Goal: Task Accomplishment & Management: Use online tool/utility

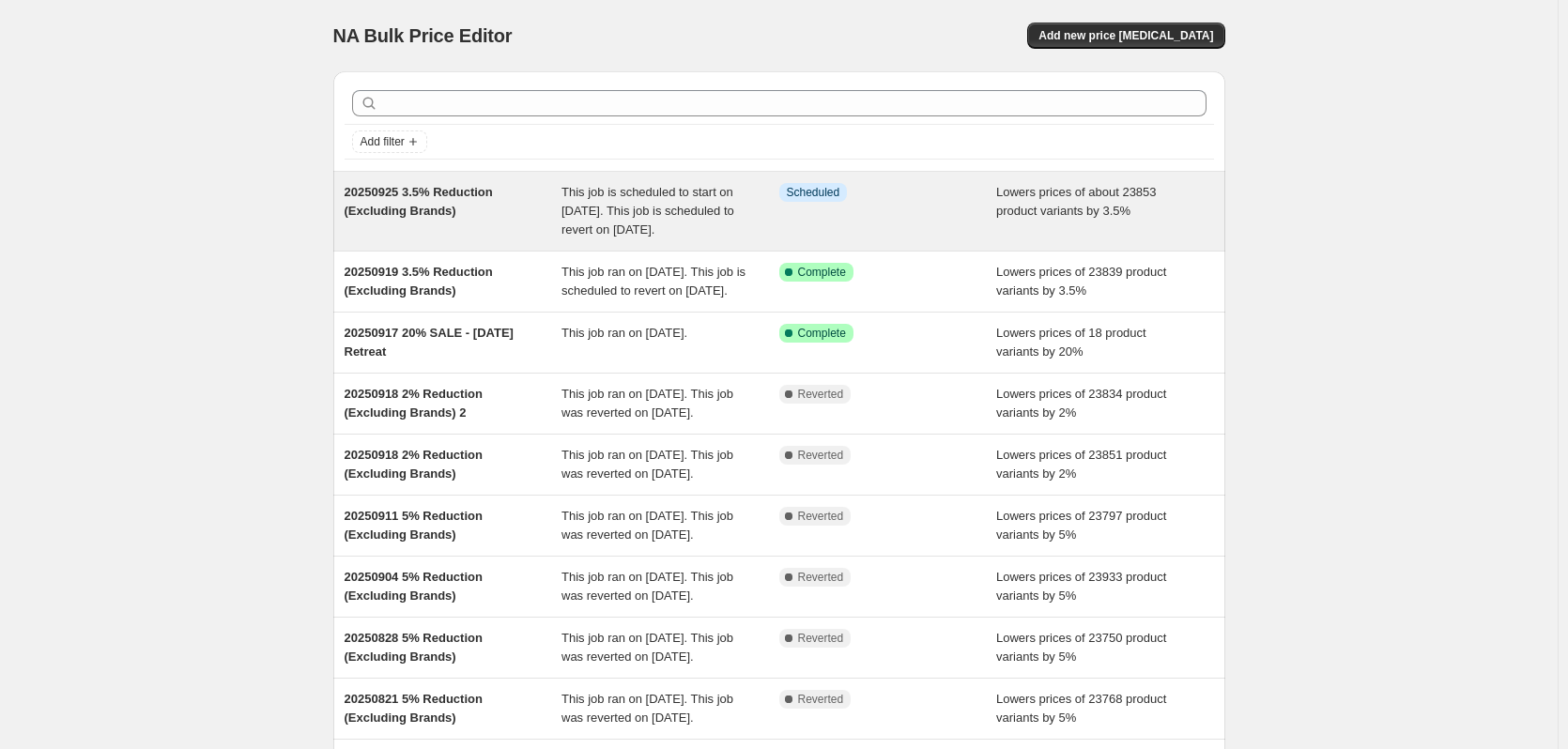
click at [661, 234] on span "This job is scheduled to start on [DATE]. This job is scheduled to revert on [D…" at bounding box center [647, 211] width 173 height 52
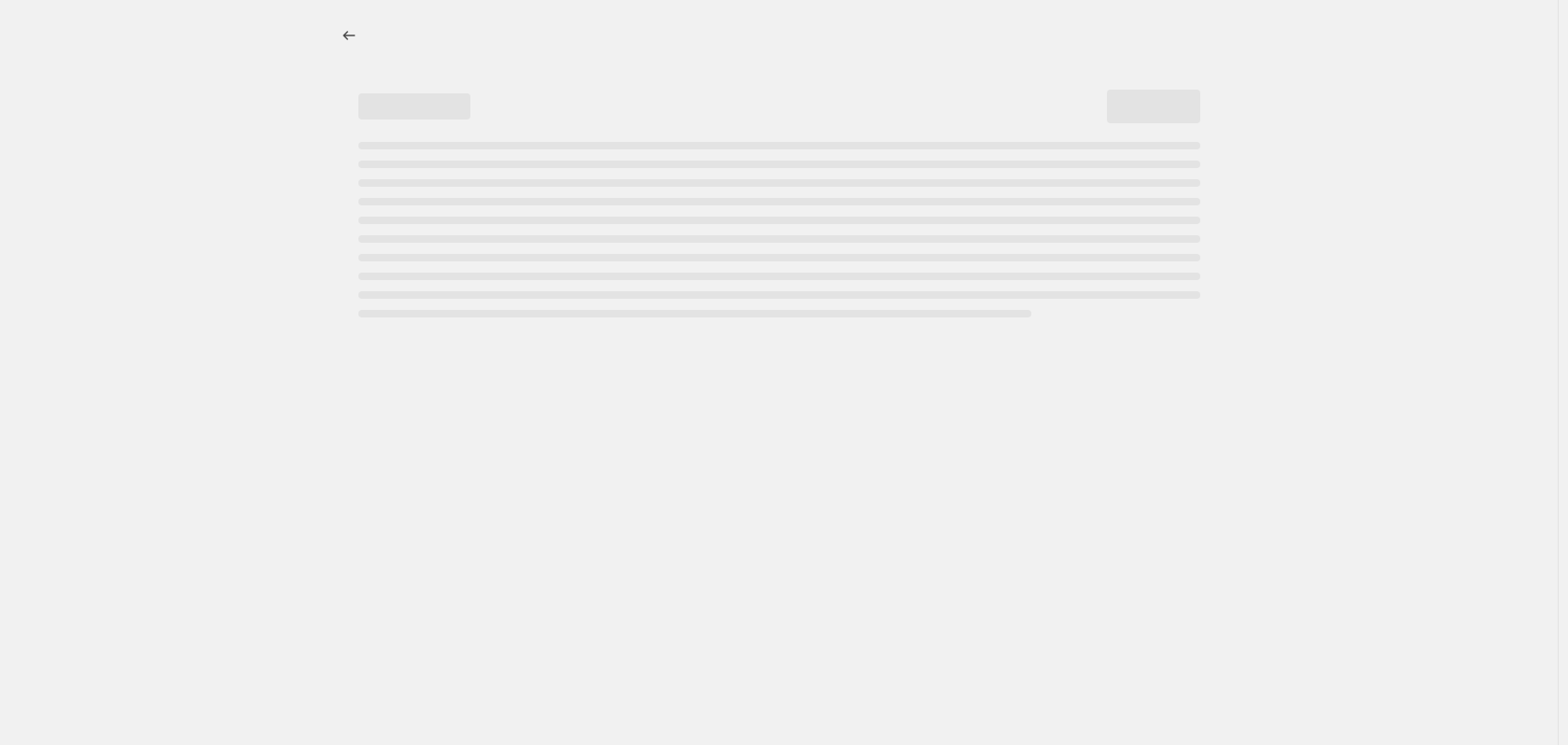
select select "percentage"
select select "no_change"
select select "vendor"
select select "not_equal"
select select "vendor"
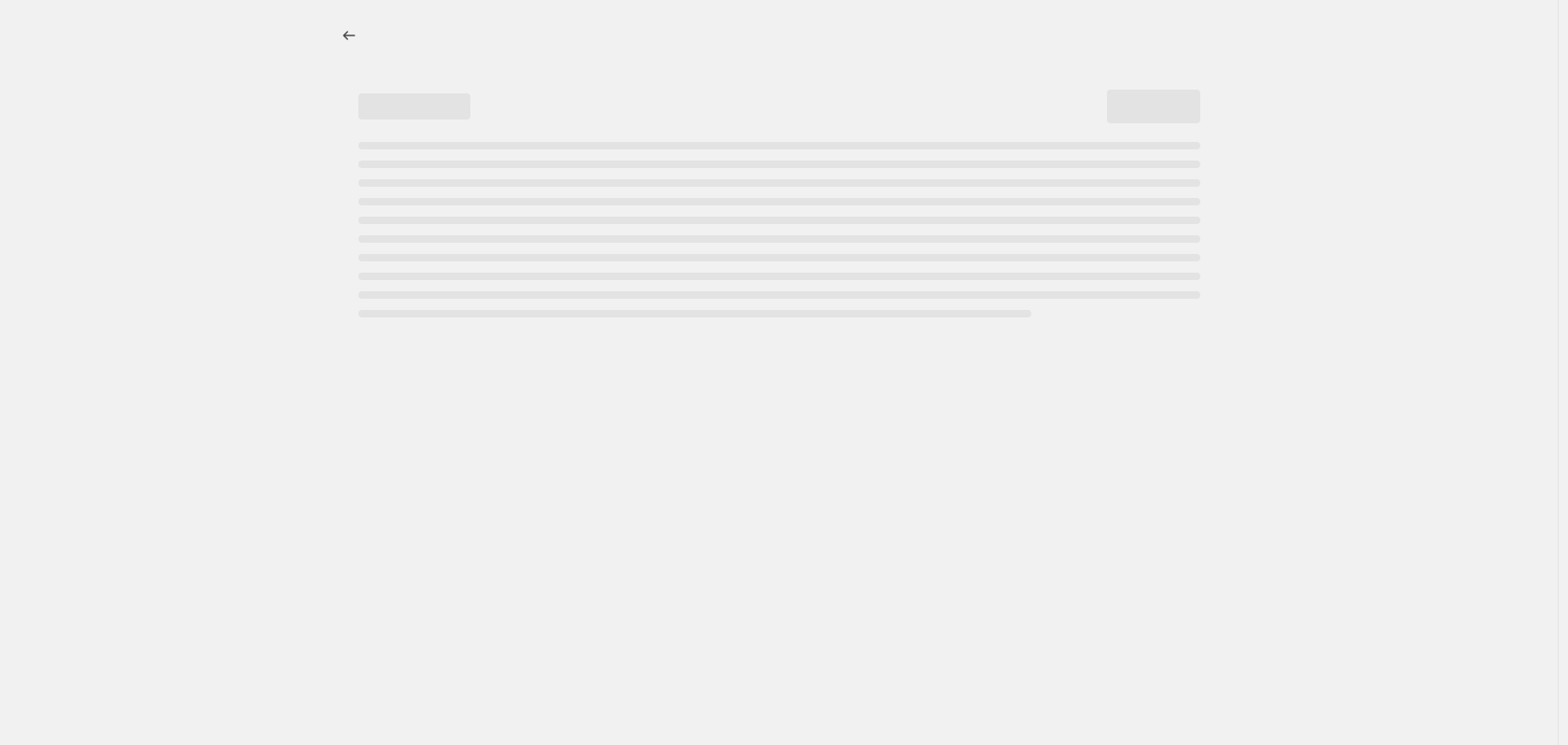
select select "not_equal"
select select "vendor"
select select "not_equal"
select select "vendor"
select select "not_equal"
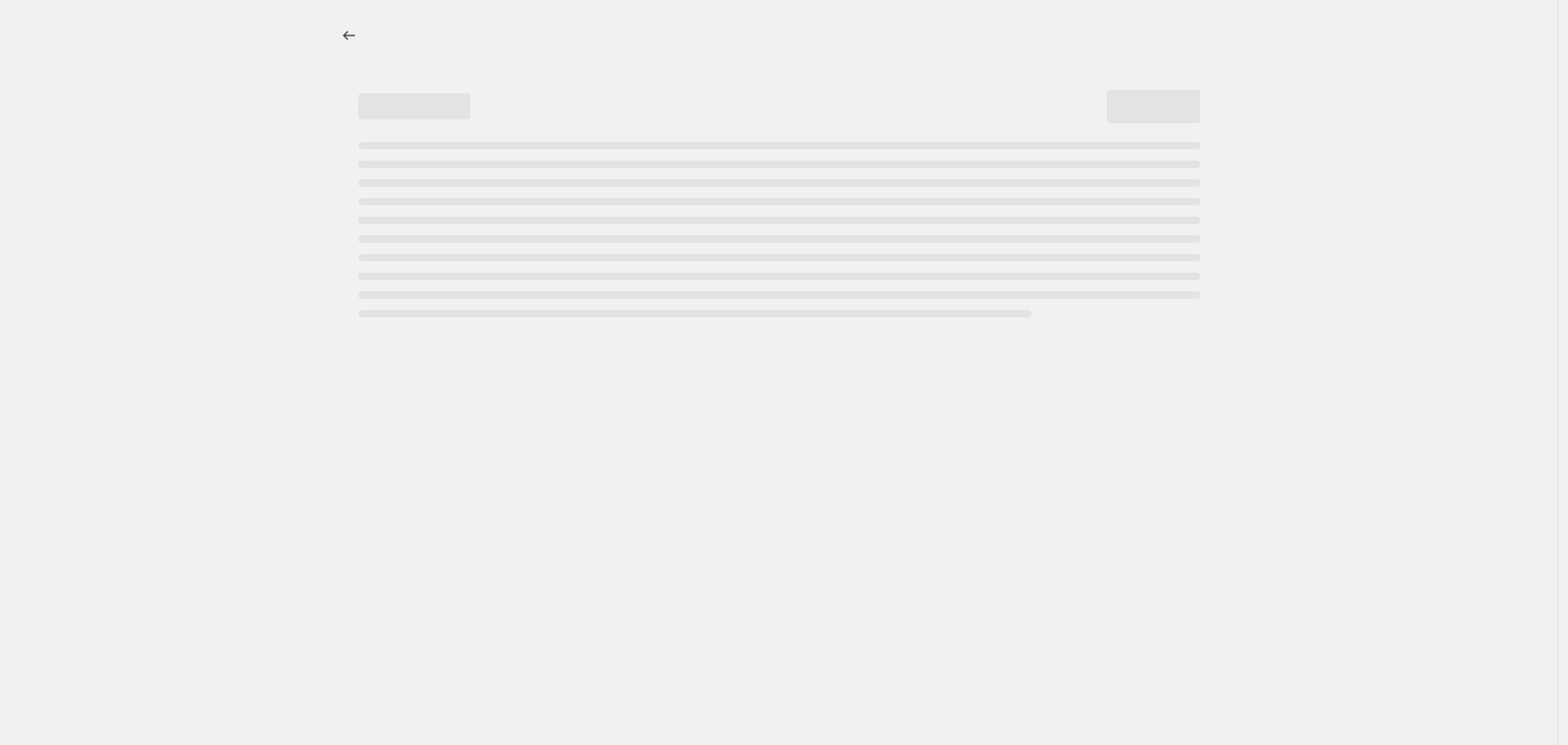
select select "vendor"
select select "not_equal"
select select "vendor"
select select "not_equal"
select select "product_status"
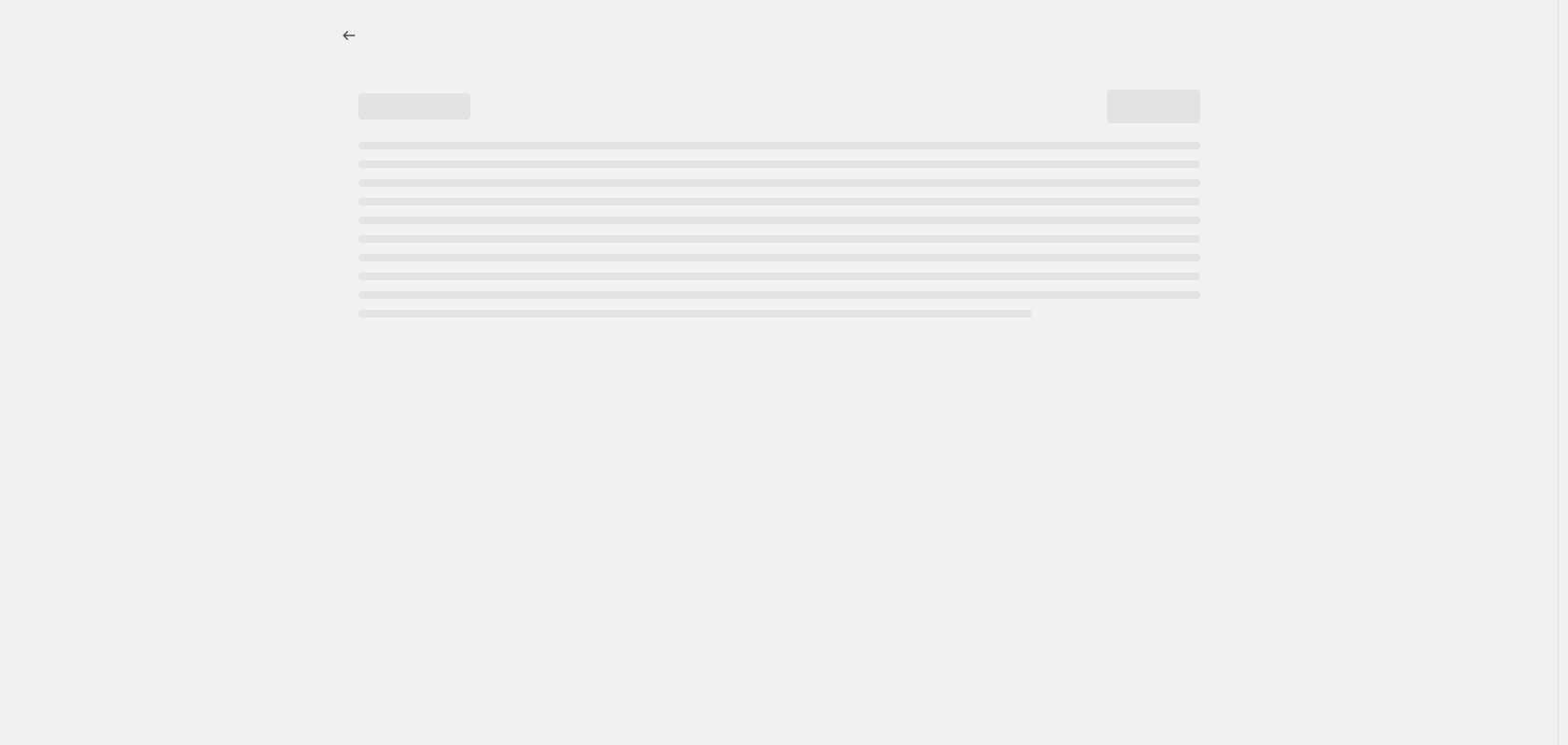
select select "not_equal"
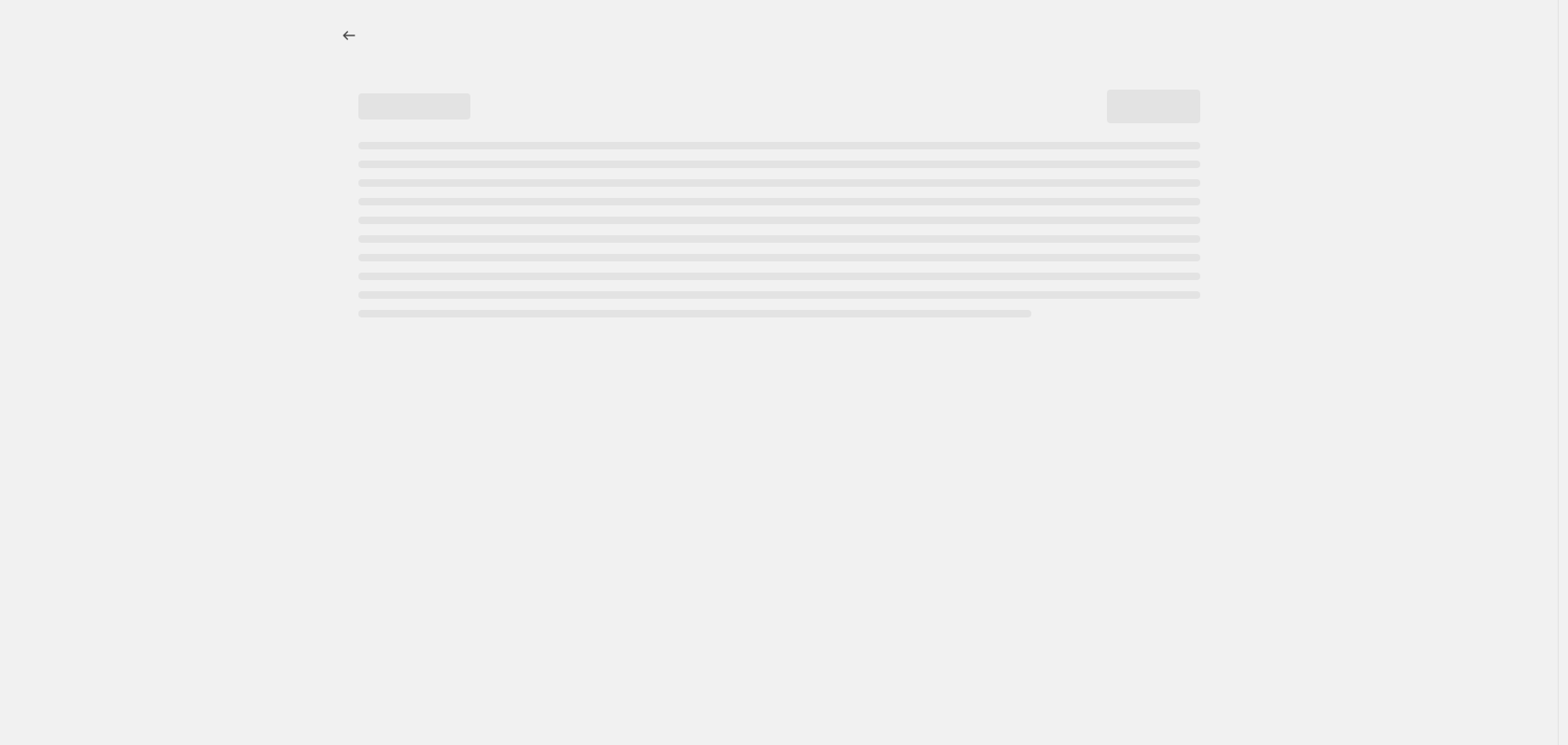
select select "not_equal"
select select "tag"
select select "not_equal"
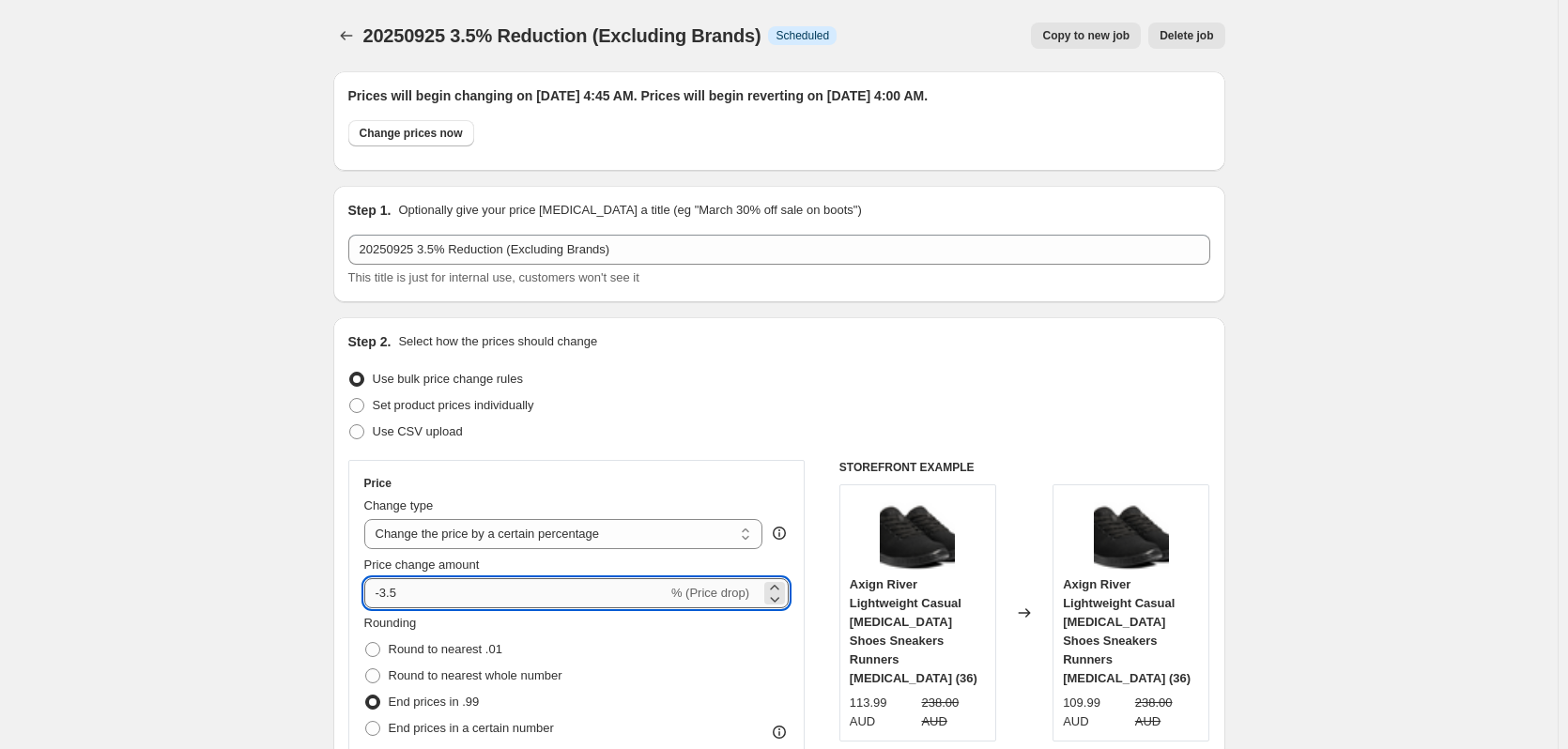
drag, startPoint x: 416, startPoint y: 603, endPoint x: 387, endPoint y: 603, distance: 29.1
click at [387, 603] on input "-3.5" at bounding box center [515, 593] width 303 height 30
type input "-5"
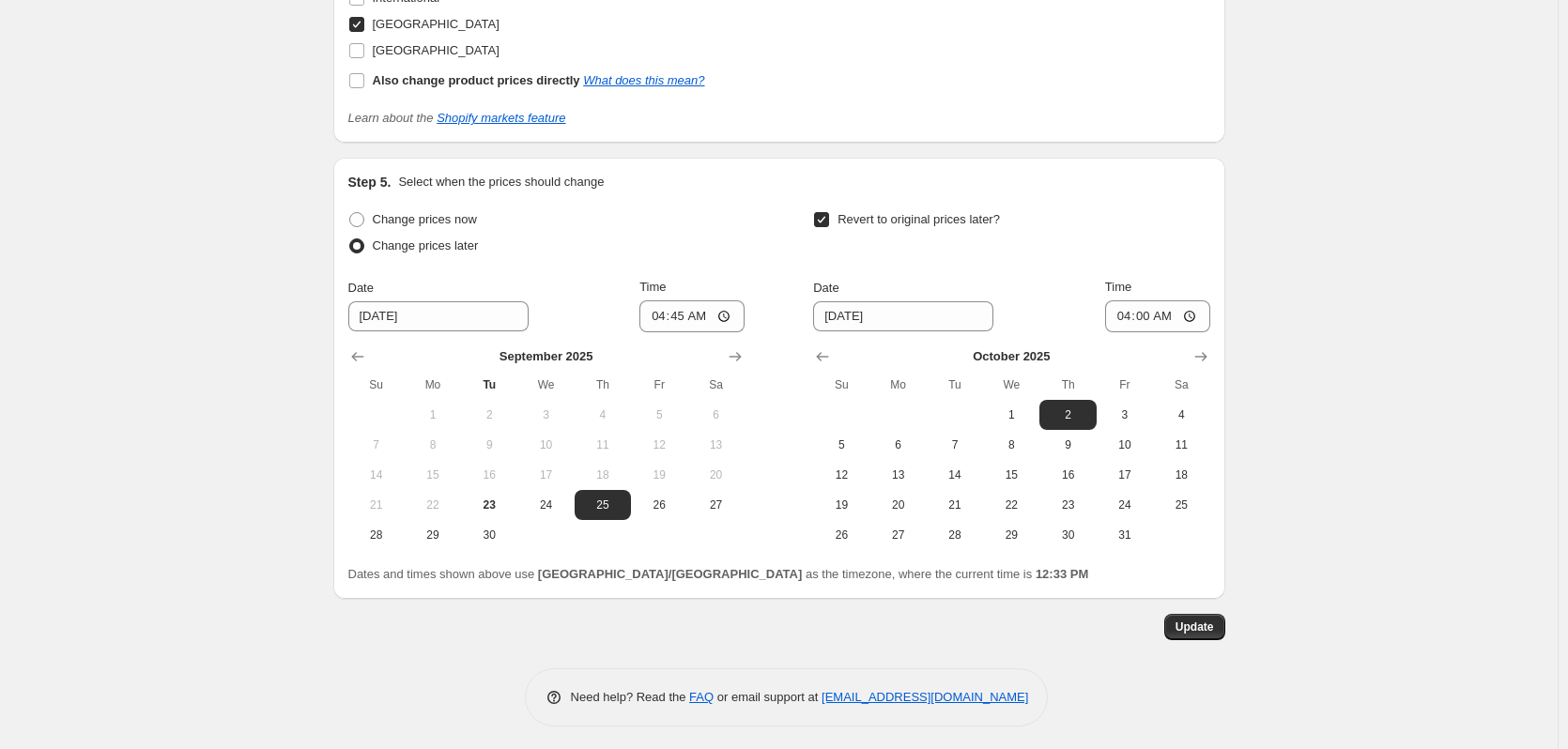
scroll to position [2802, 0]
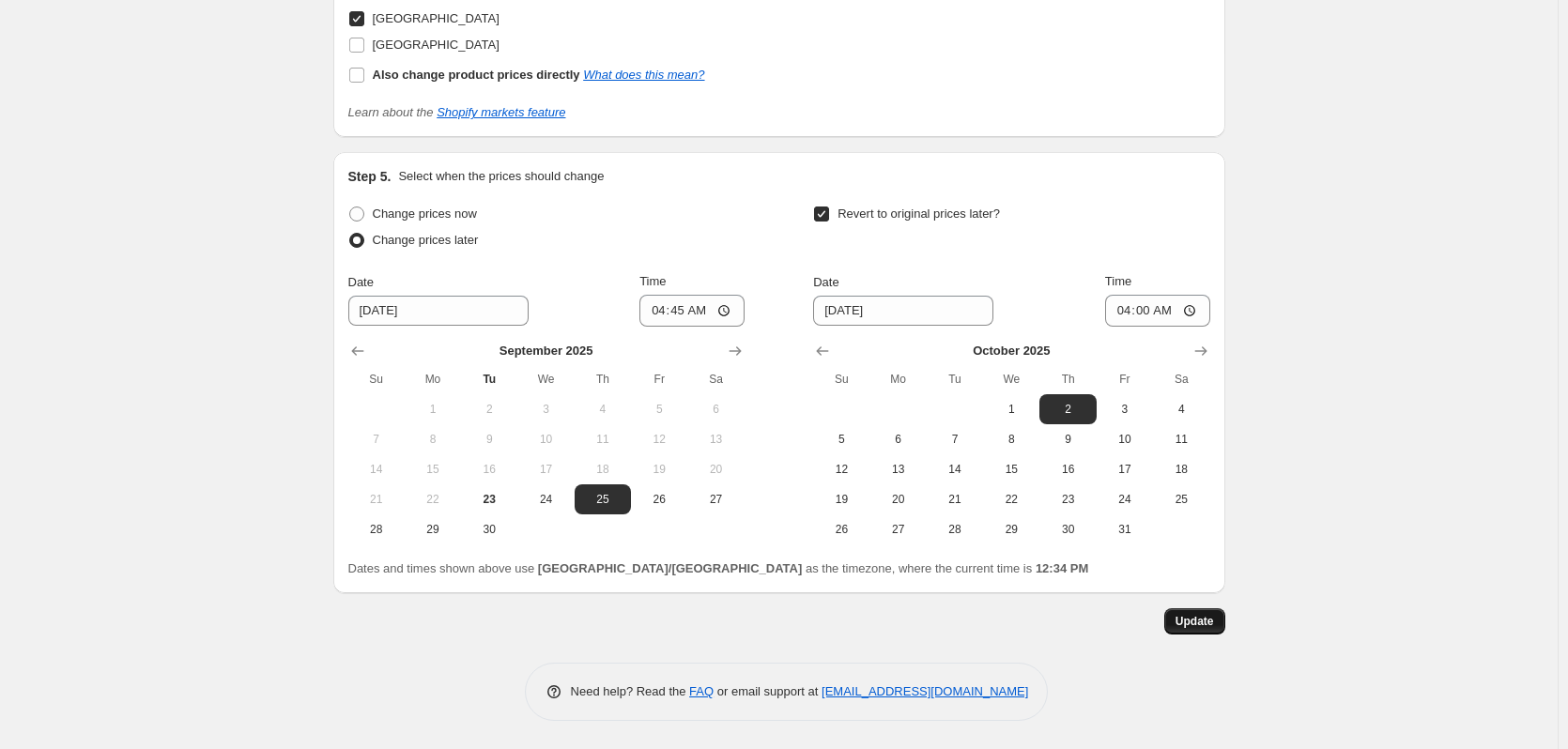
click at [1206, 626] on span "Update" at bounding box center [1194, 621] width 38 height 15
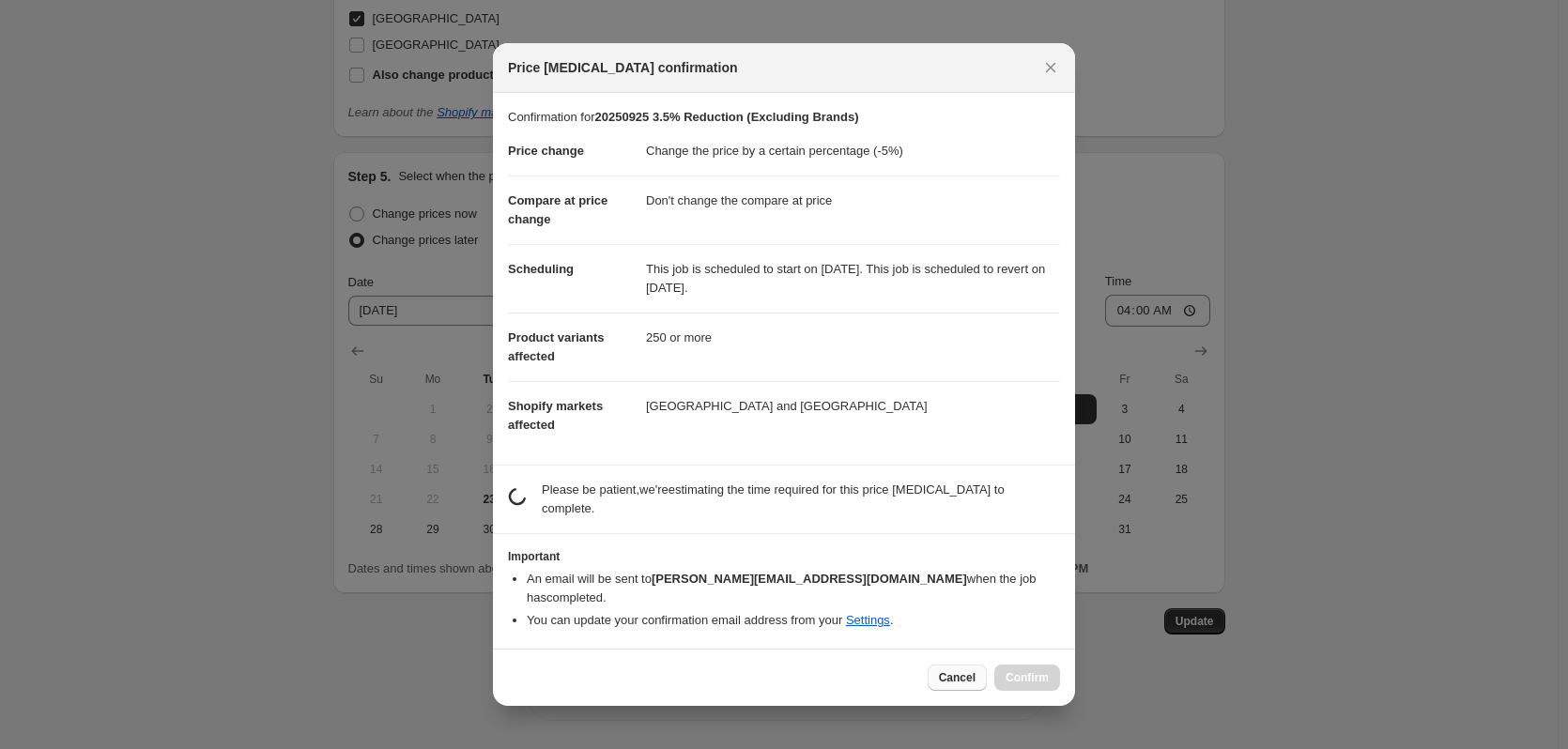
click at [936, 665] on button "Cancel" at bounding box center [956, 678] width 59 height 26
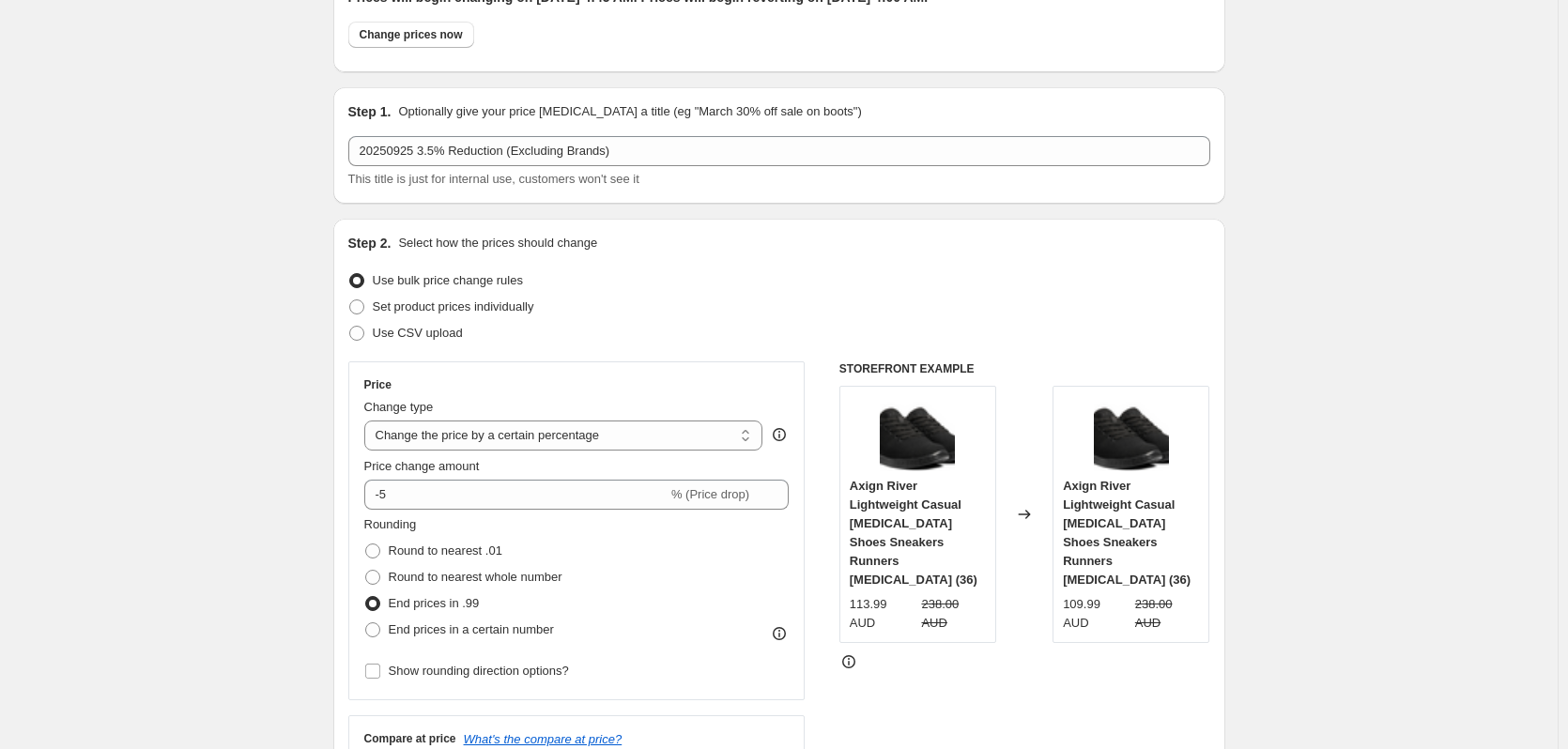
scroll to position [0, 0]
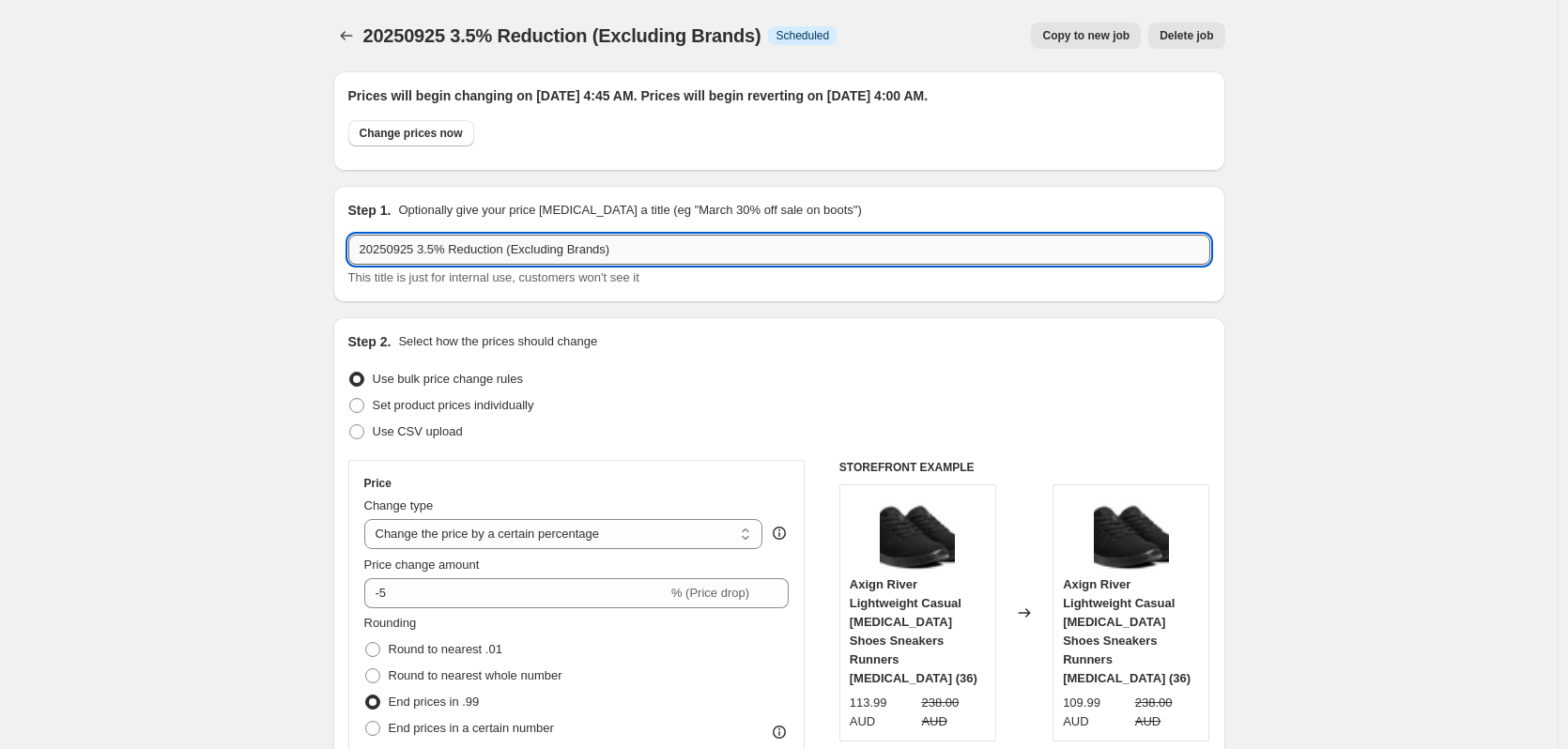
click at [430, 247] on input "20250925 3.5% Reduction (Excluding Brands)" at bounding box center [779, 250] width 862 height 30
type input "20250925 5% Reduction (Excluding Brands)"
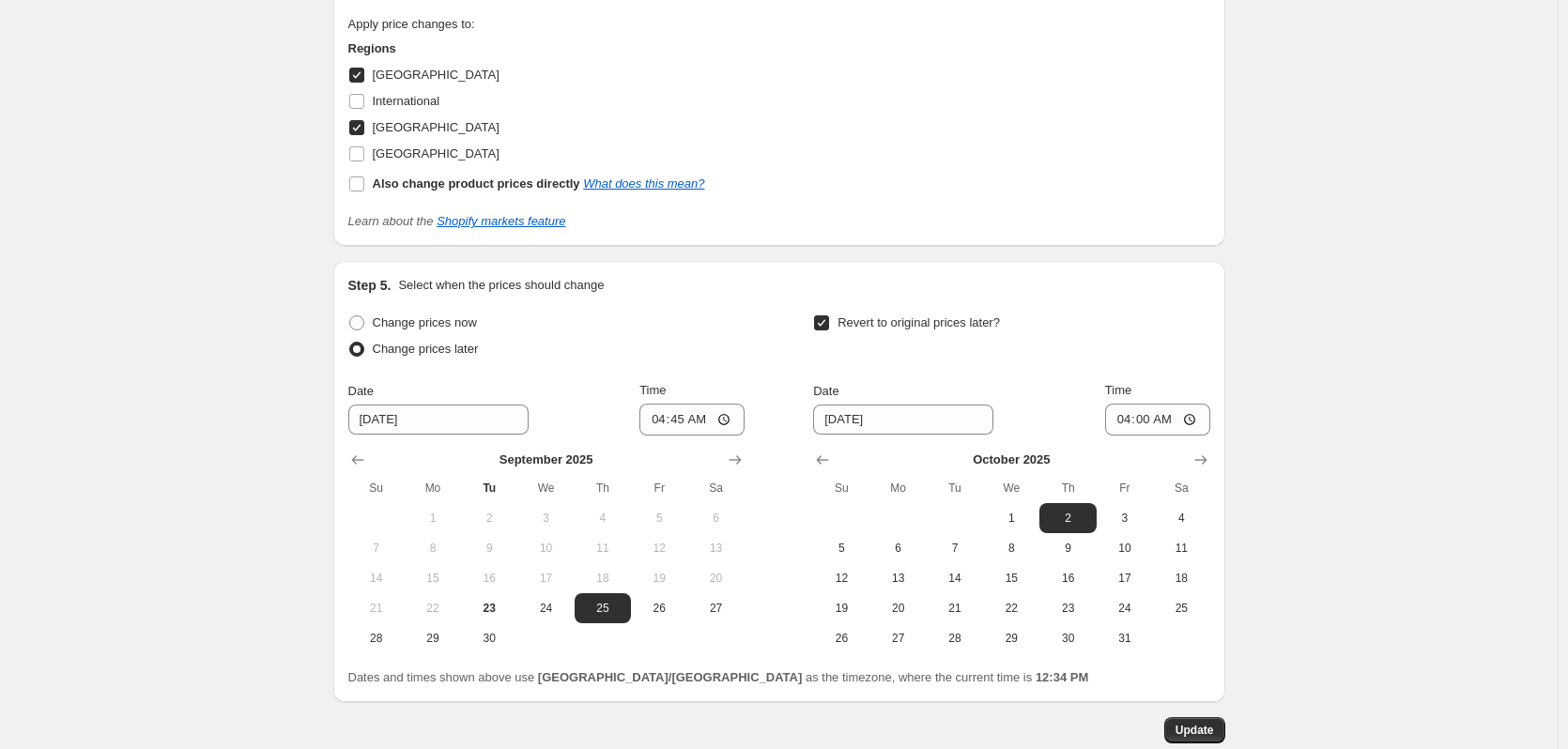
scroll to position [2802, 0]
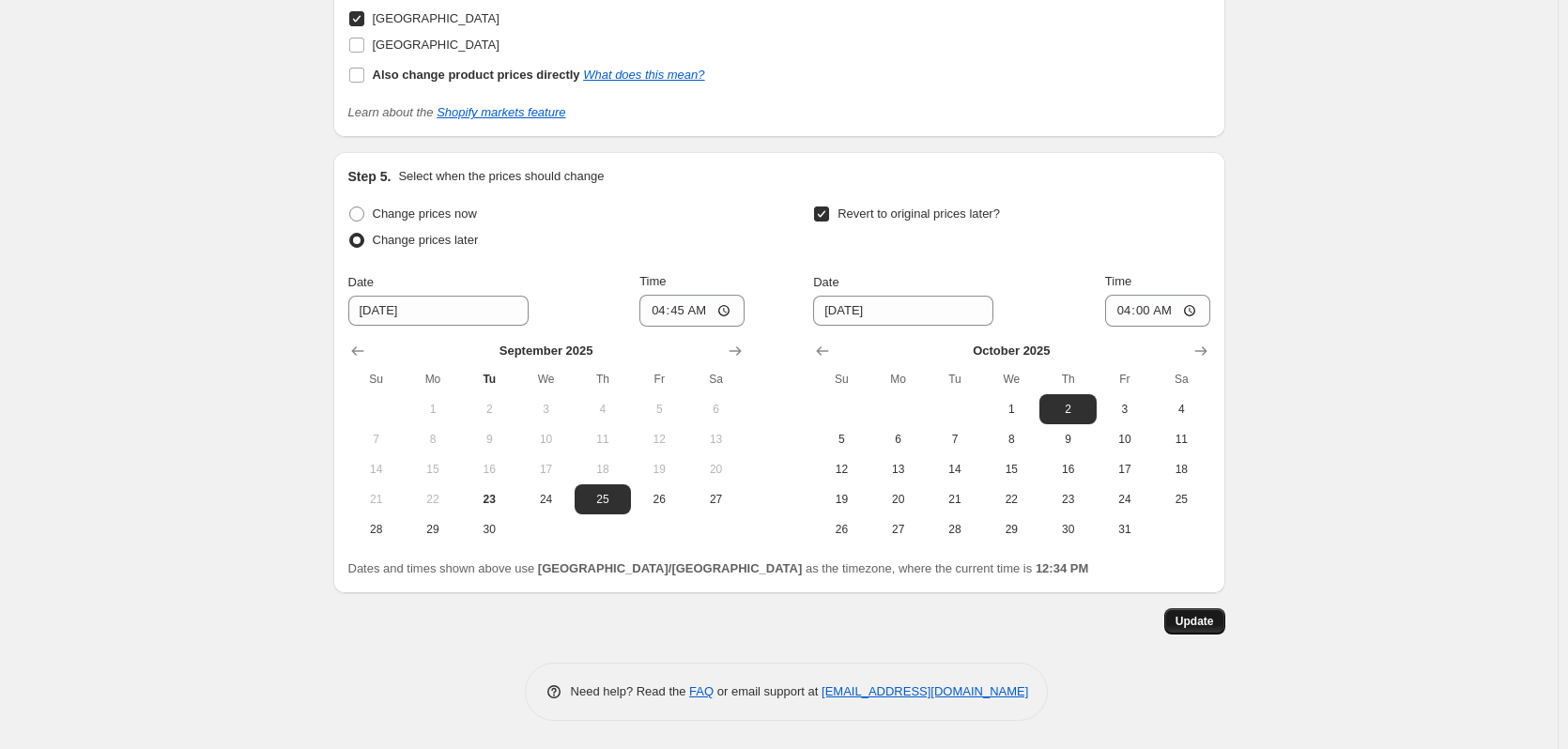
click at [1192, 625] on span "Update" at bounding box center [1194, 621] width 38 height 15
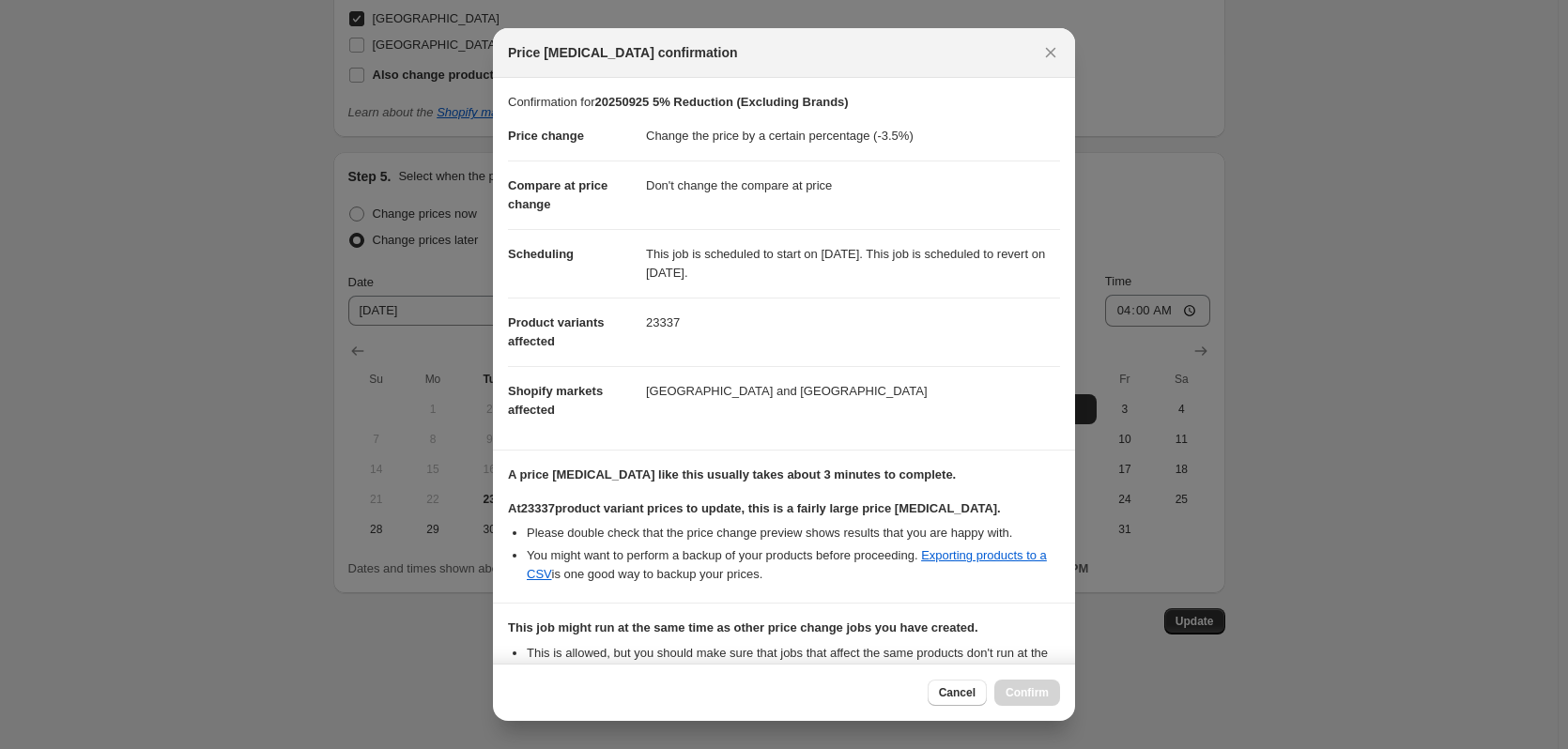
scroll to position [209, 0]
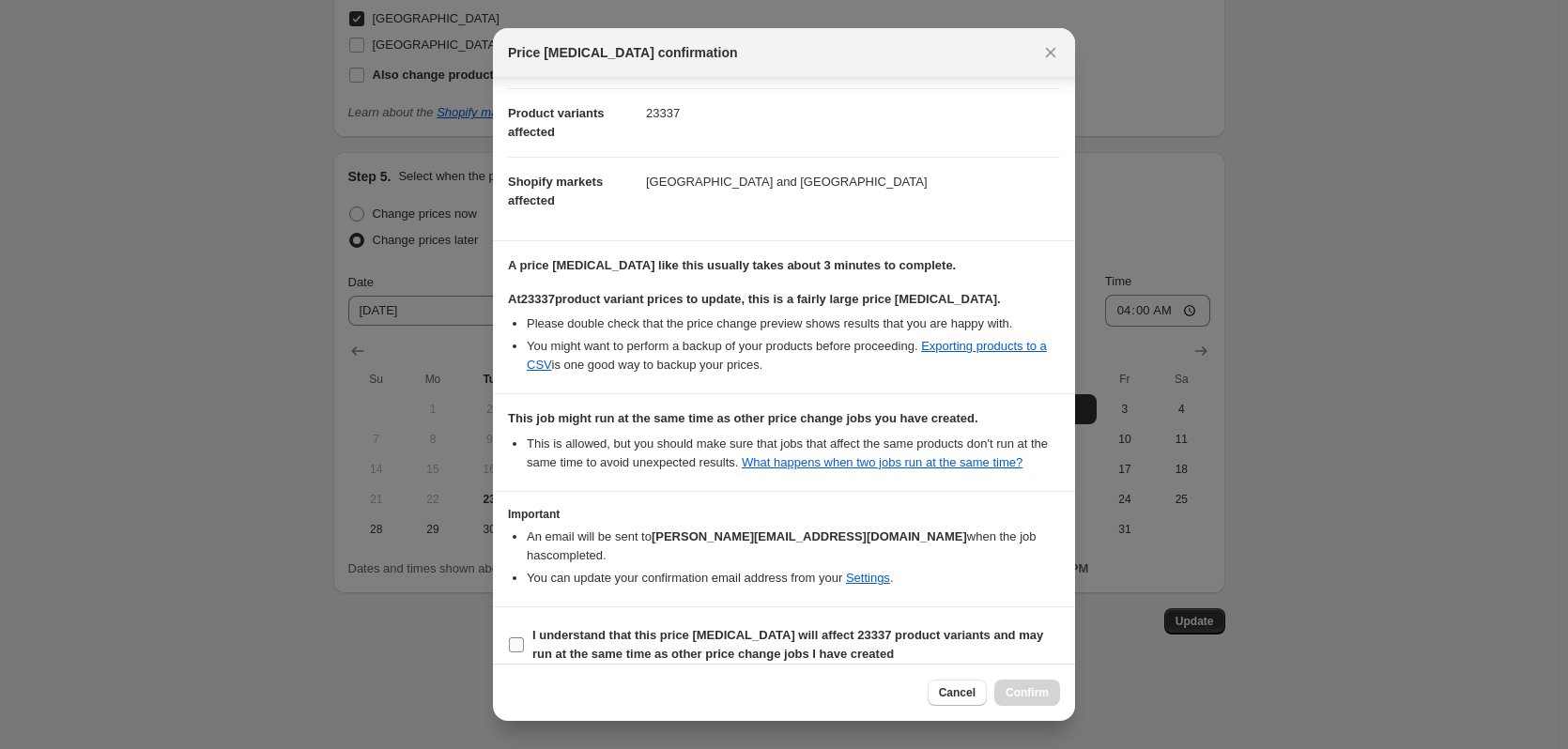
click at [572, 628] on b "I understand that this price change job will affect 23337 product variants and …" at bounding box center [787, 644] width 511 height 33
click at [524, 637] on input "I understand that this price change job will affect 23337 product variants and …" at bounding box center [516, 644] width 15 height 15
checkbox input "true"
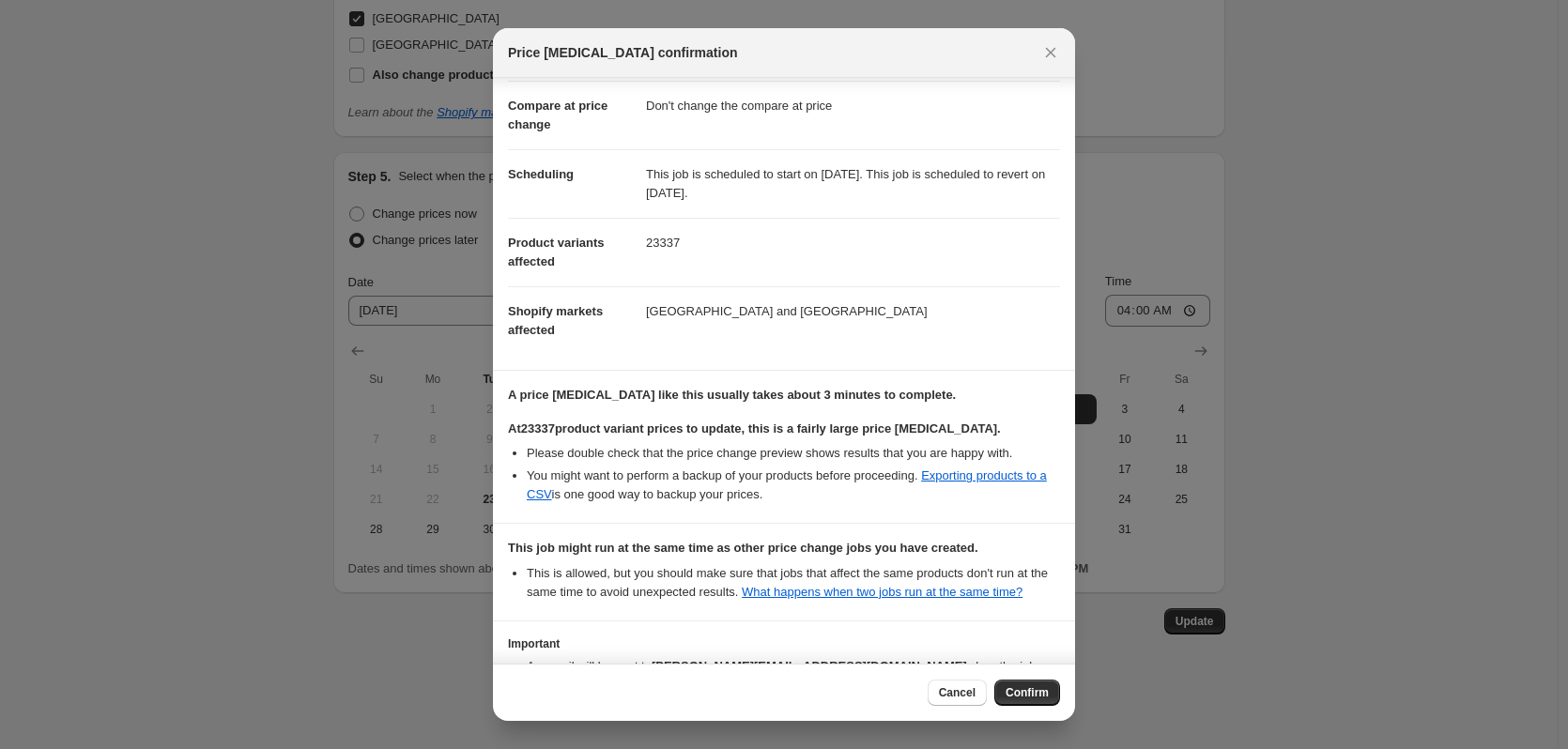
scroll to position [0, 0]
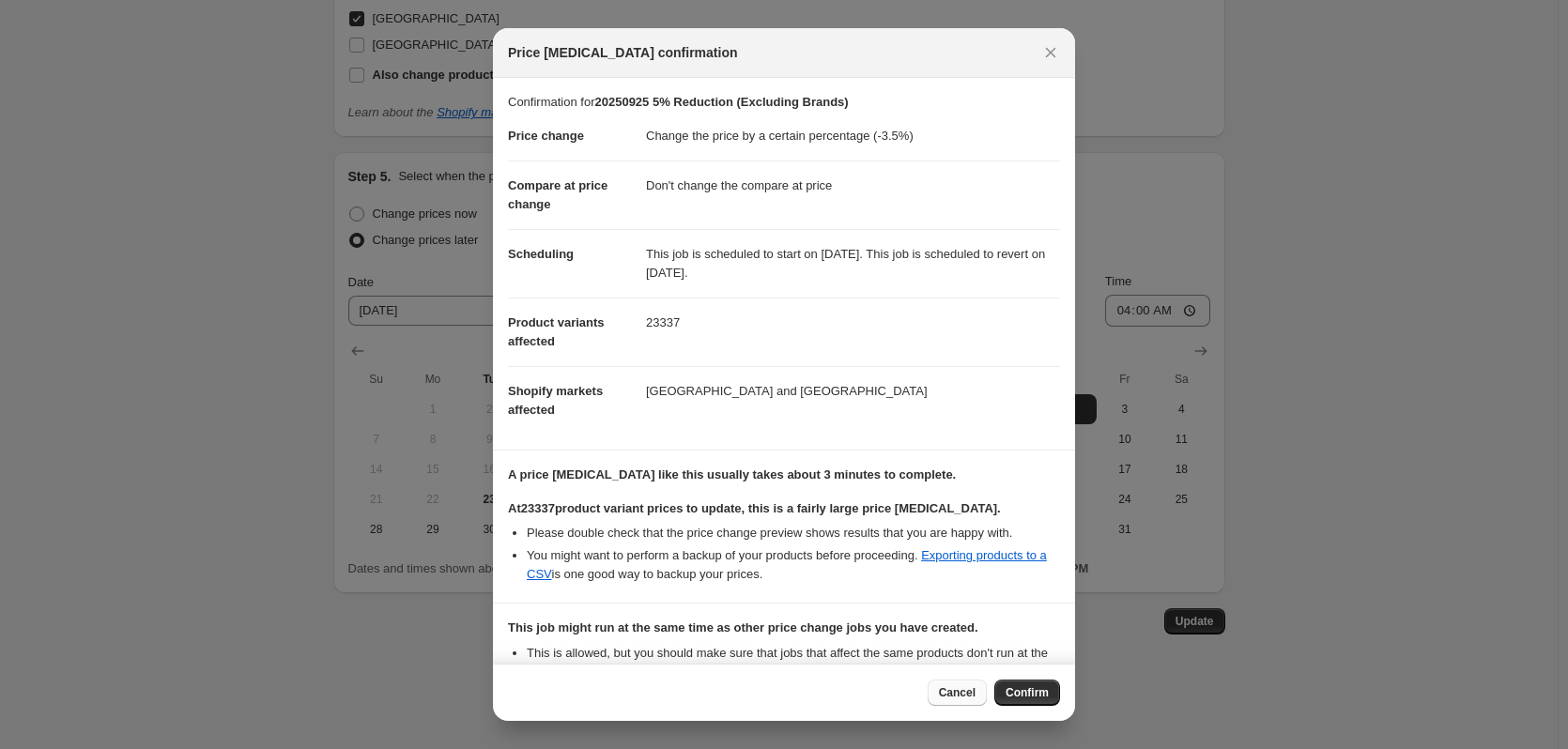
click at [942, 686] on button "Cancel" at bounding box center [956, 693] width 59 height 26
type input "20250925 3.5% Reduction (Excluding Brands)"
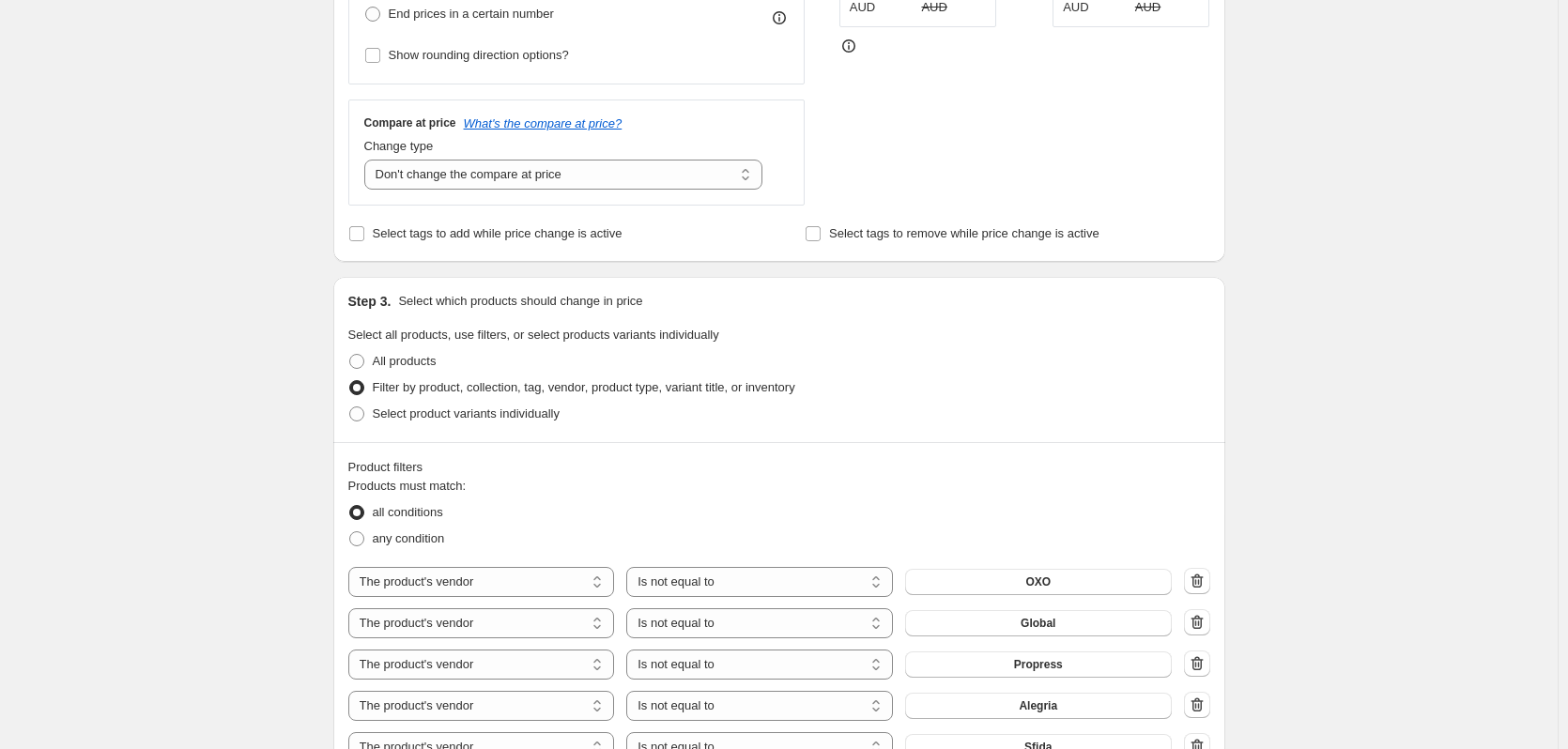
scroll to position [361, 0]
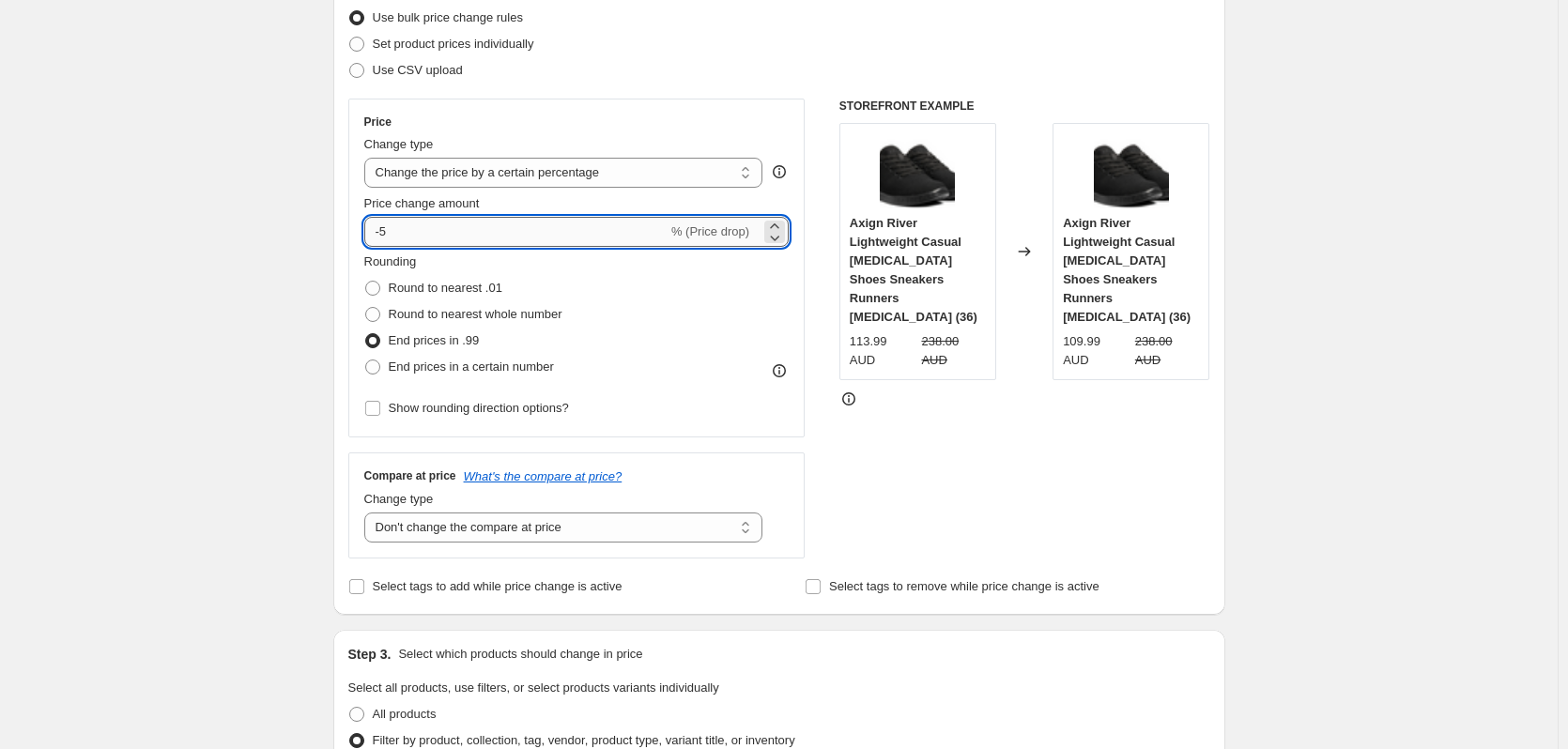
click at [432, 240] on input "-5" at bounding box center [515, 232] width 303 height 30
type input "-5"
type input "-3"
type input "-5"
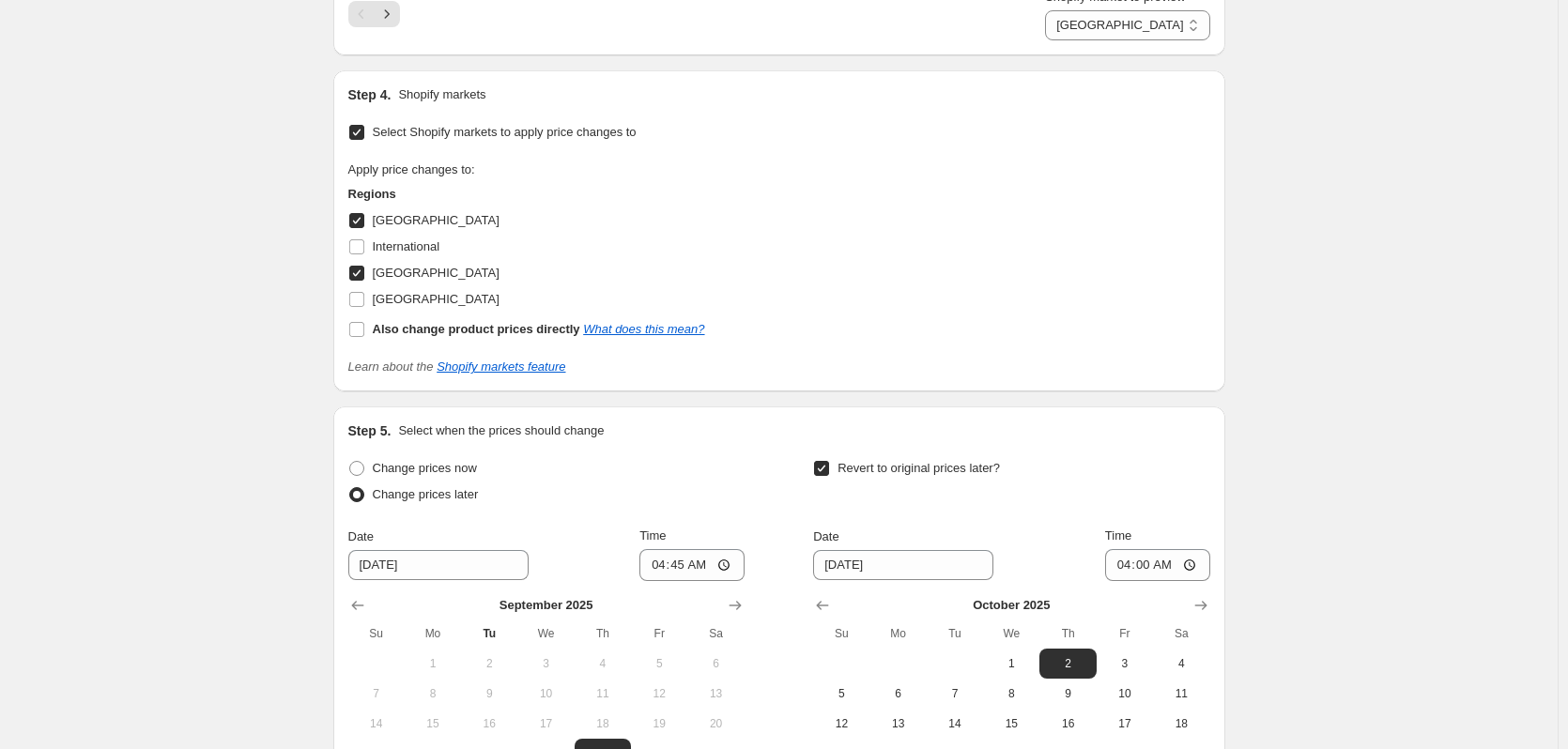
scroll to position [2802, 0]
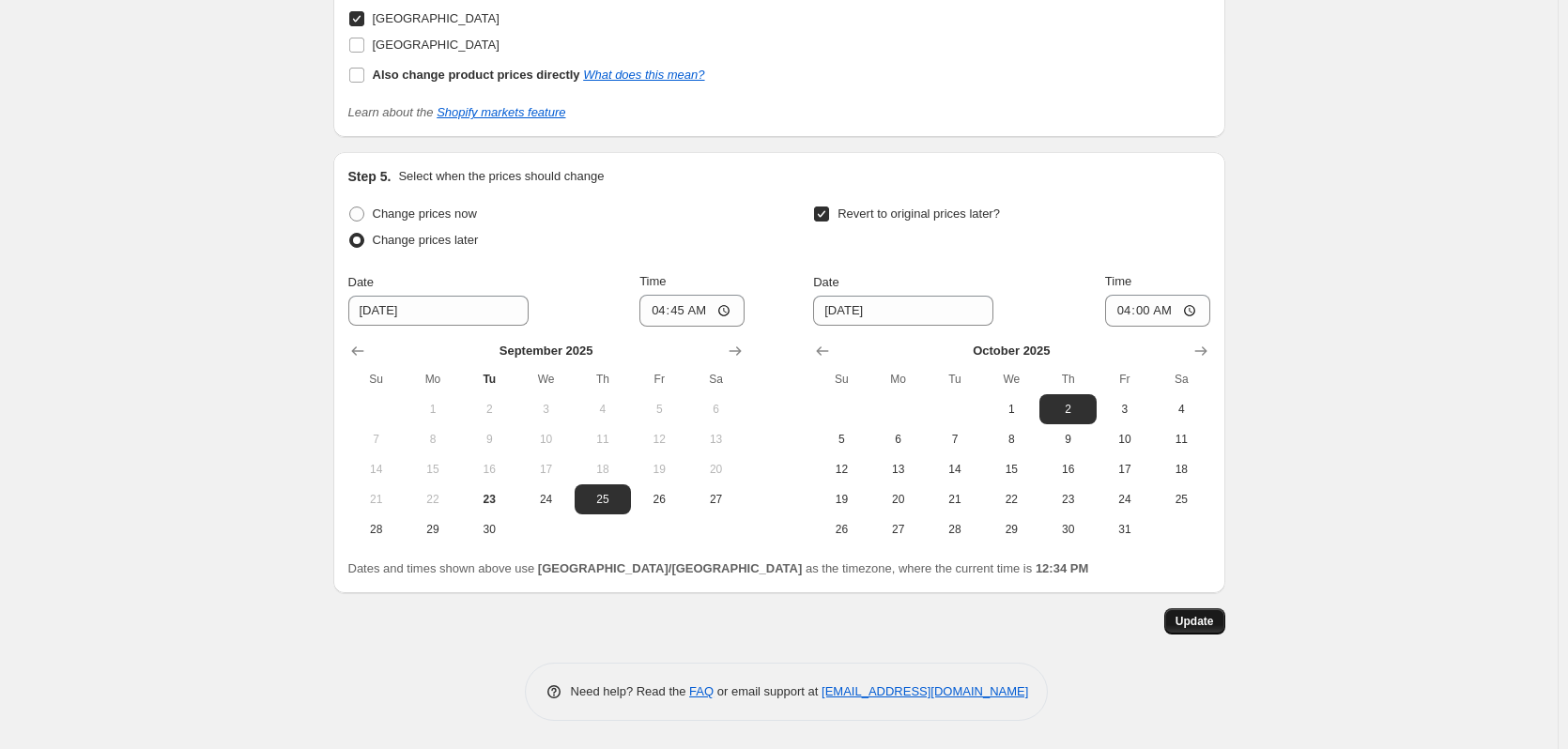
click at [1192, 615] on span "Update" at bounding box center [1194, 621] width 38 height 15
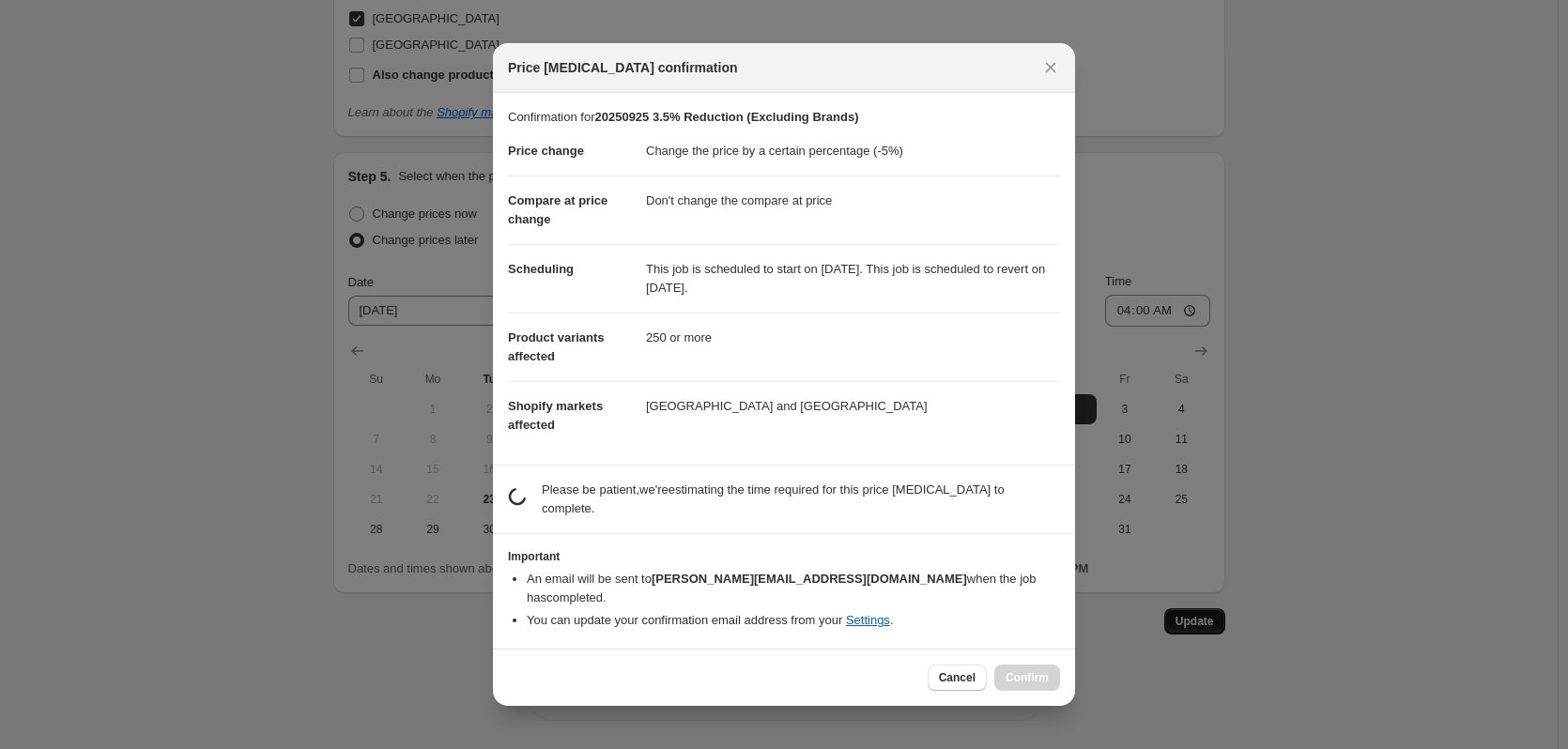
scroll to position [0, 0]
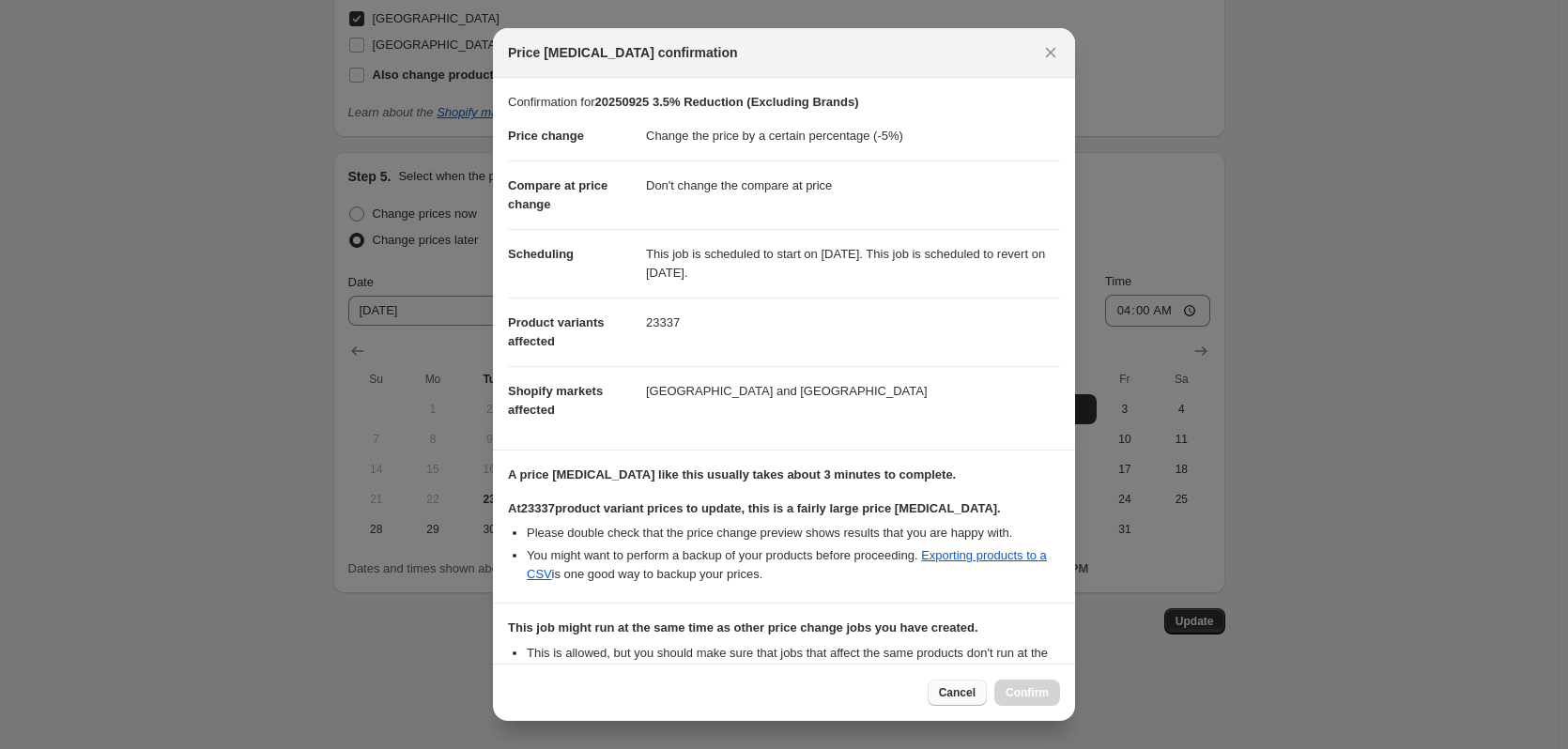
click at [939, 691] on button "Cancel" at bounding box center [956, 693] width 59 height 26
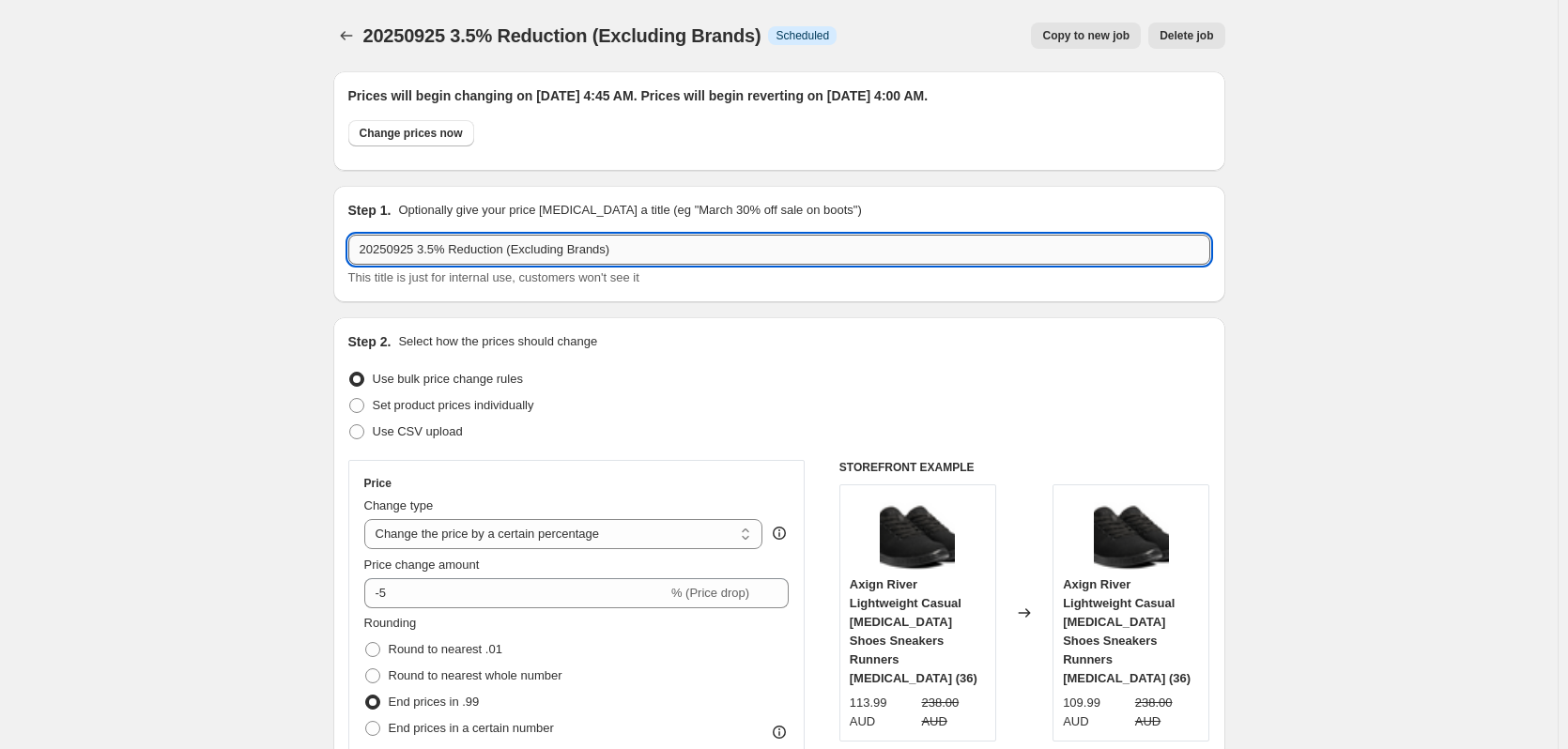
click at [426, 253] on input "20250925 3.5% Reduction (Excluding Brands)" at bounding box center [779, 250] width 862 height 30
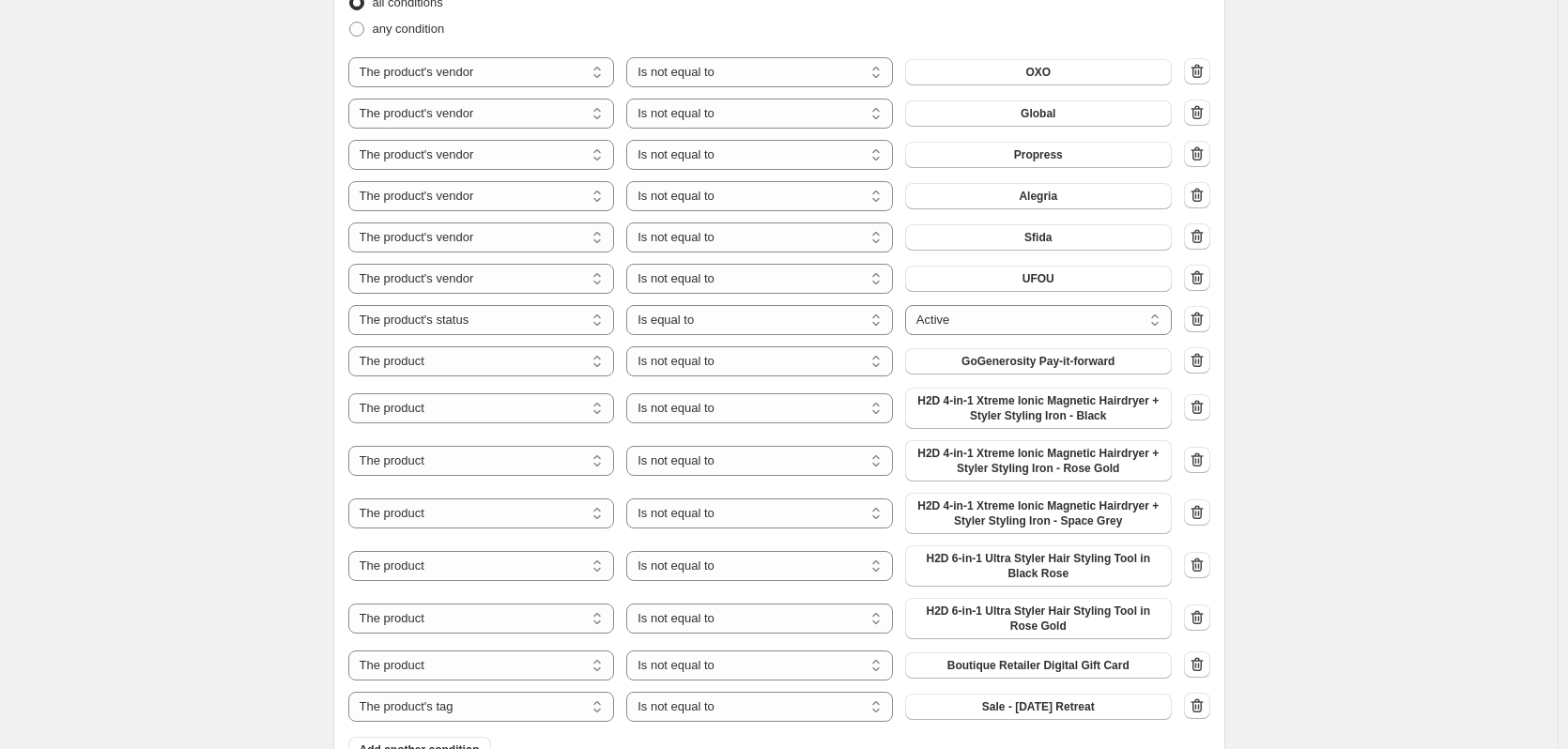
scroll to position [2802, 0]
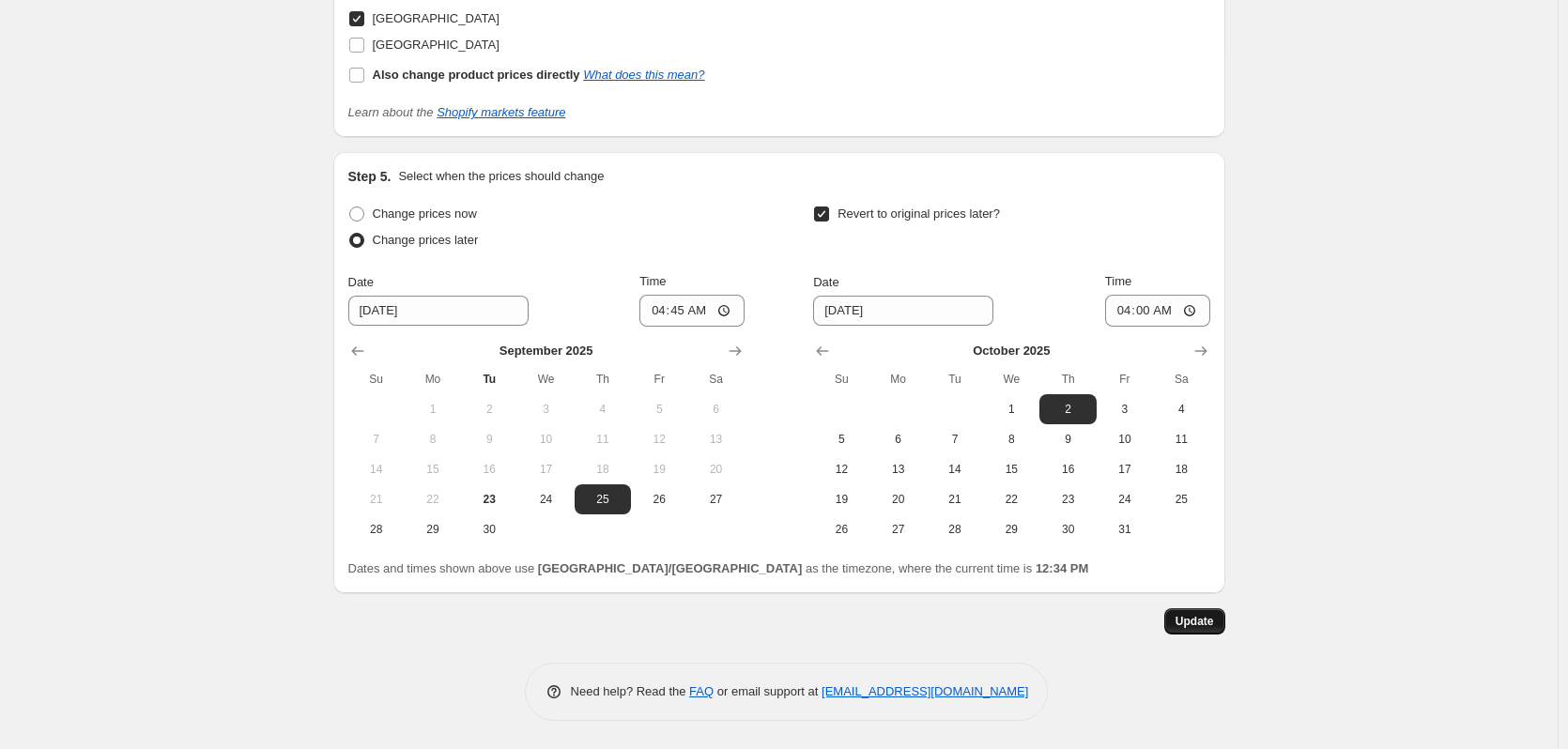
click at [1206, 620] on span "Update" at bounding box center [1194, 621] width 38 height 15
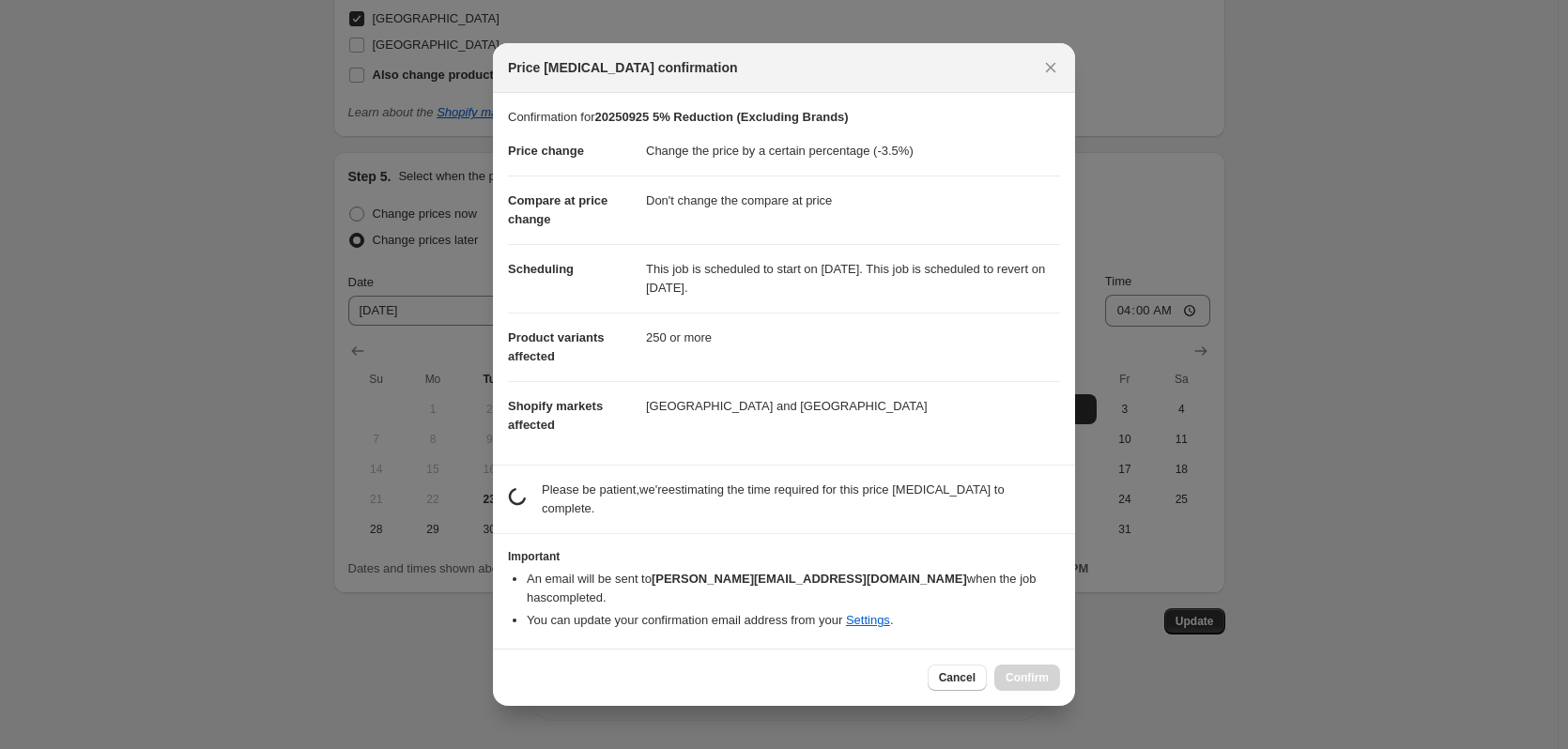
scroll to position [0, 0]
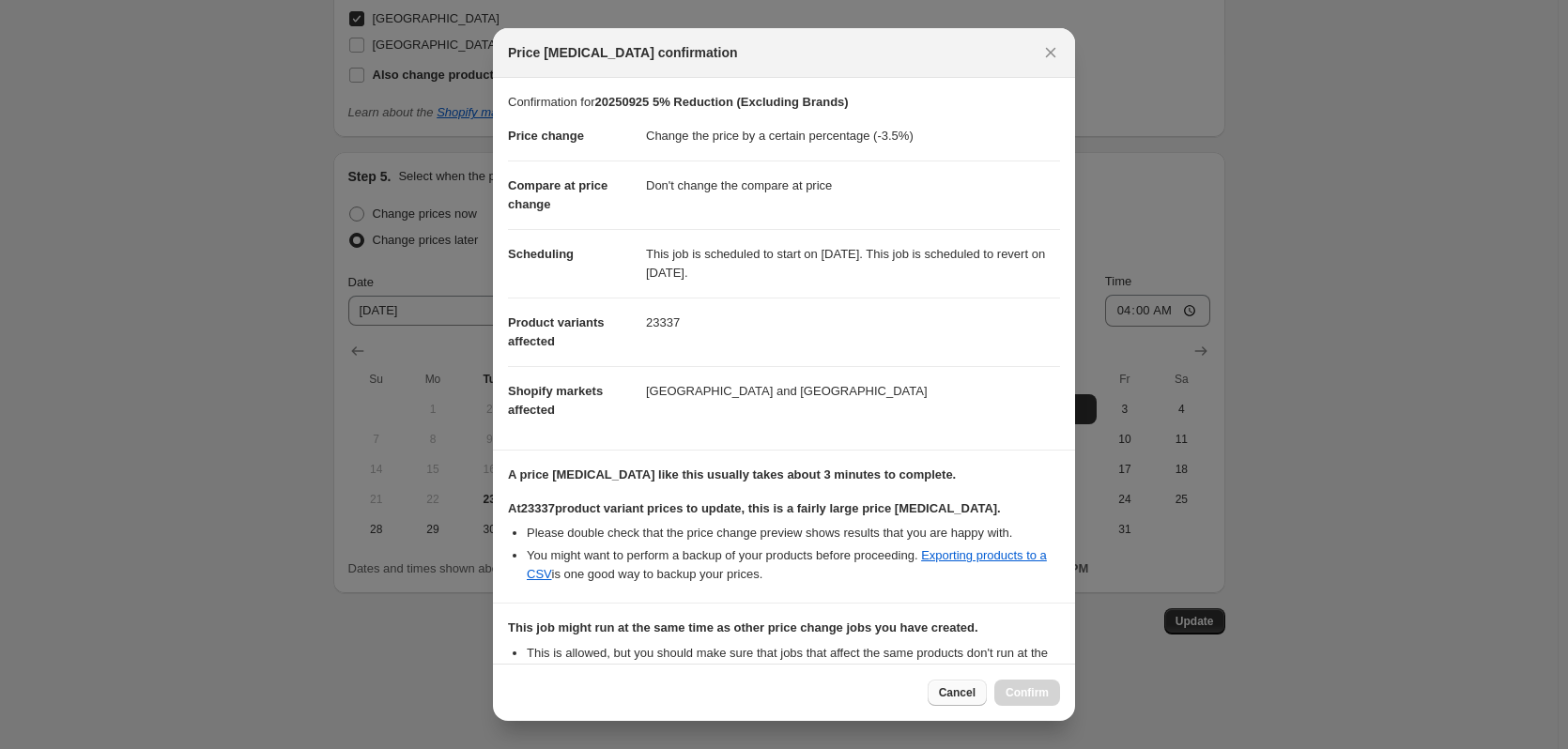
click at [953, 695] on span "Cancel" at bounding box center [957, 692] width 37 height 15
type input "20250925 3.5% Reduction (Excluding Brands)"
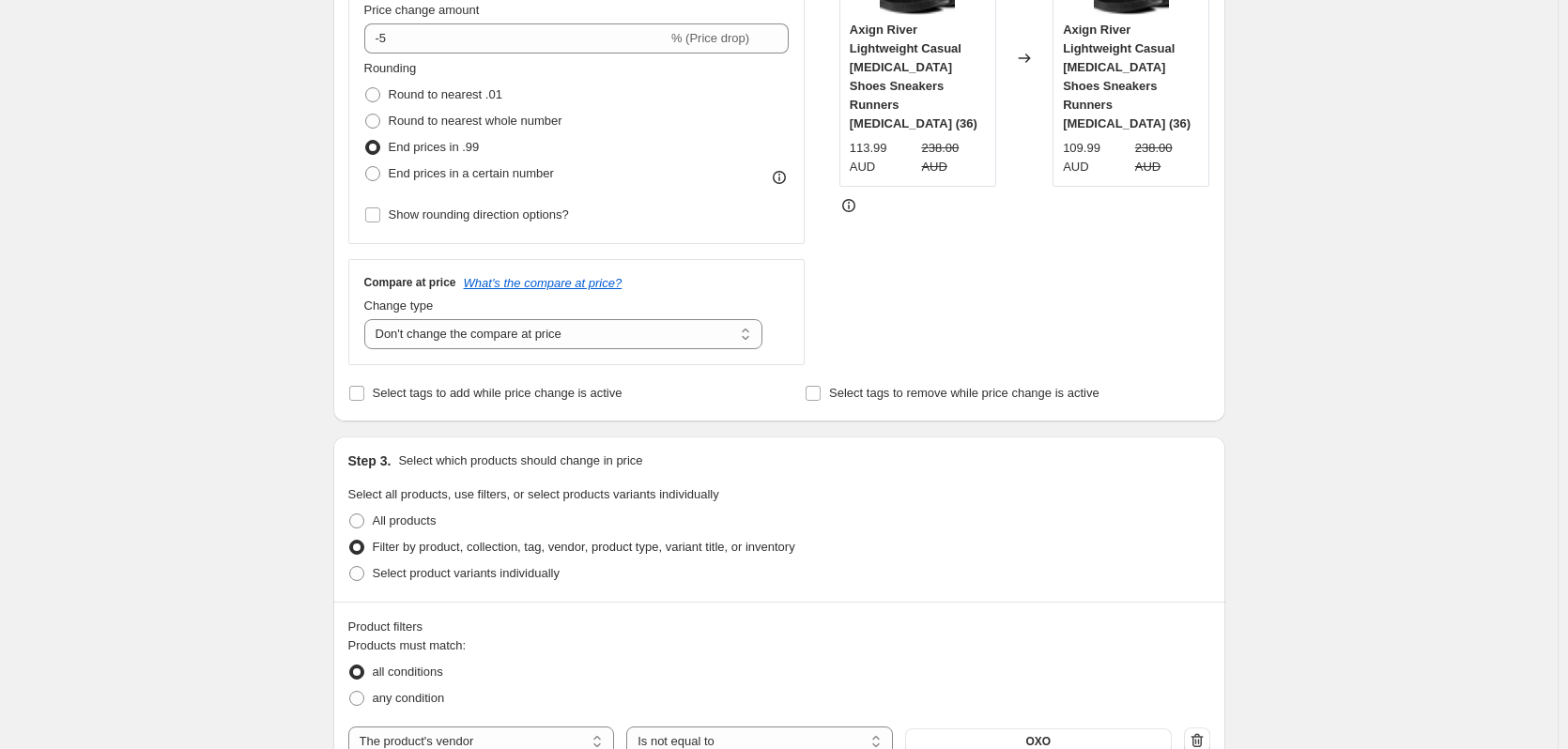
scroll to position [482, 0]
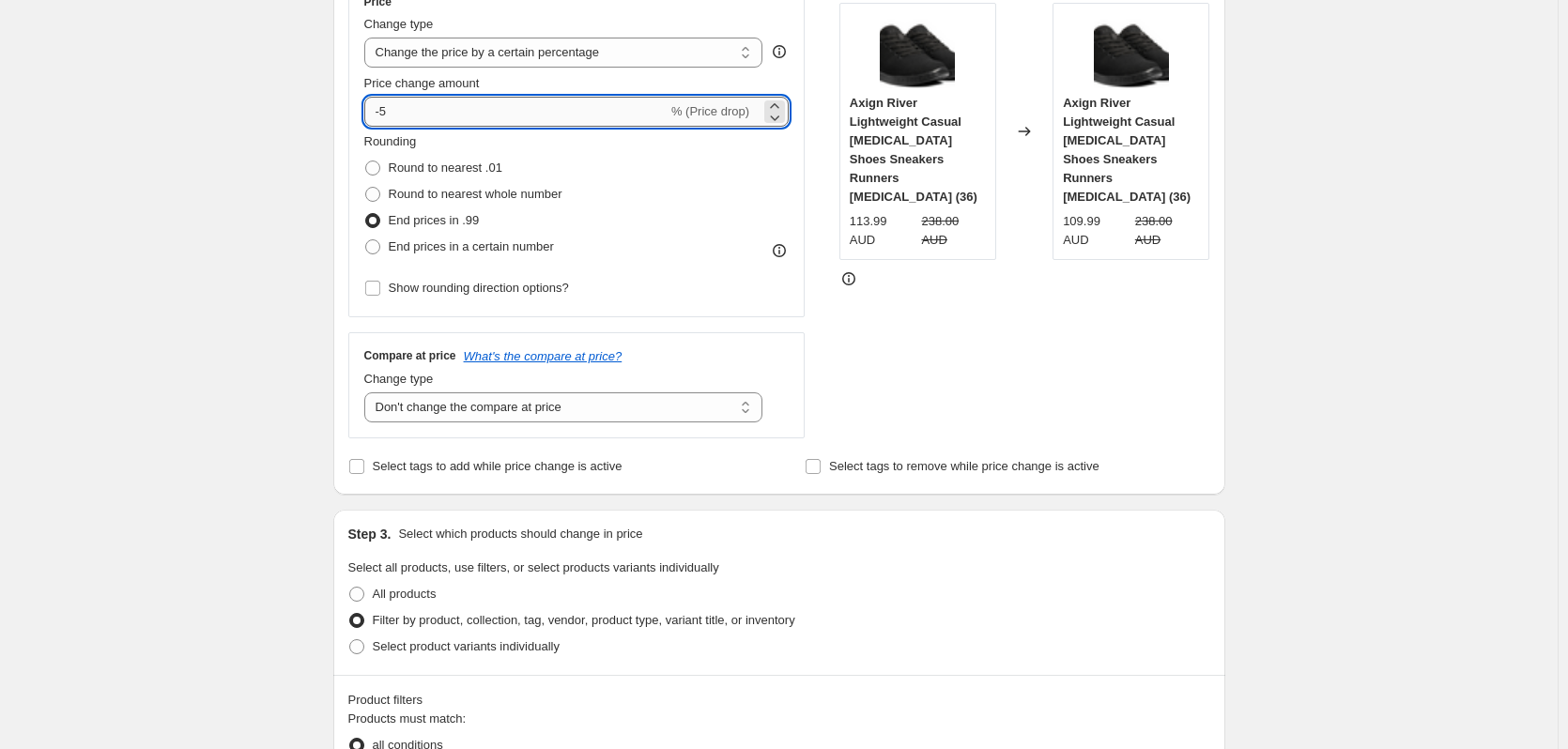
click at [418, 113] on input "-5" at bounding box center [515, 112] width 303 height 30
type input "-5"
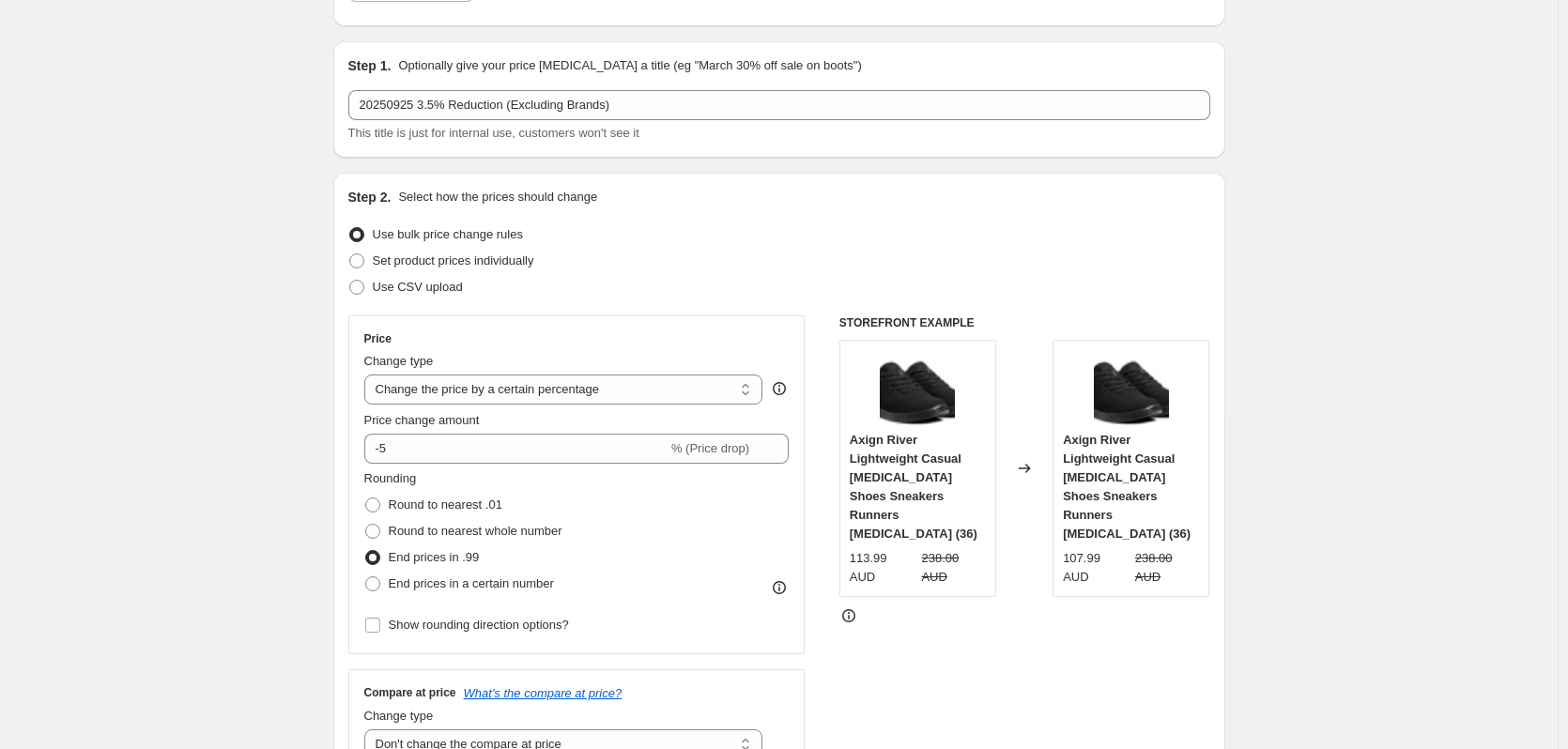
scroll to position [0, 0]
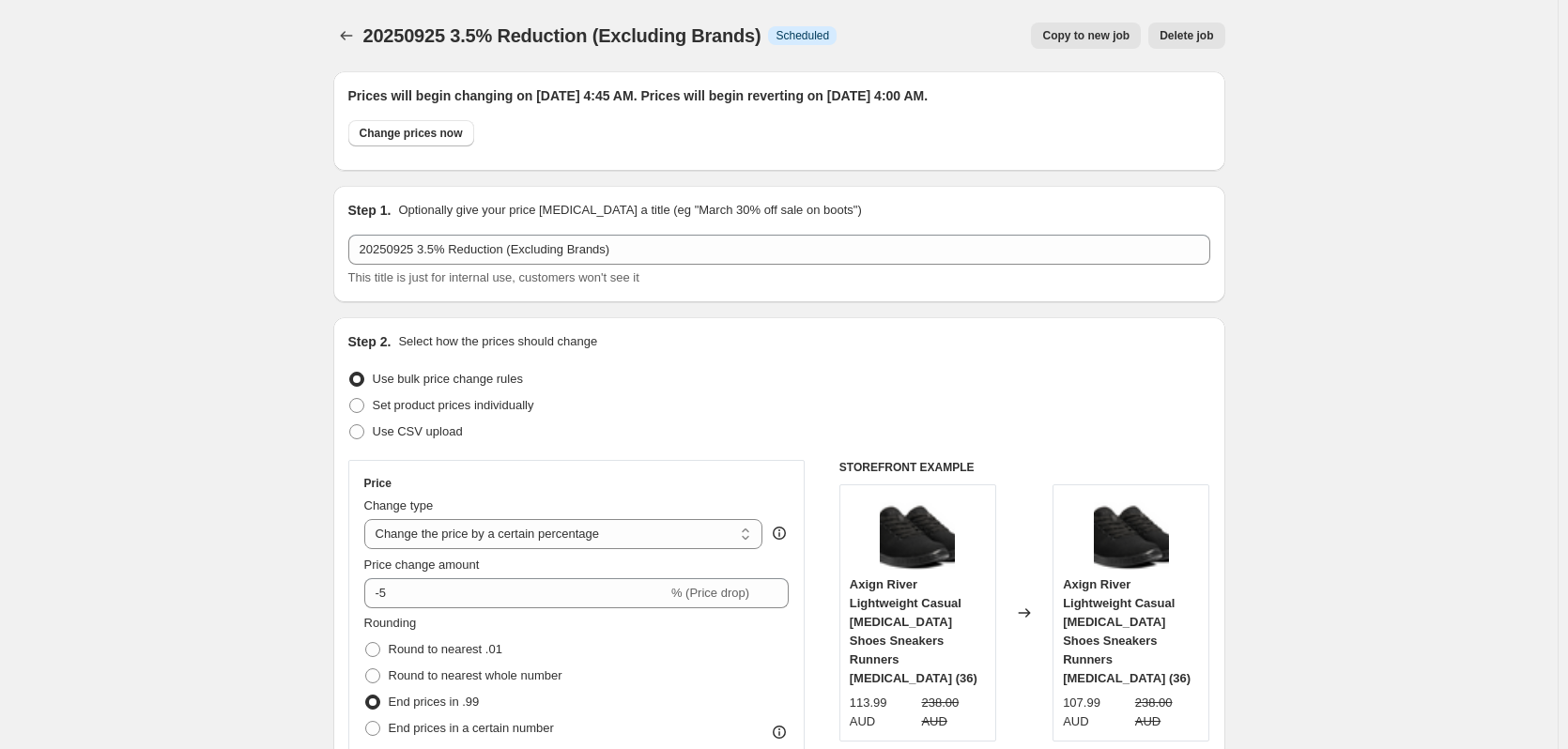
click at [1071, 38] on span "Copy to new job" at bounding box center [1085, 35] width 87 height 15
select select "percentage"
select select "no_change"
select select "vendor"
select select "not_equal"
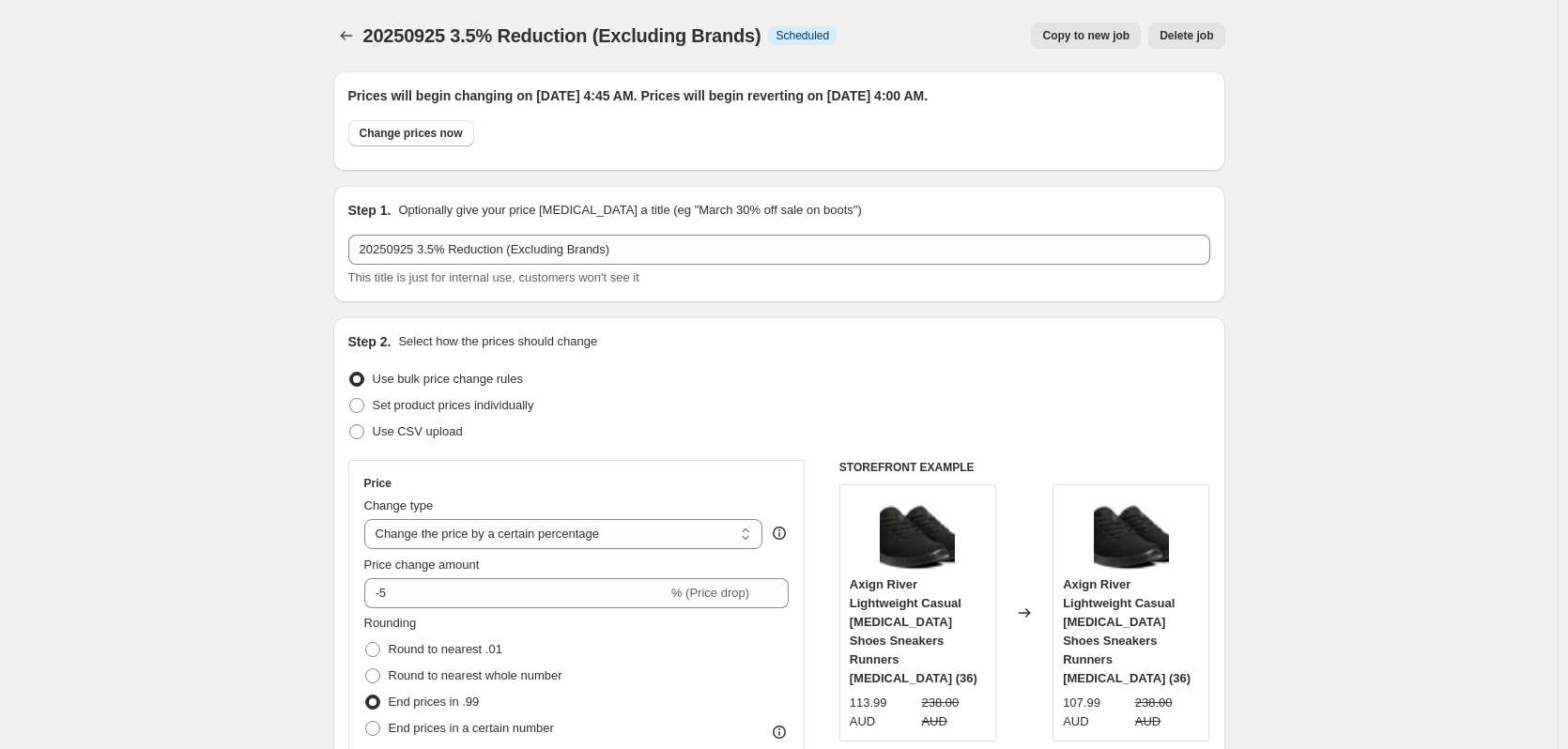
select select "vendor"
select select "not_equal"
select select "vendor"
select select "not_equal"
select select "vendor"
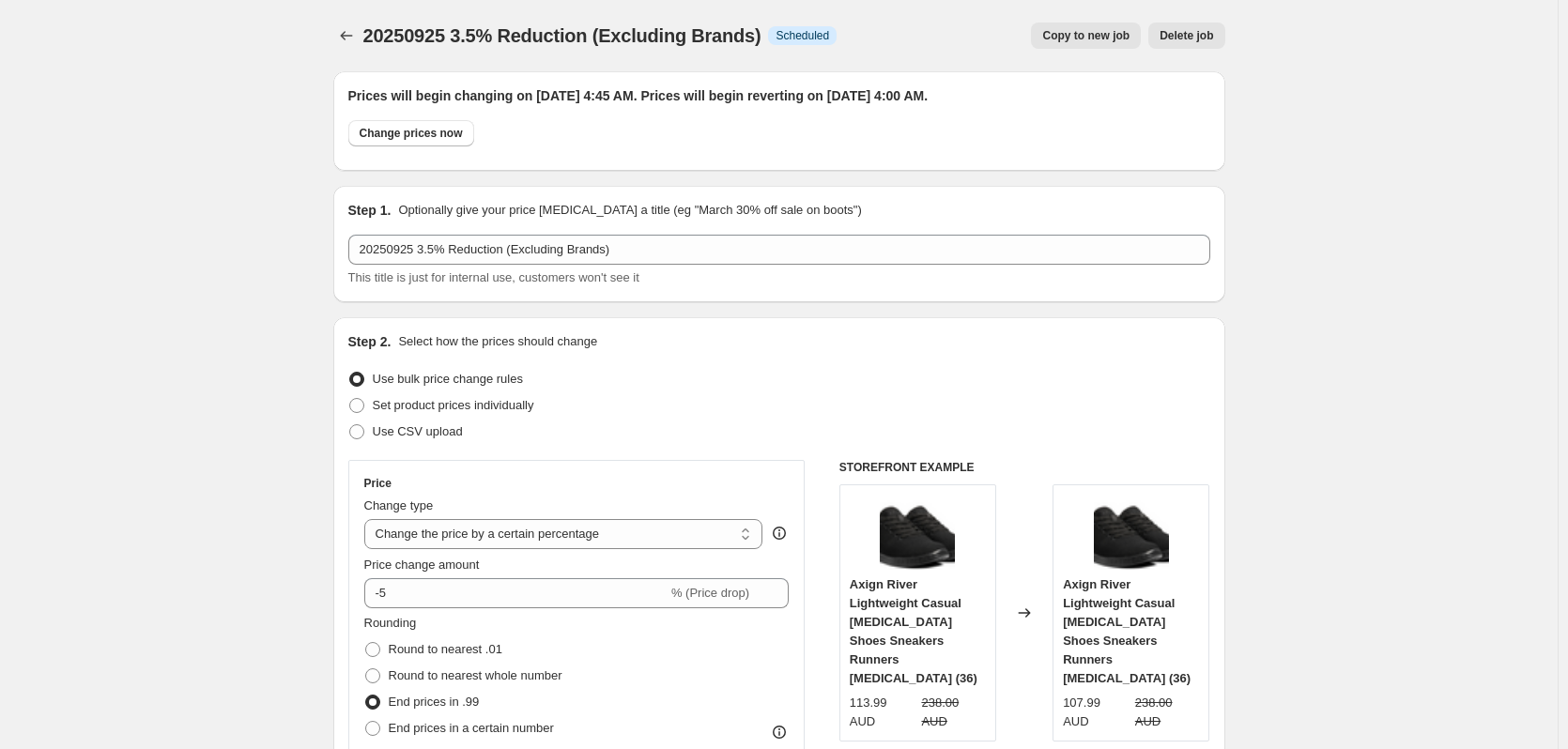
select select "not_equal"
select select "vendor"
select select "not_equal"
select select "vendor"
select select "not_equal"
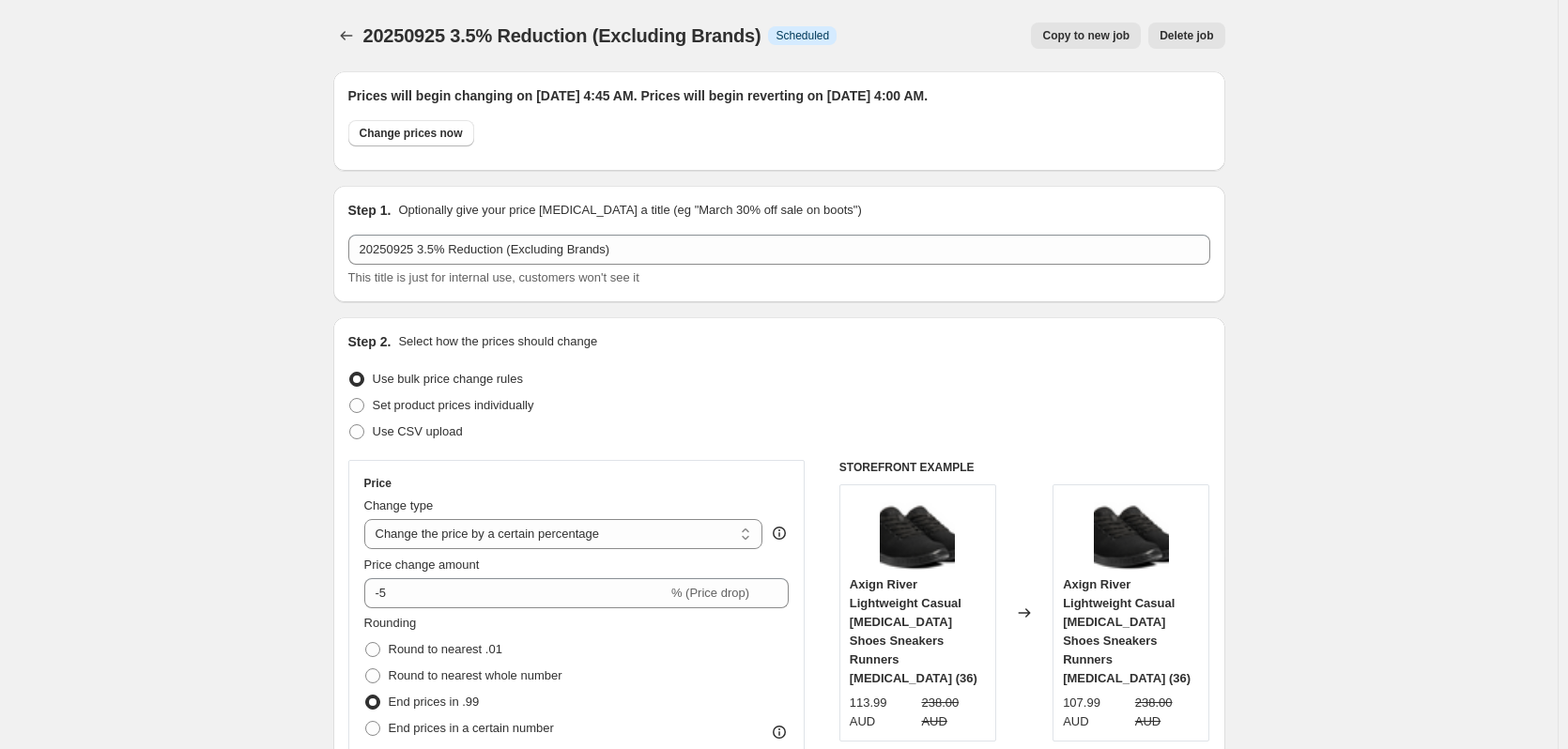
select select "product_status"
select select "not_equal"
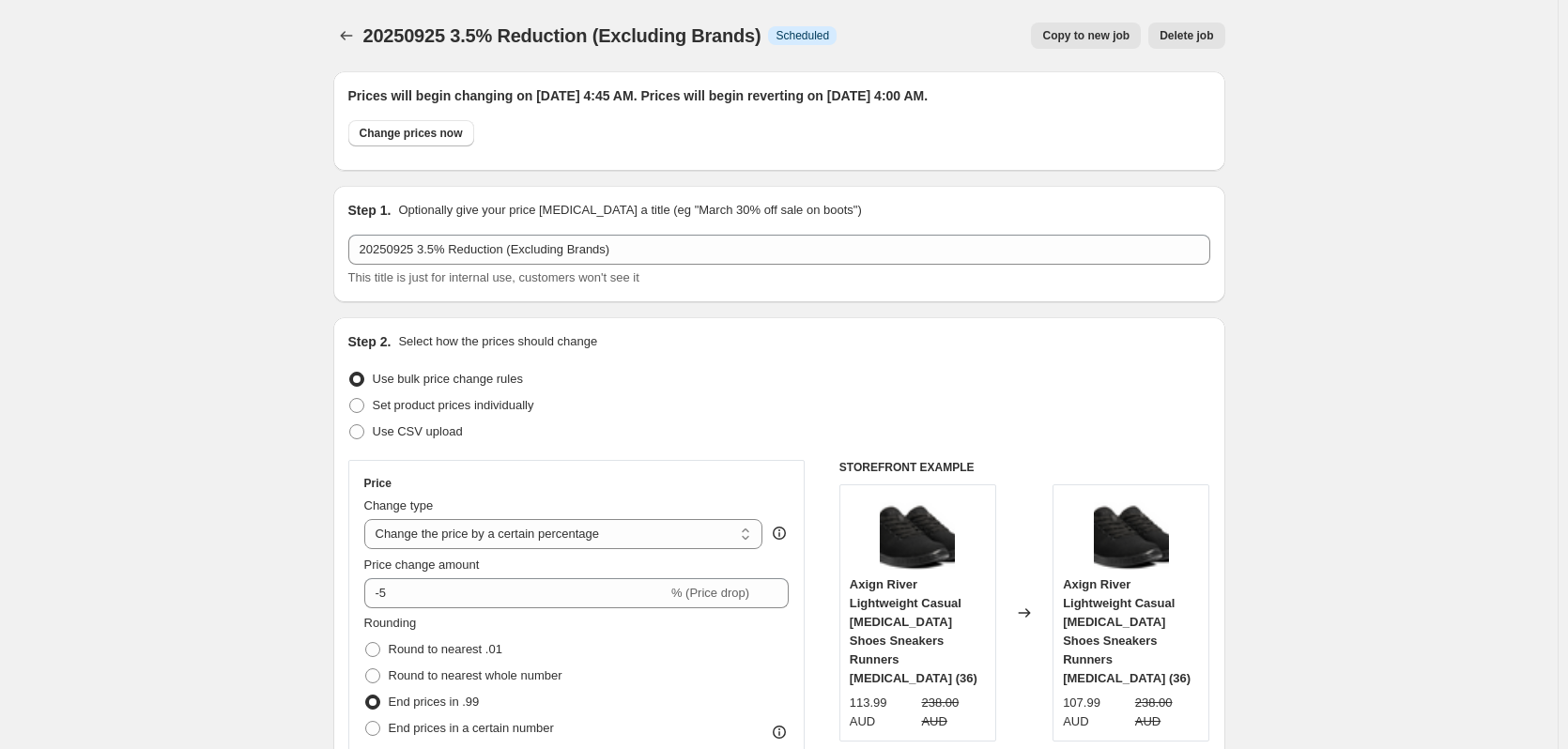
select select "not_equal"
select select "tag"
select select "not_equal"
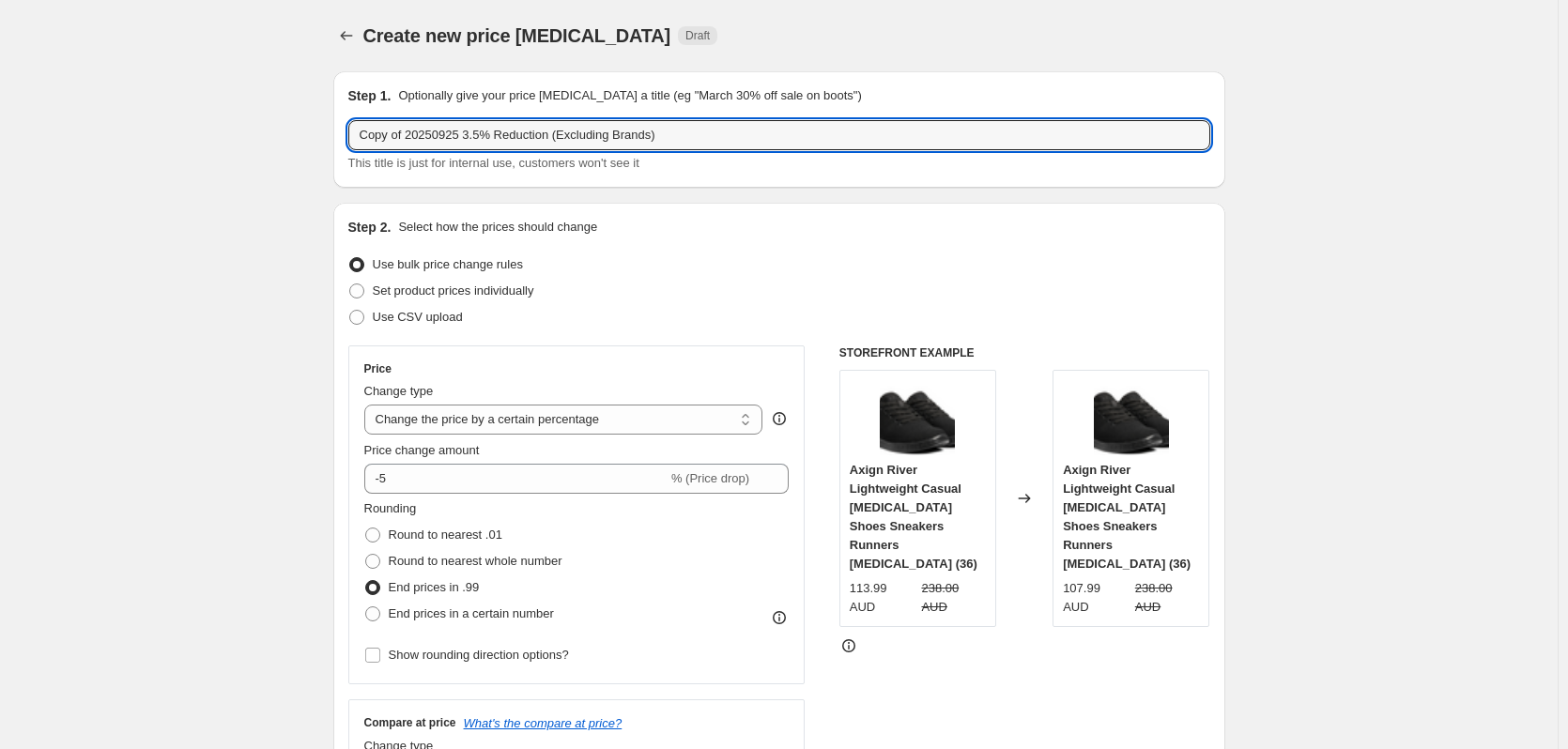
drag, startPoint x: 415, startPoint y: 139, endPoint x: 318, endPoint y: 130, distance: 97.1
click at [413, 138] on input "Copy of 20250925 3.5% Reduction (Excluding Brands)" at bounding box center [779, 135] width 862 height 30
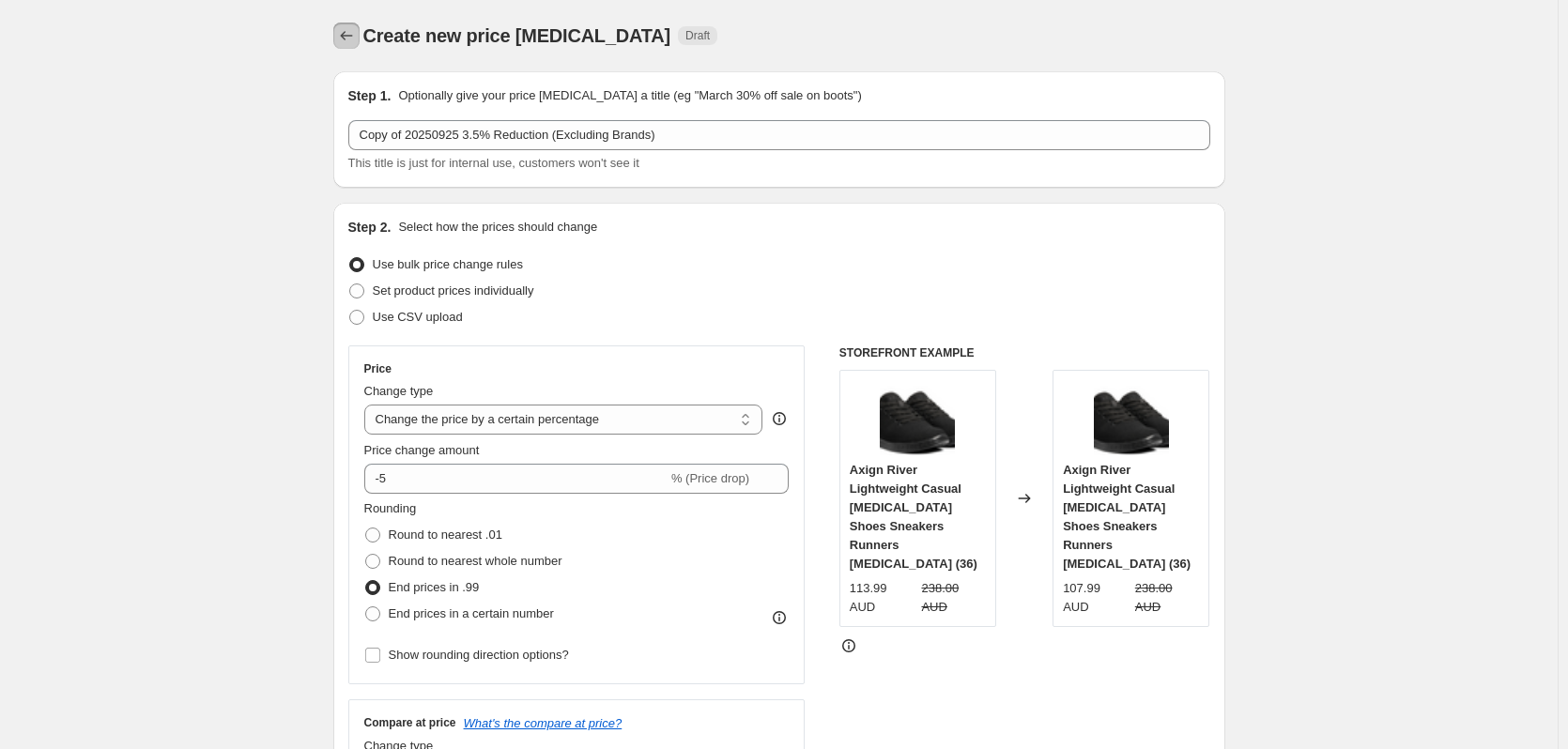
click at [356, 41] on icon "Price change jobs" at bounding box center [346, 35] width 19 height 19
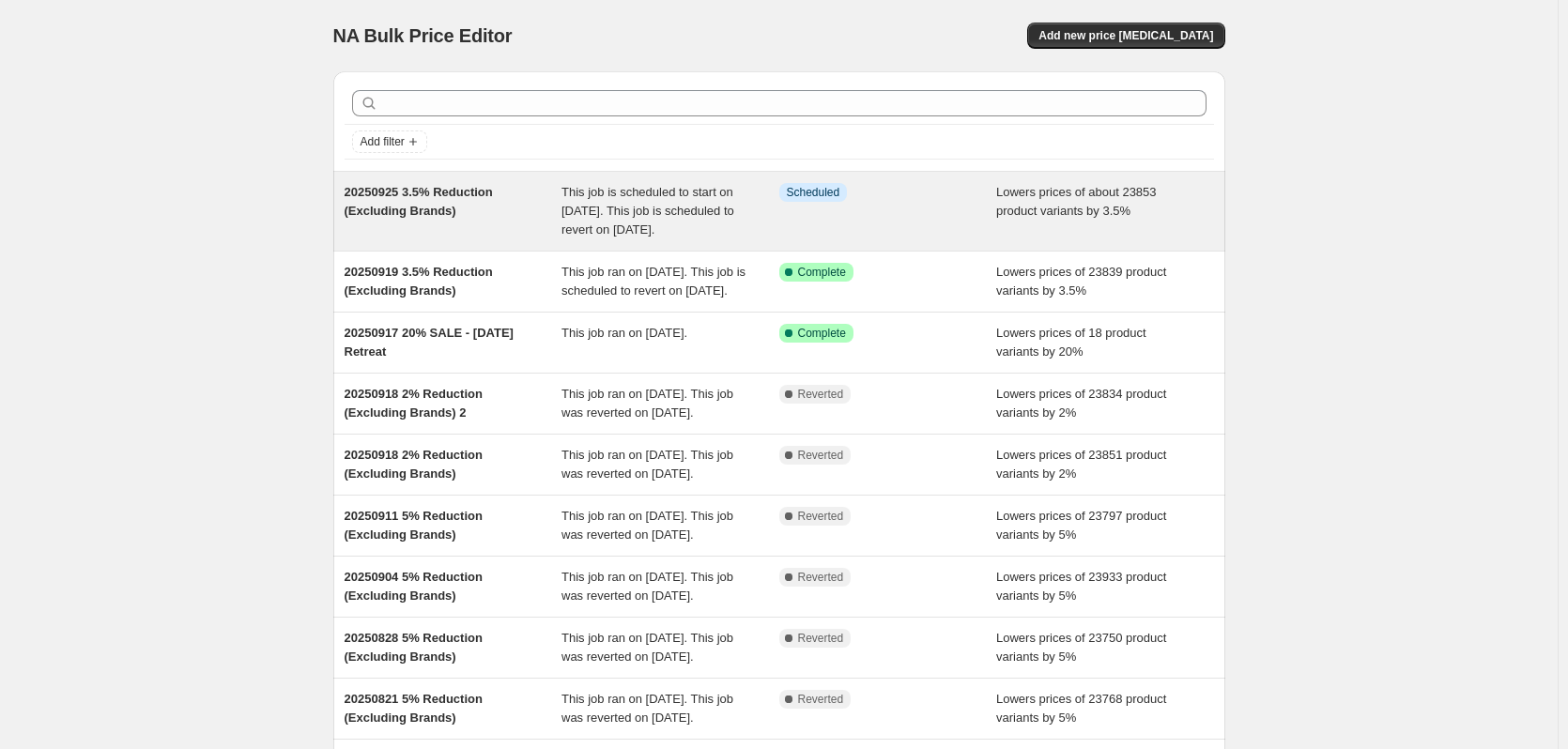
click at [562, 212] on div "20250925 3.5% Reduction (Excluding Brands)" at bounding box center [454, 211] width 218 height 56
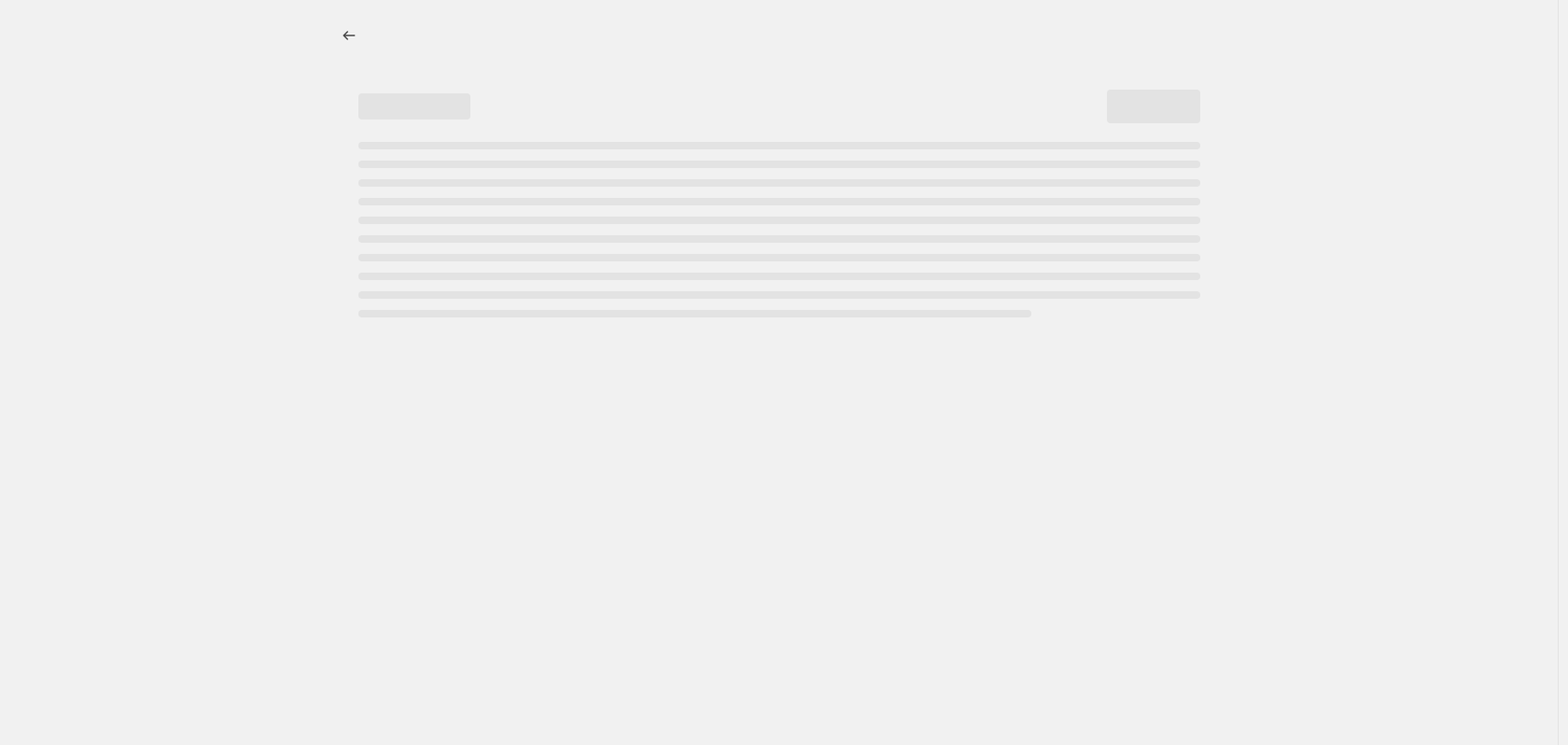
select select "percentage"
select select "no_change"
select select "not_equal"
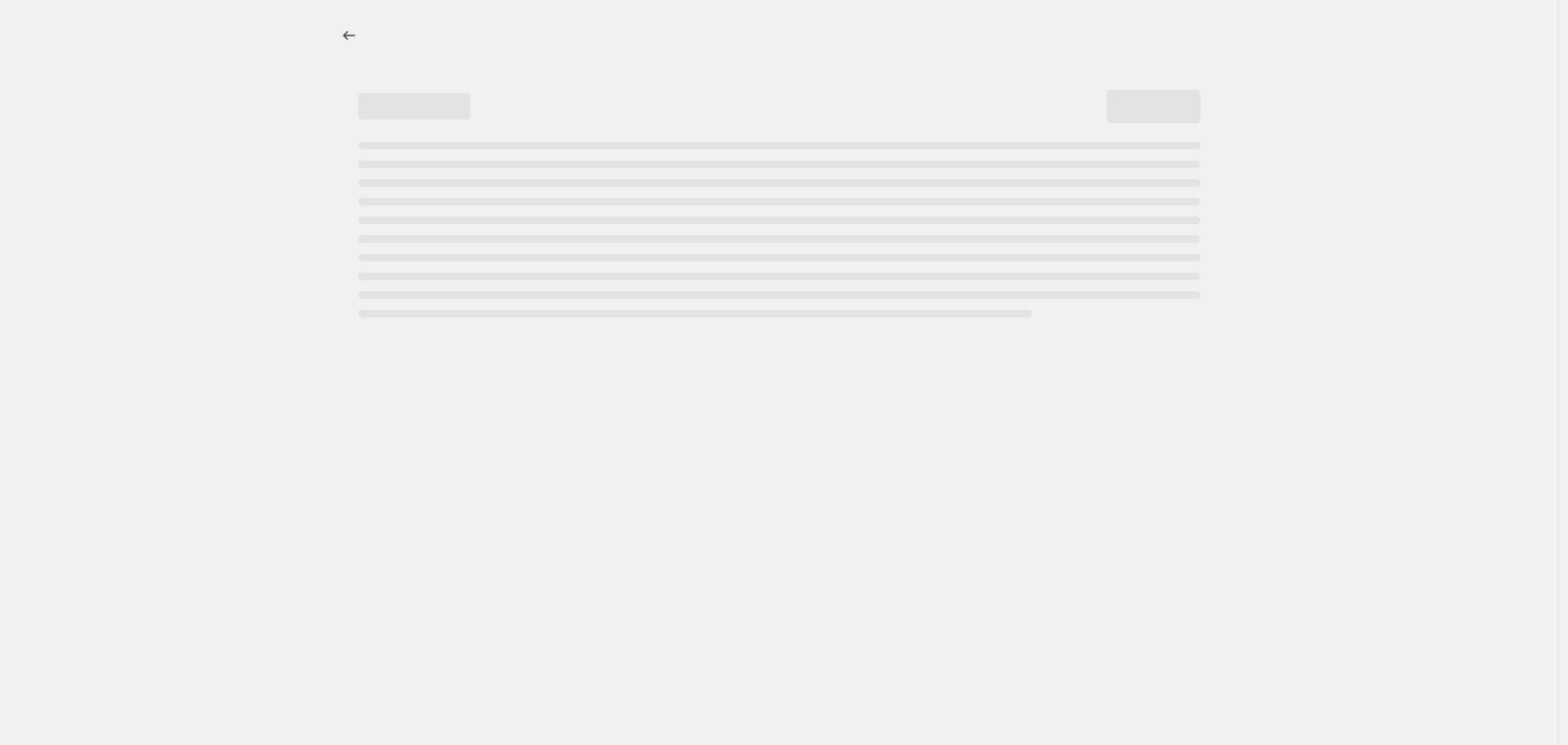
select select "not_equal"
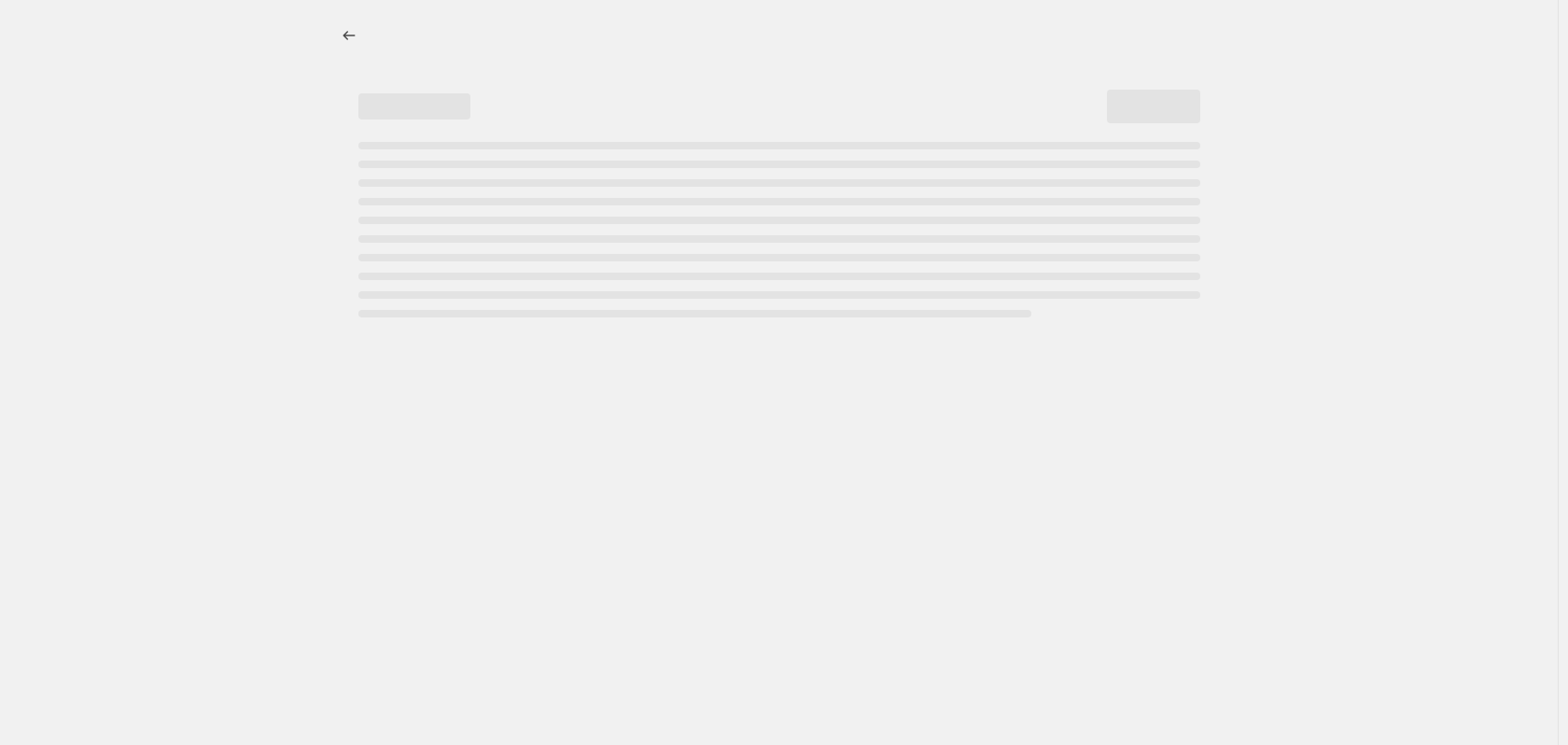
select select "not_equal"
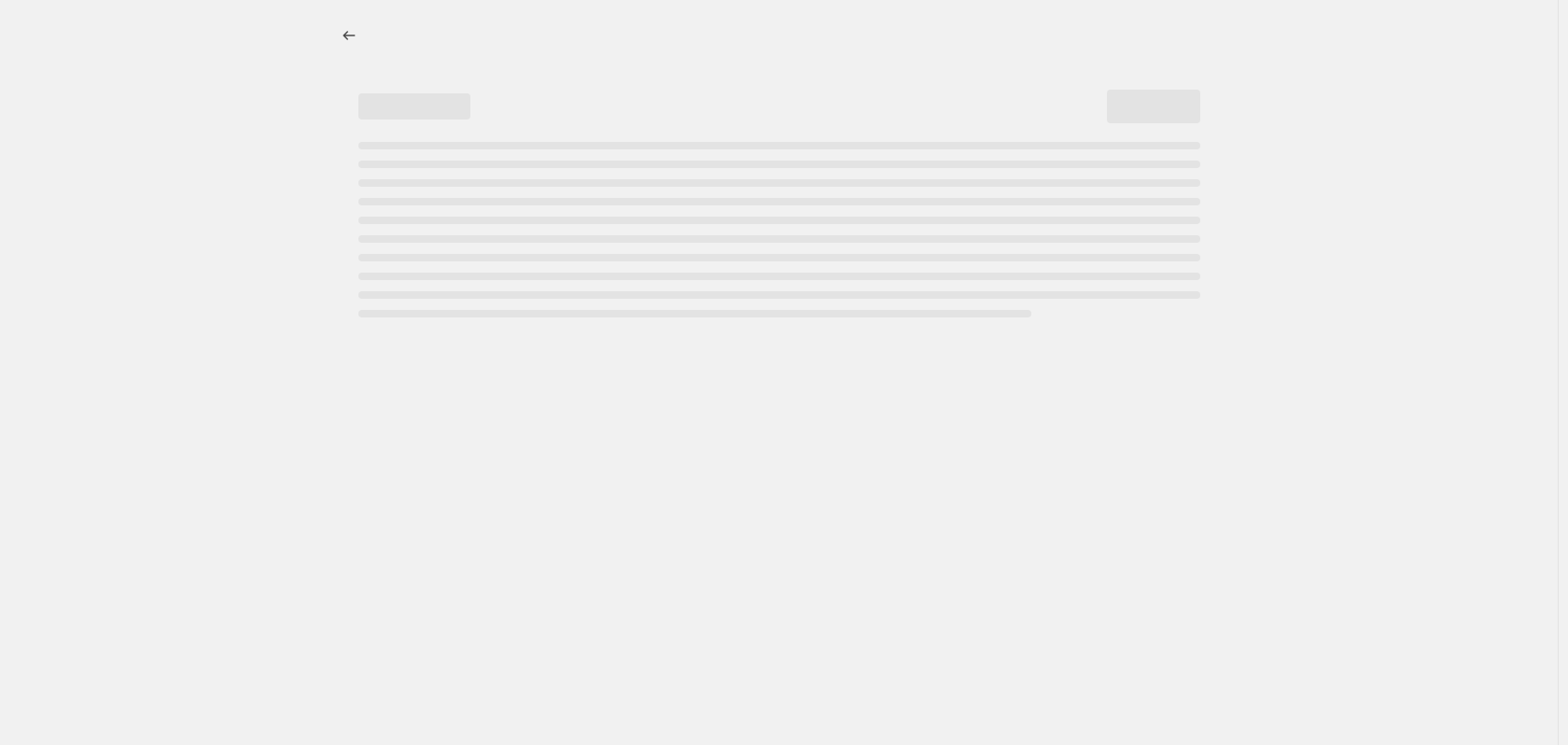
select select "not_equal"
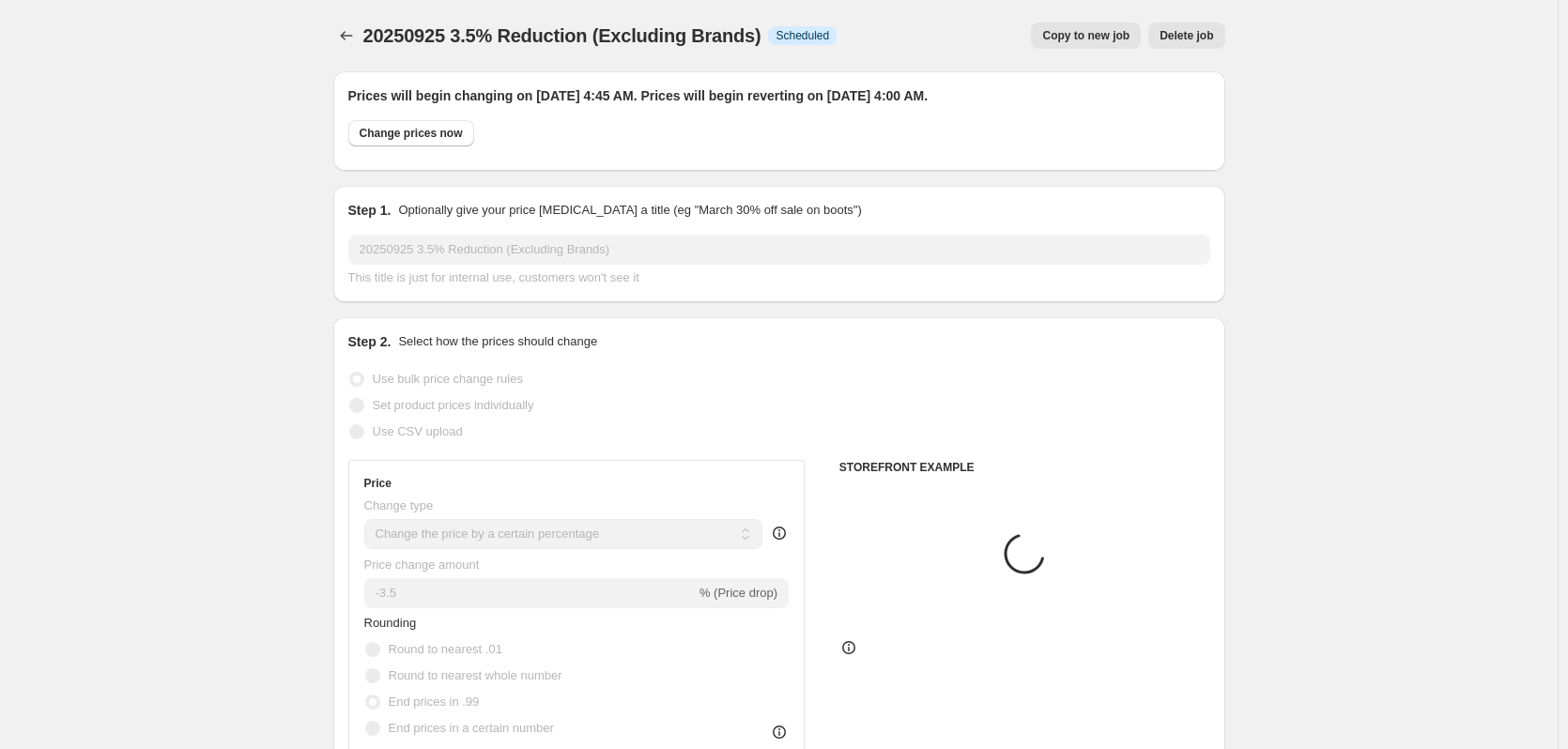
select select "vendor"
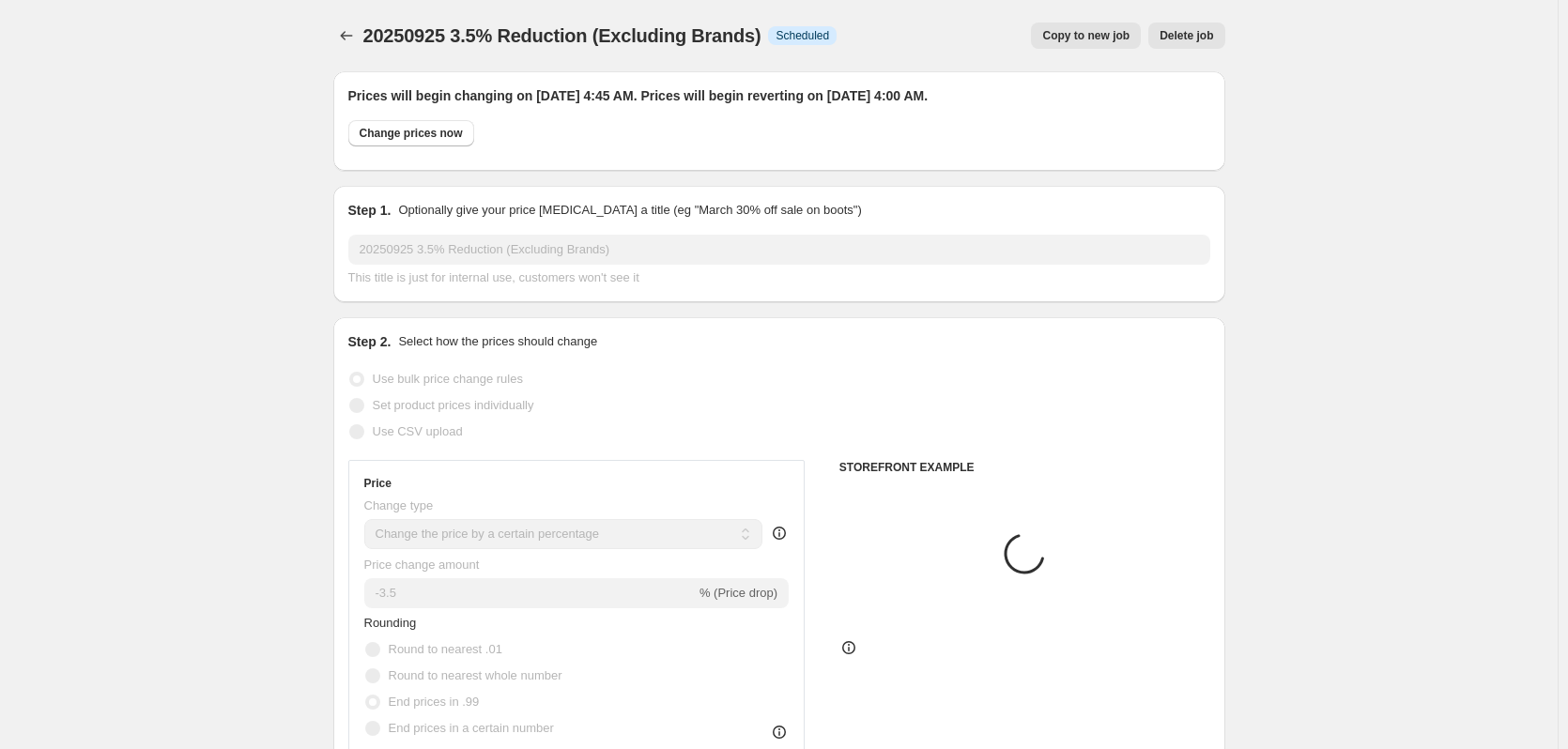
select select "vendor"
select select "product"
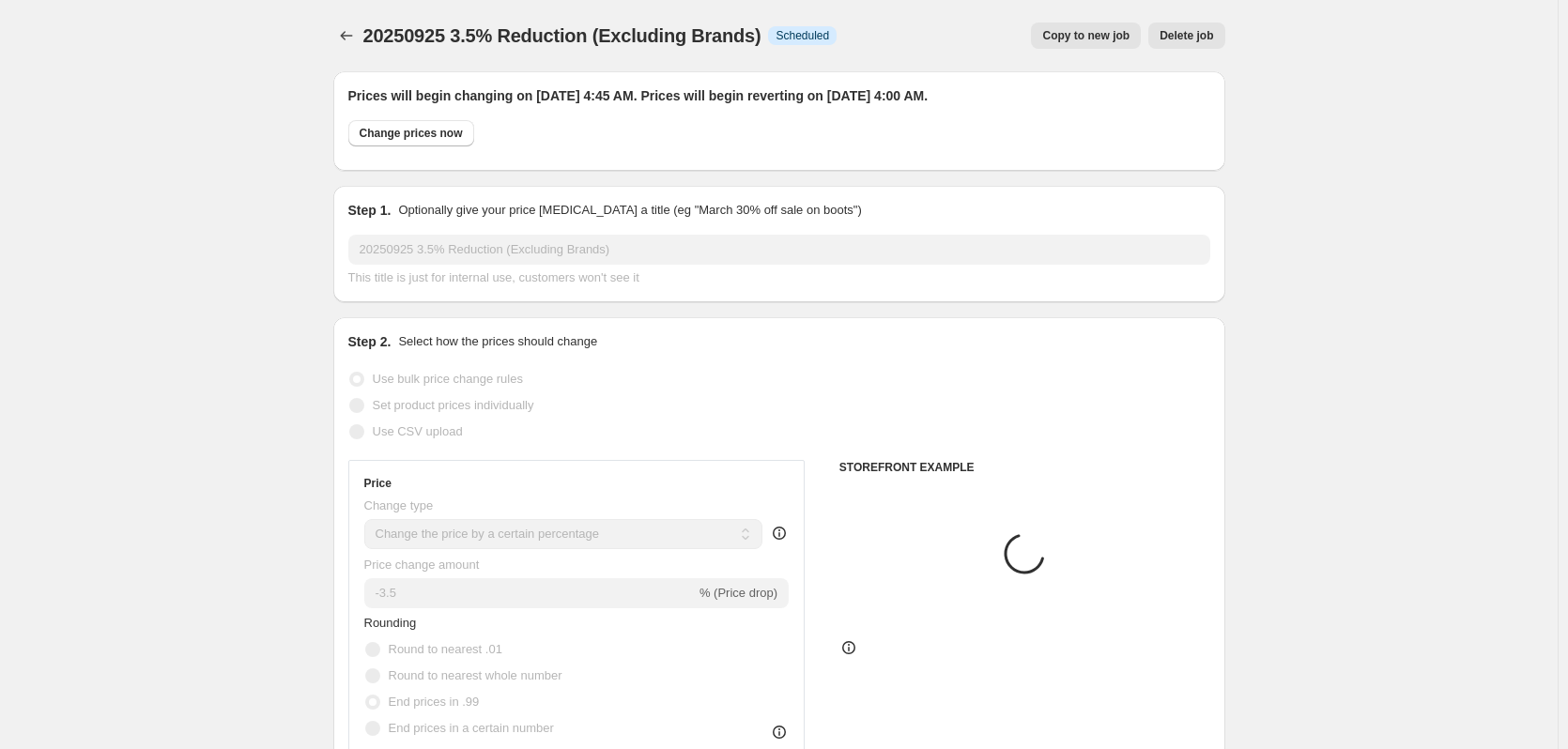
select select "product"
select select "tag"
click at [1119, 36] on span "Copy to new job" at bounding box center [1085, 35] width 87 height 15
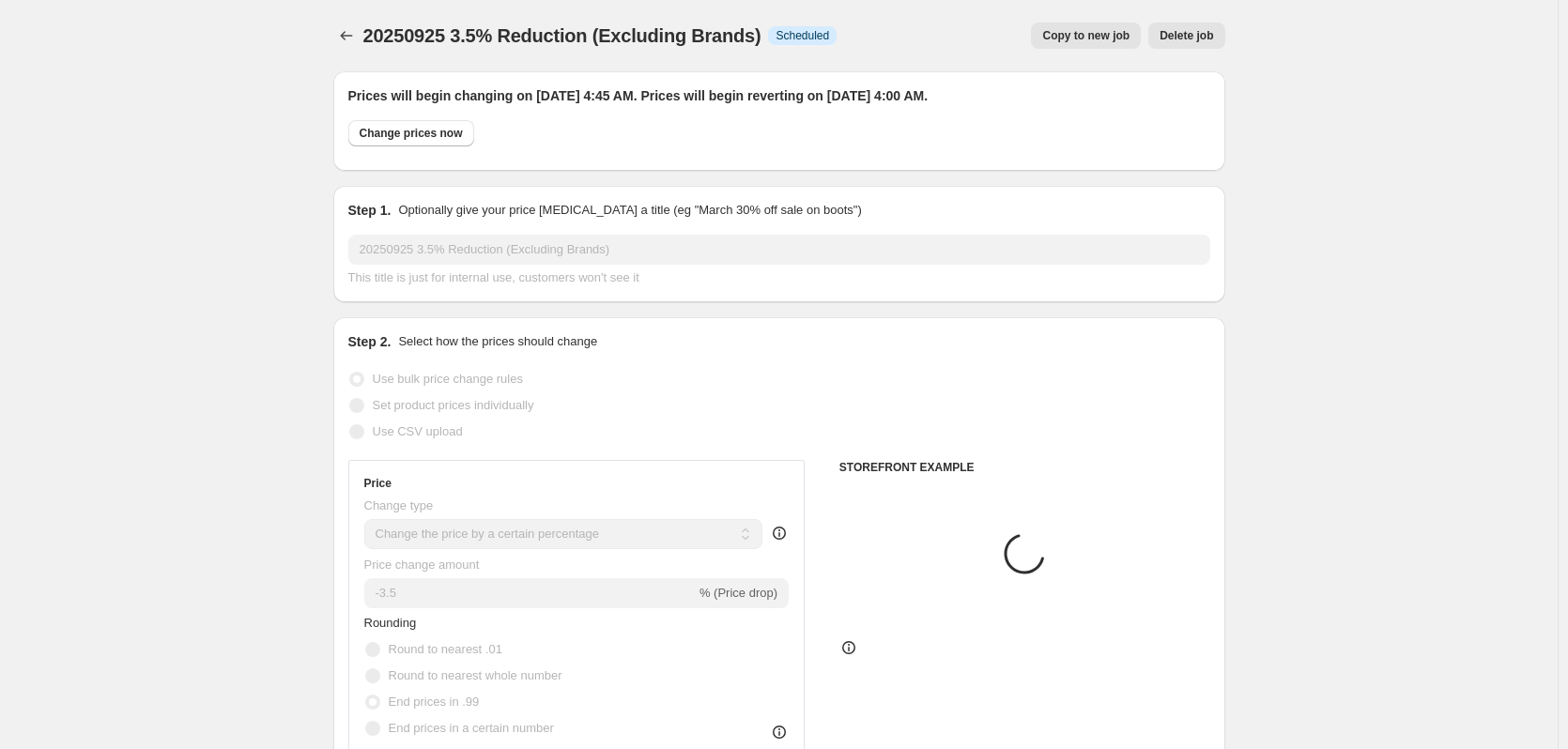
select select "percentage"
select select "no_change"
select select "vendor"
select select "not_equal"
select select "vendor"
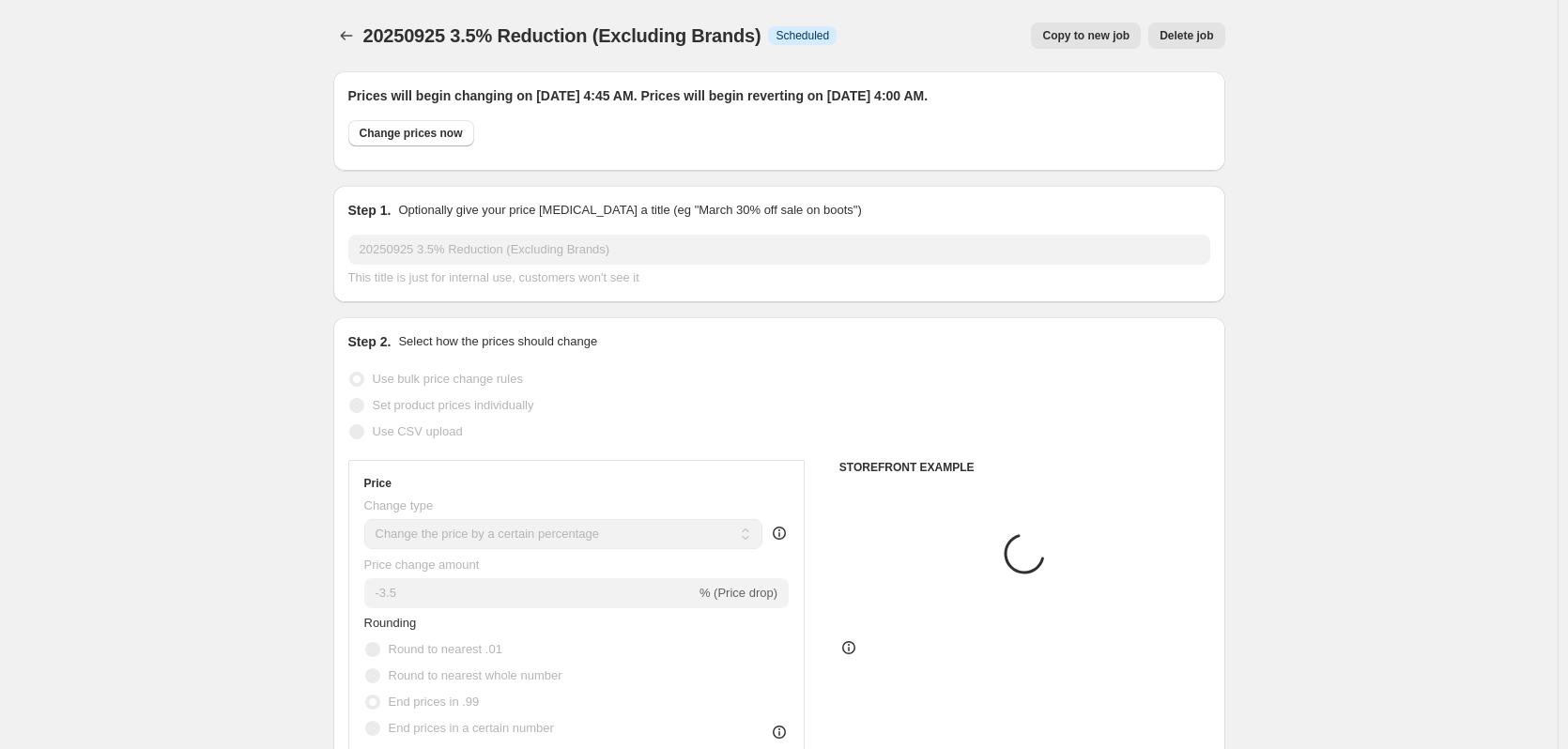
select select "not_equal"
select select "vendor"
select select "not_equal"
select select "vendor"
select select "not_equal"
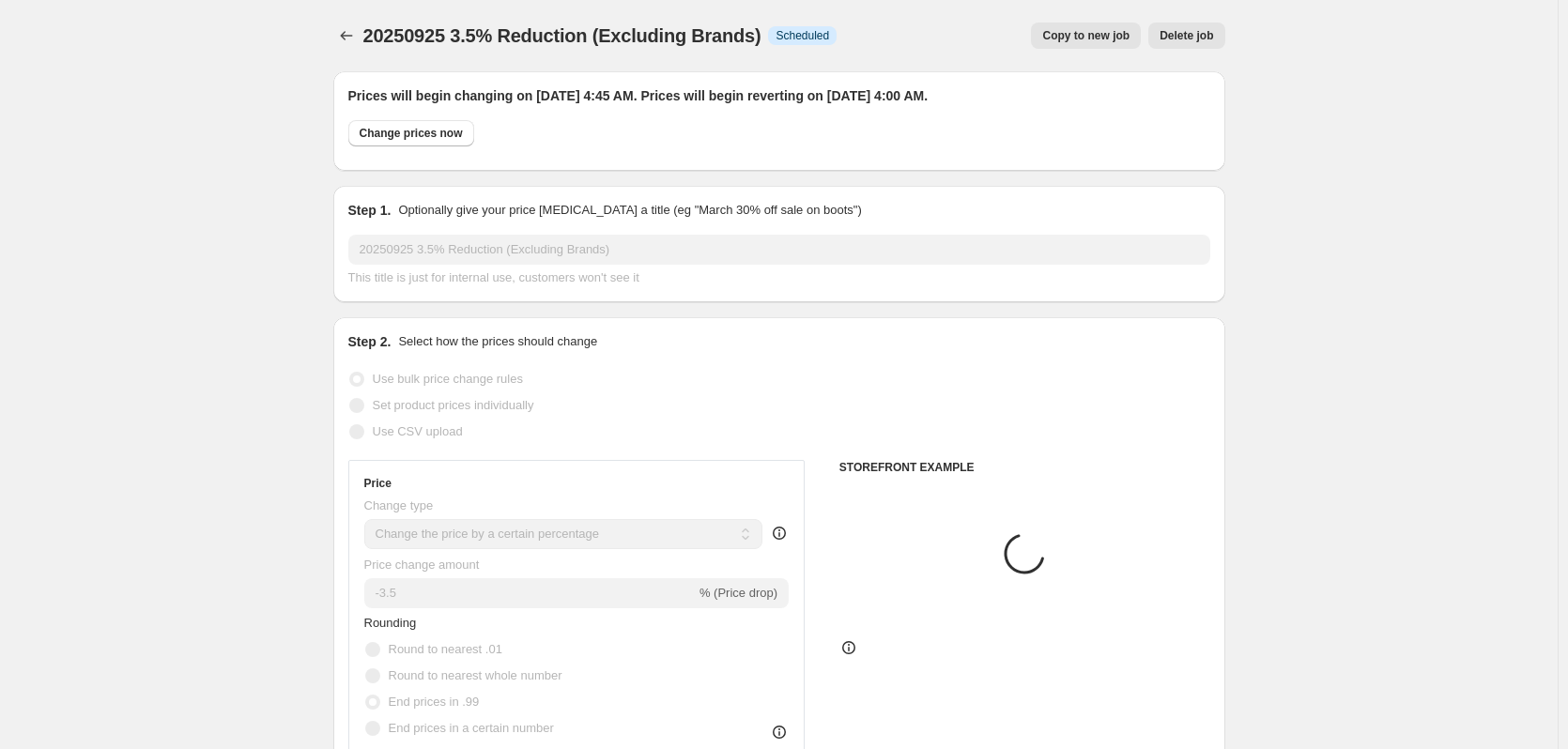
select select "vendor"
select select "not_equal"
select select "vendor"
select select "not_equal"
select select "product_status"
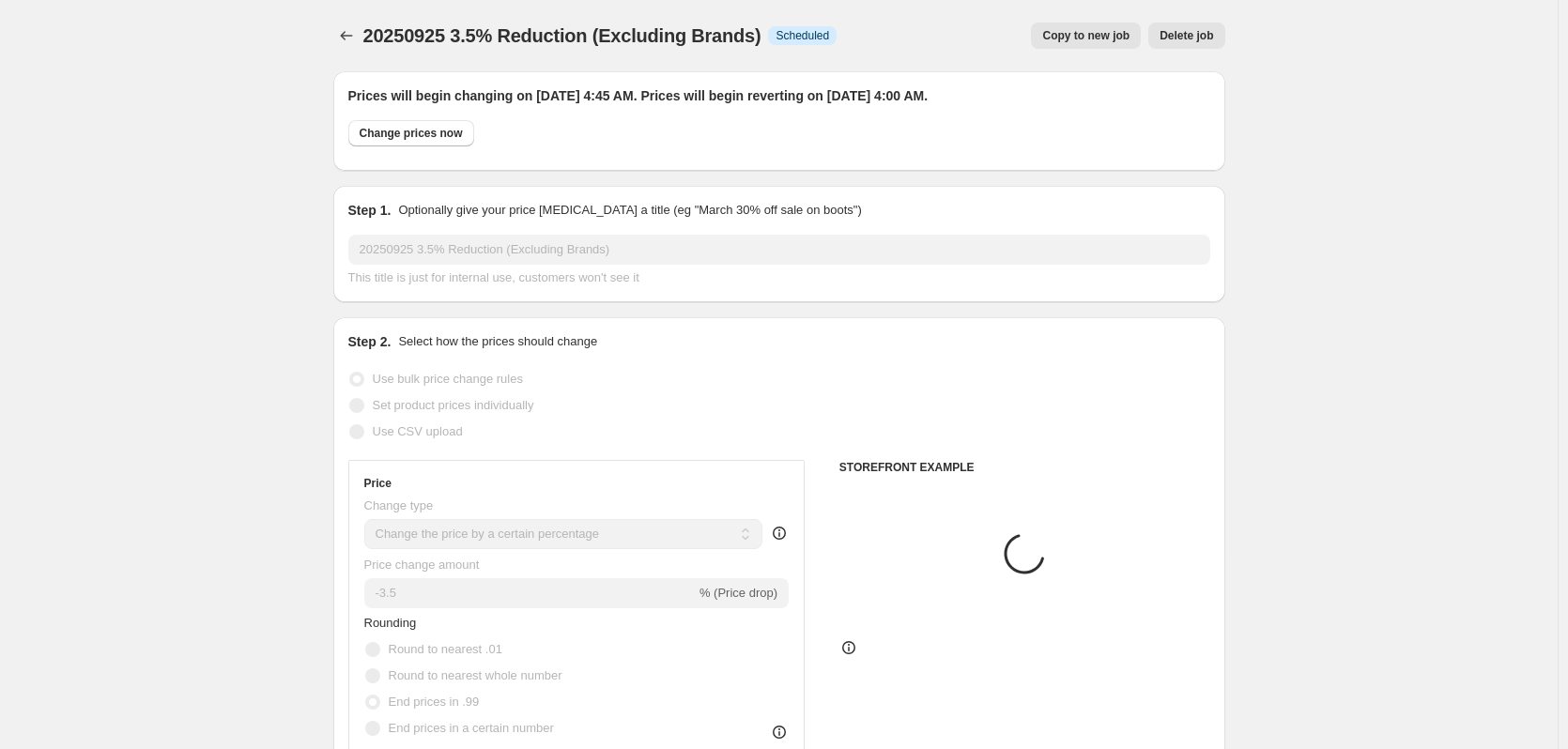
select select "not_equal"
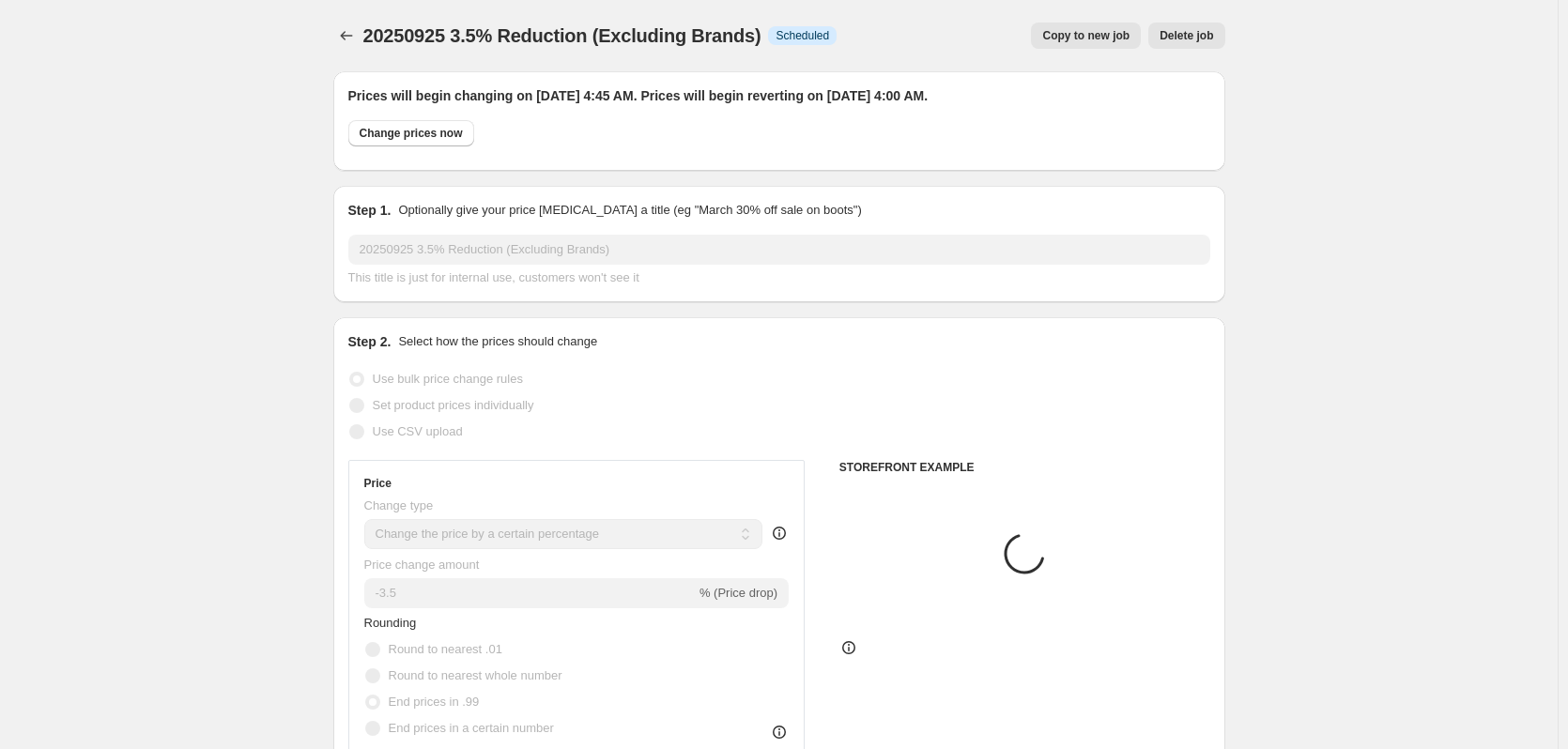
select select "not_equal"
select select "tag"
select select "not_equal"
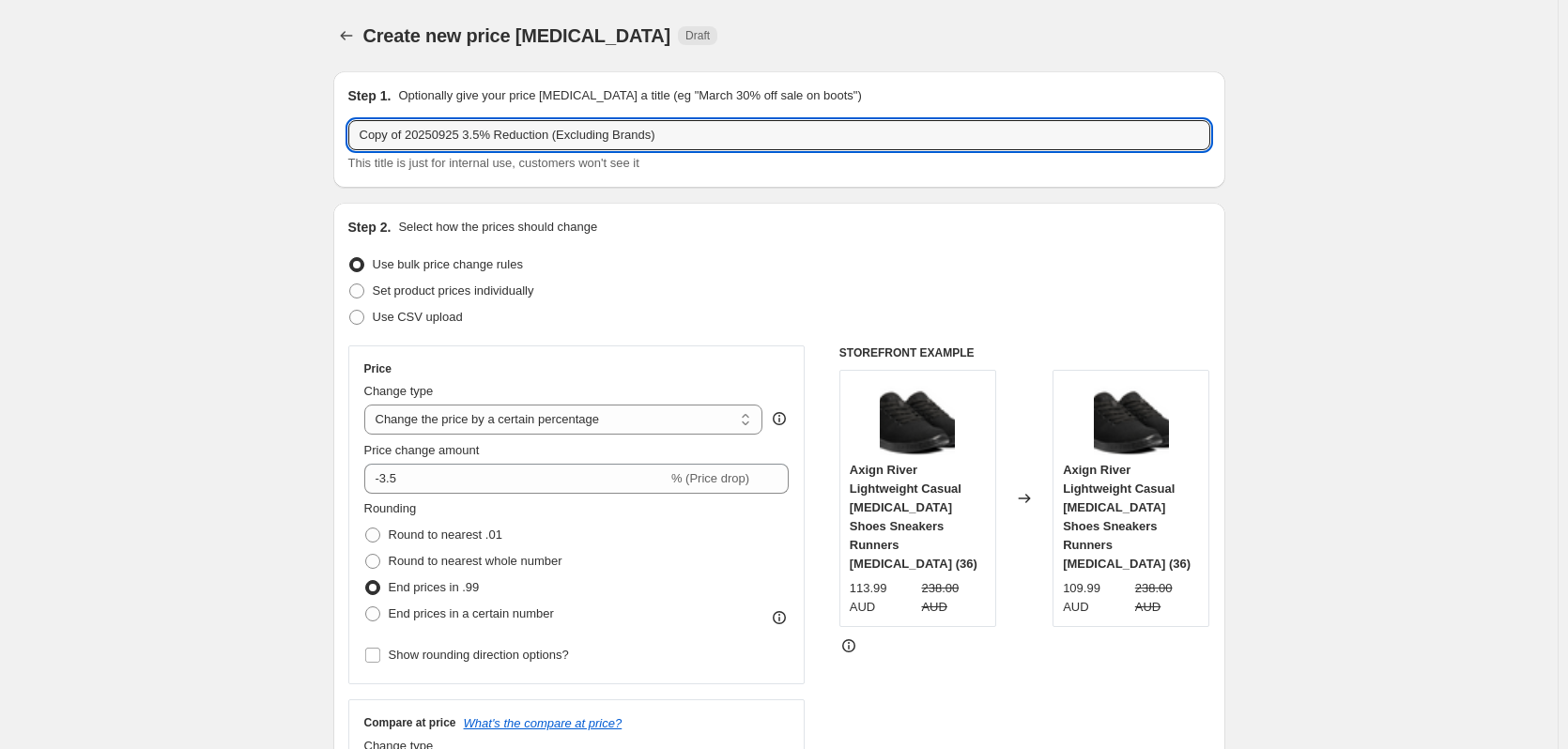
drag, startPoint x: 408, startPoint y: 141, endPoint x: 290, endPoint y: 139, distance: 118.3
click at [429, 141] on input "20250925 3.5% Reduction (Excluding Brands)" at bounding box center [779, 135] width 862 height 30
type input "20250925 5% Reduction (Excluding Brands)"
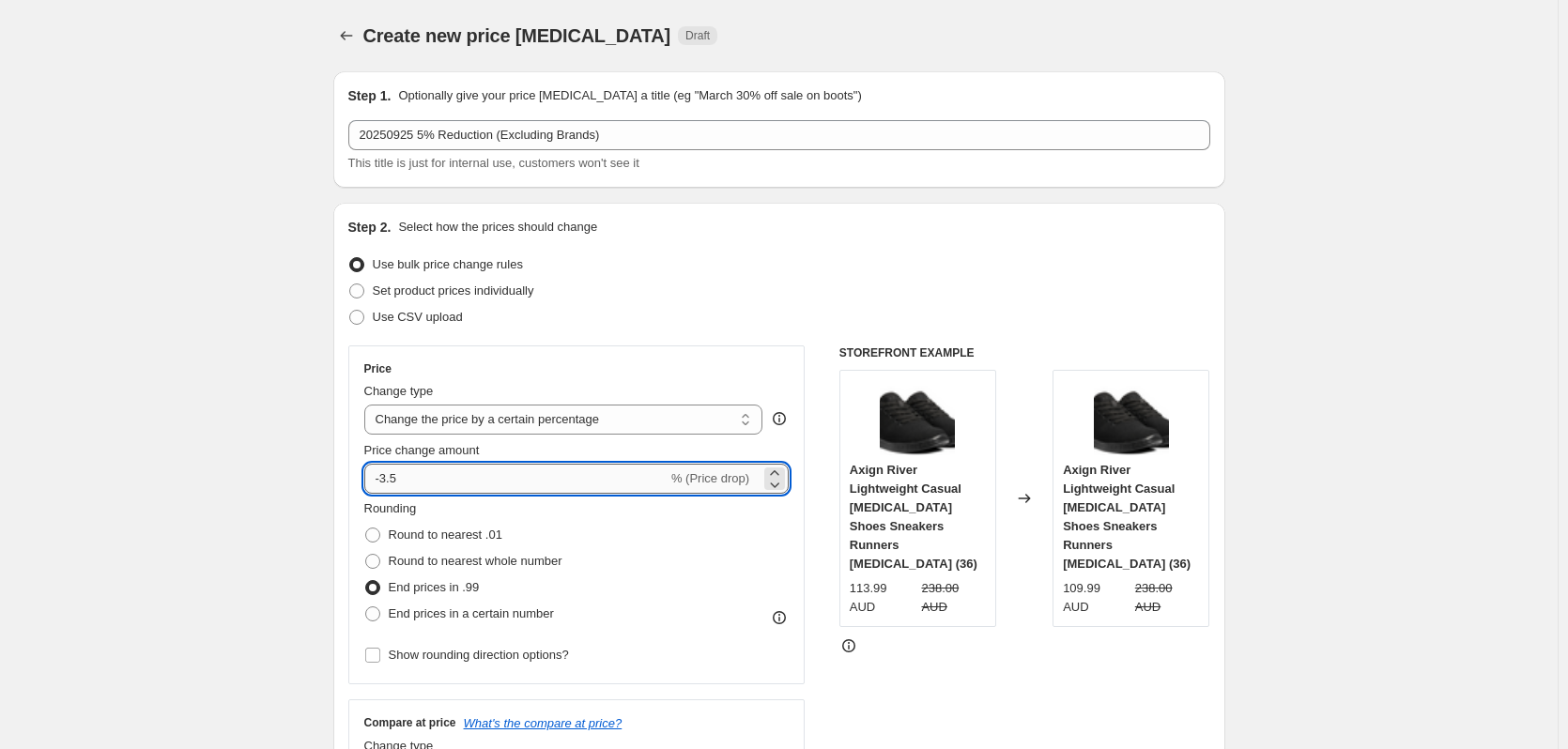
click at [395, 480] on input "-3.5" at bounding box center [515, 479] width 303 height 30
type input "-5"
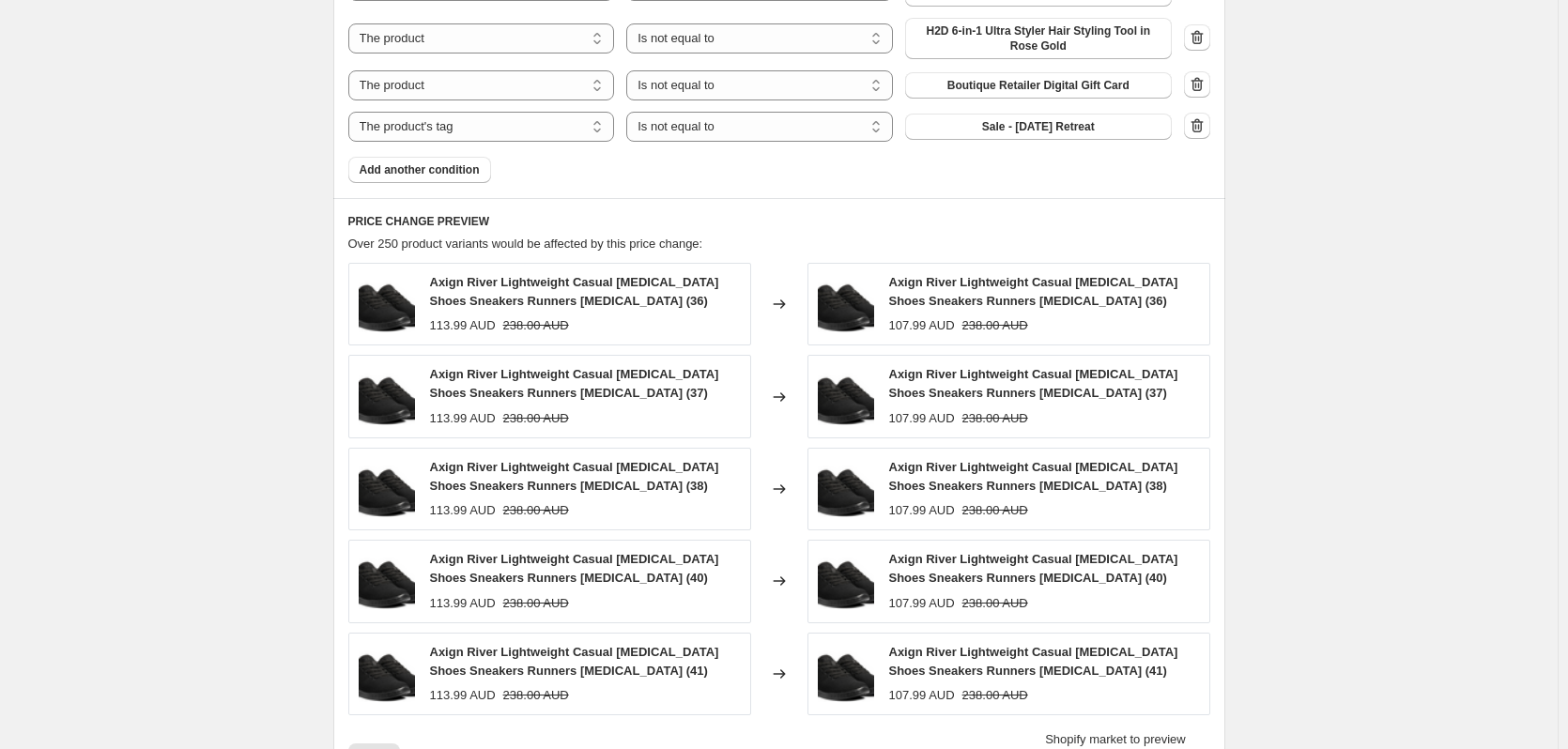
scroll to position [2347, 0]
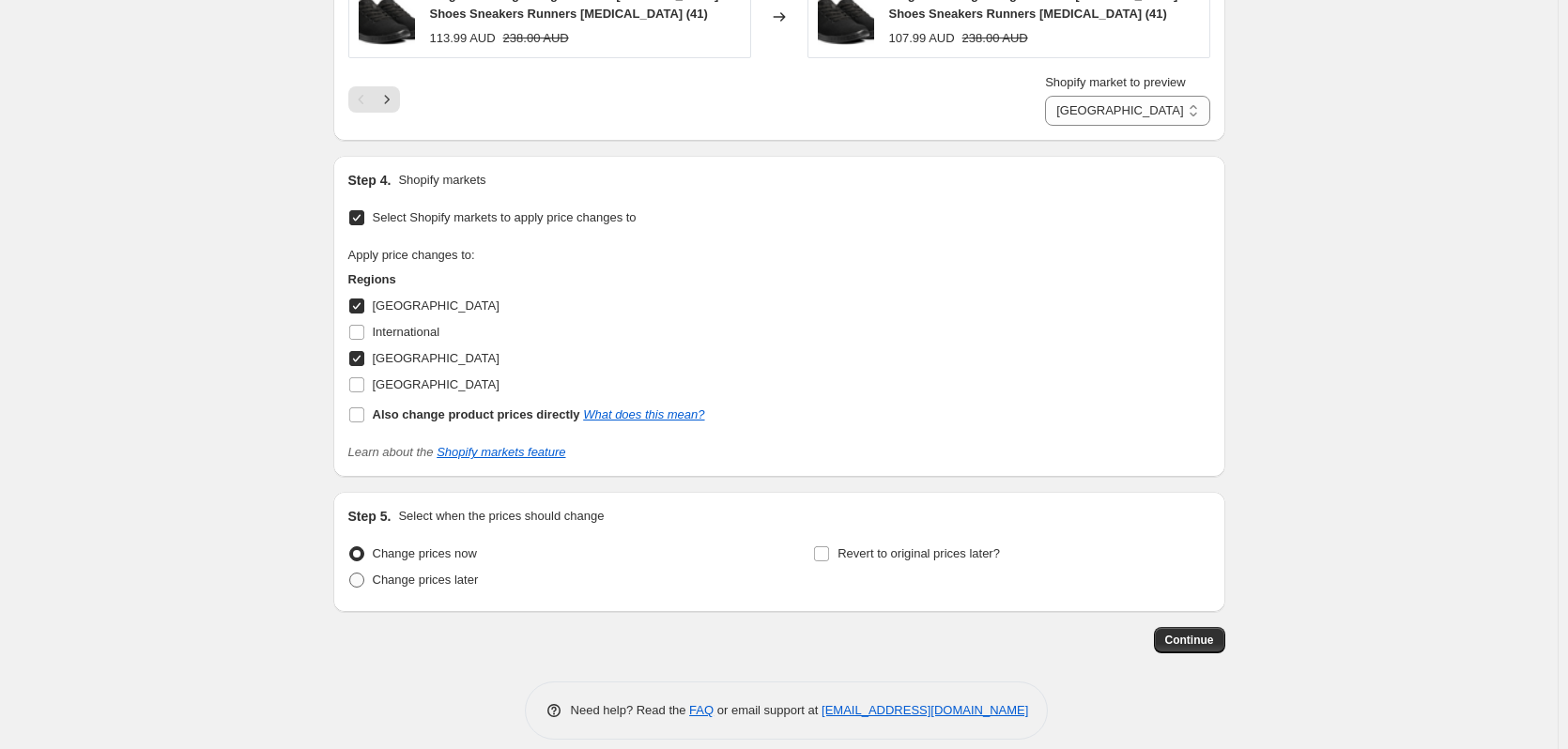
click at [429, 584] on span "Change prices later" at bounding box center [426, 580] width 106 height 14
click at [350, 574] on input "Change prices later" at bounding box center [349, 573] width 1 height 1
radio input "true"
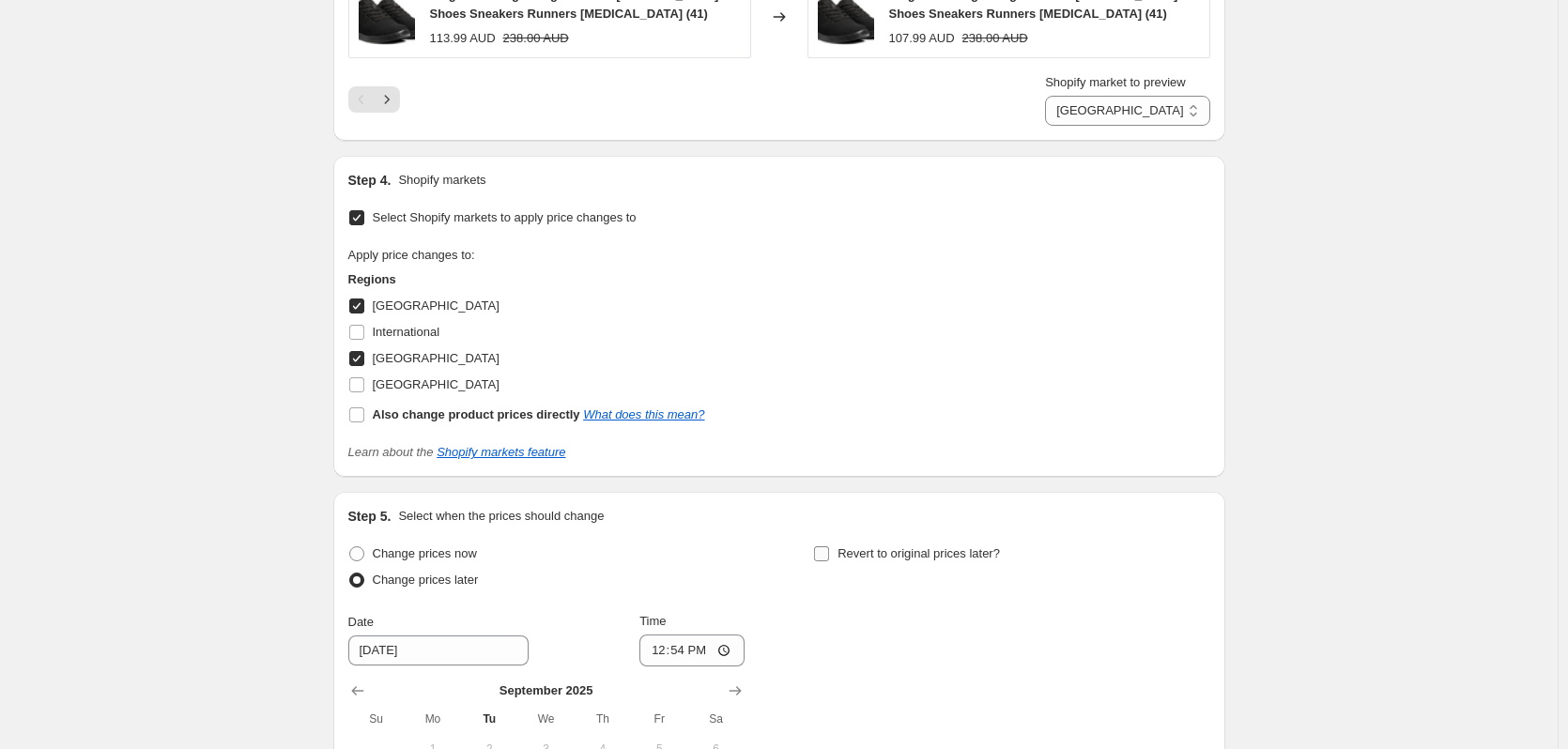
click at [829, 554] on input "Revert to original prices later?" at bounding box center [821, 553] width 15 height 15
checkbox input "true"
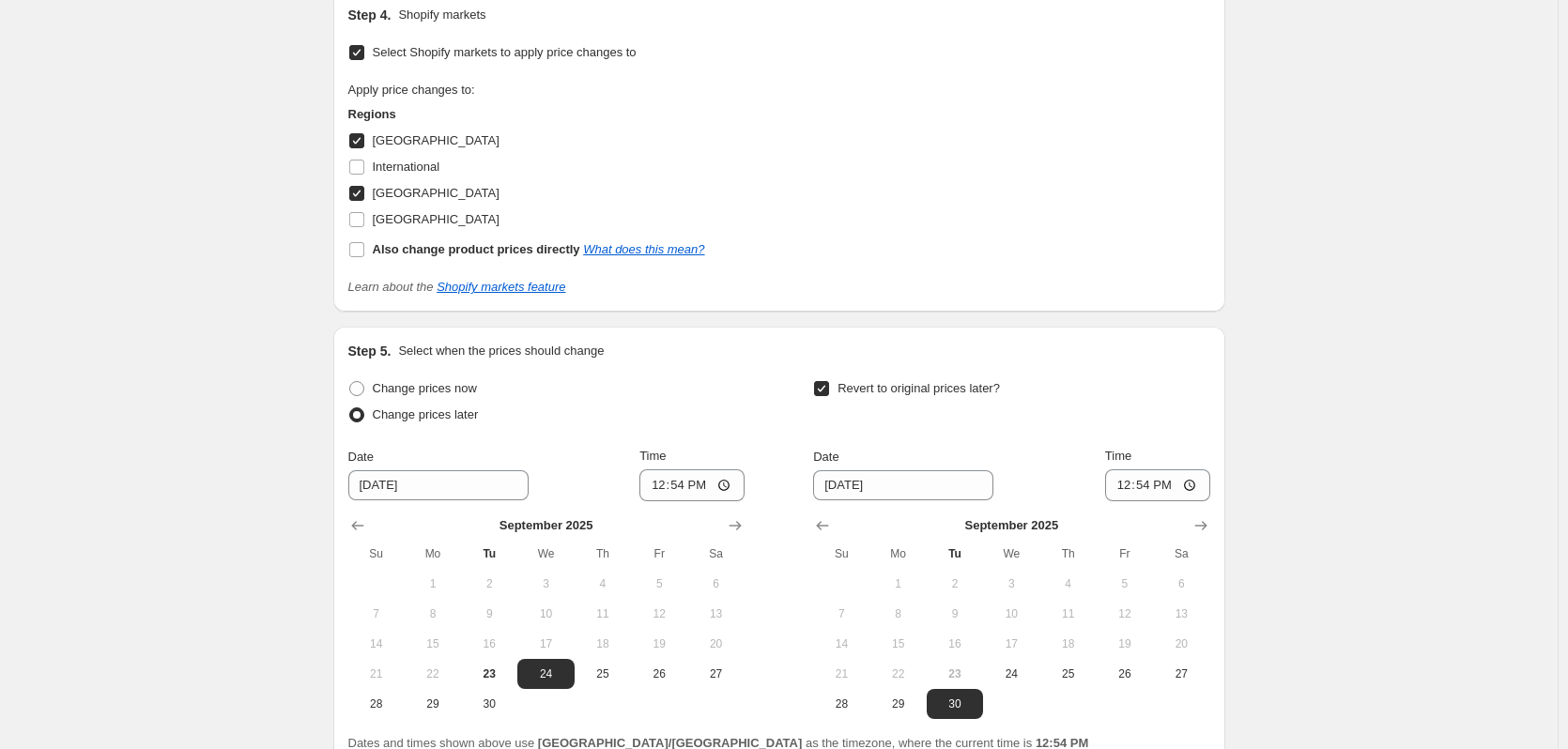
scroll to position [2628, 0]
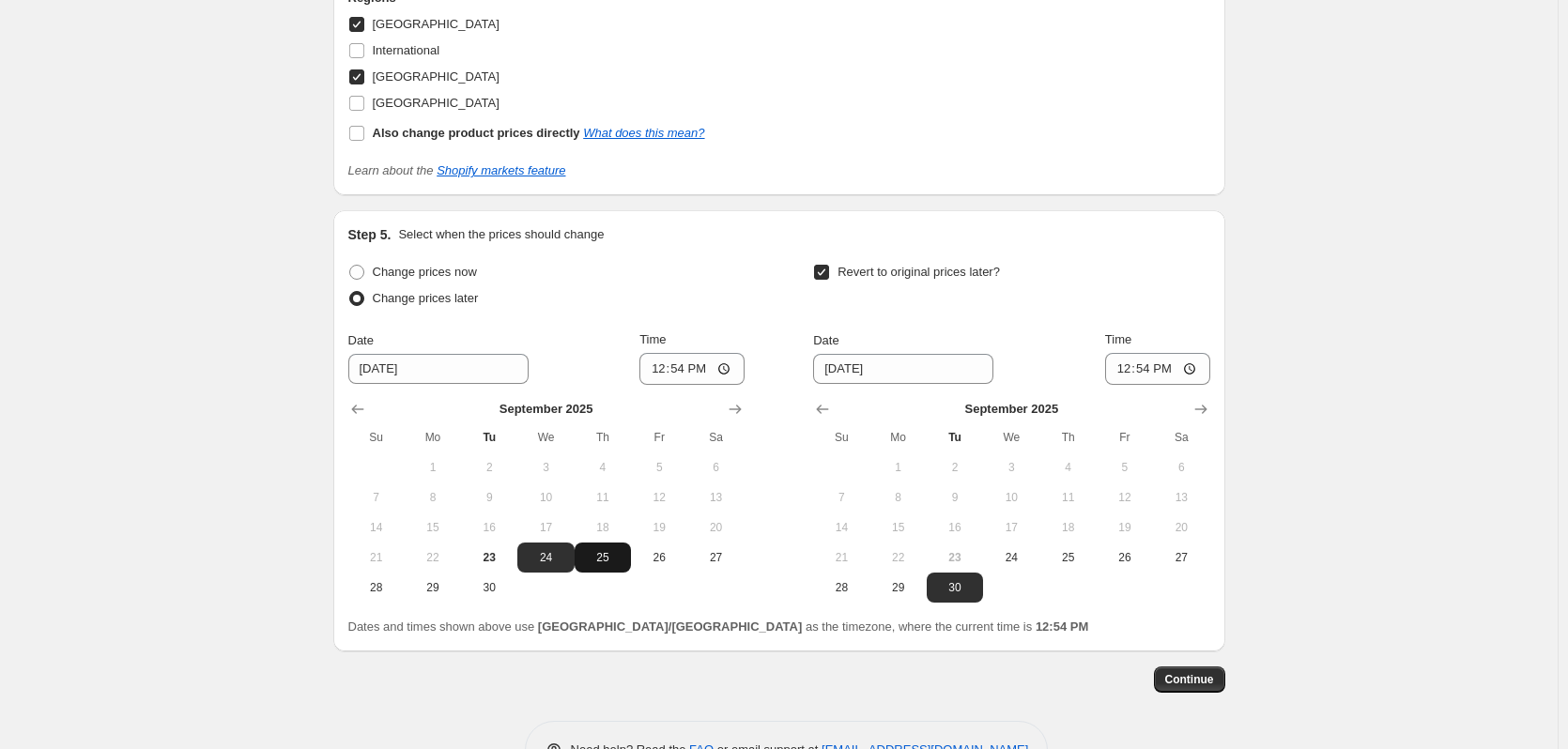
click at [605, 562] on span "25" at bounding box center [602, 557] width 41 height 15
type input "9/25/2025"
click at [658, 369] on input "12:54" at bounding box center [691, 369] width 105 height 32
type input "04:45"
click at [1205, 408] on icon "Show next month, October 2025" at bounding box center [1200, 409] width 19 height 19
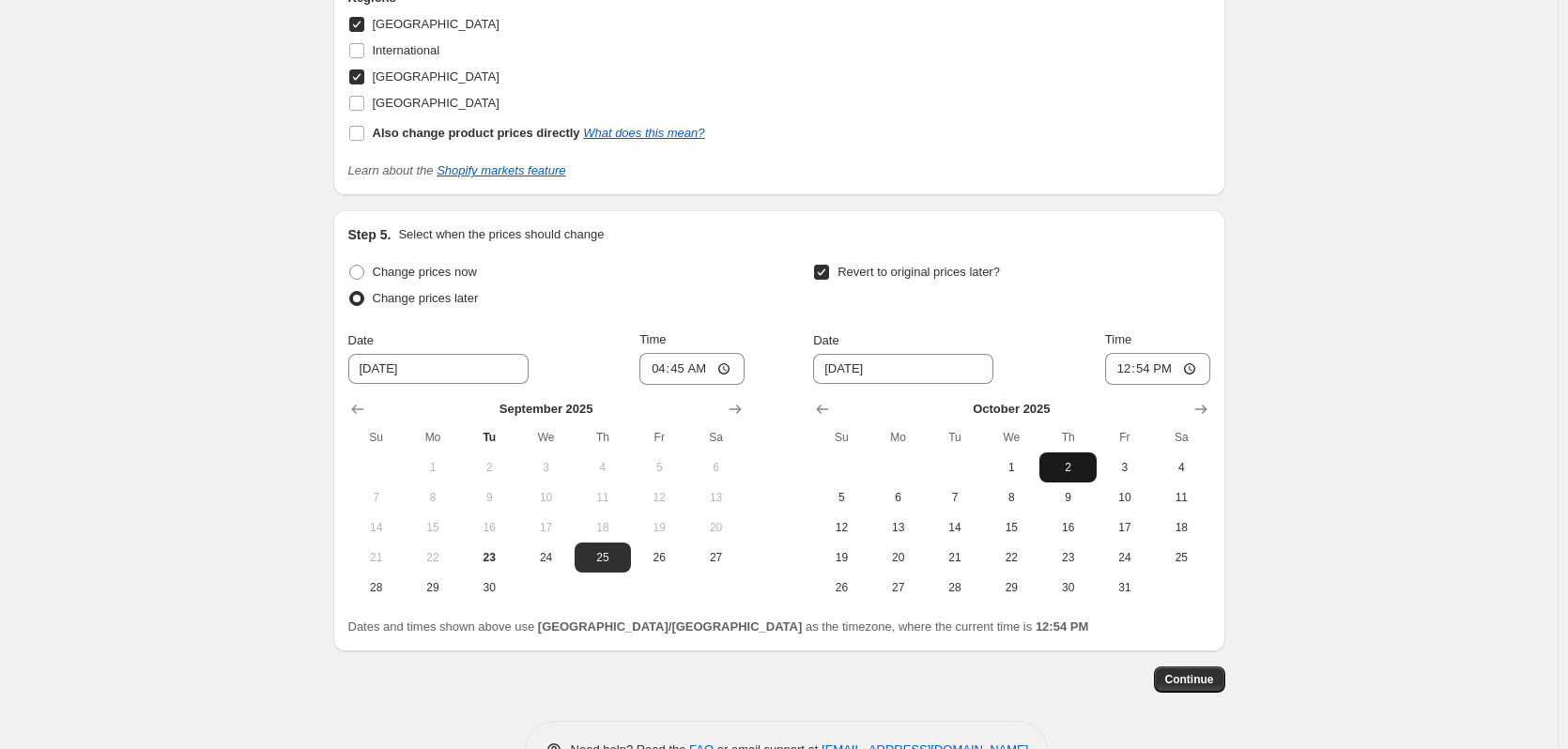
click at [1071, 466] on span "2" at bounding box center [1067, 467] width 41 height 15
type input "10/2/2025"
click at [1130, 374] on input "12:54" at bounding box center [1157, 369] width 105 height 32
type input "04:00"
click at [558, 555] on span "24" at bounding box center [545, 557] width 41 height 15
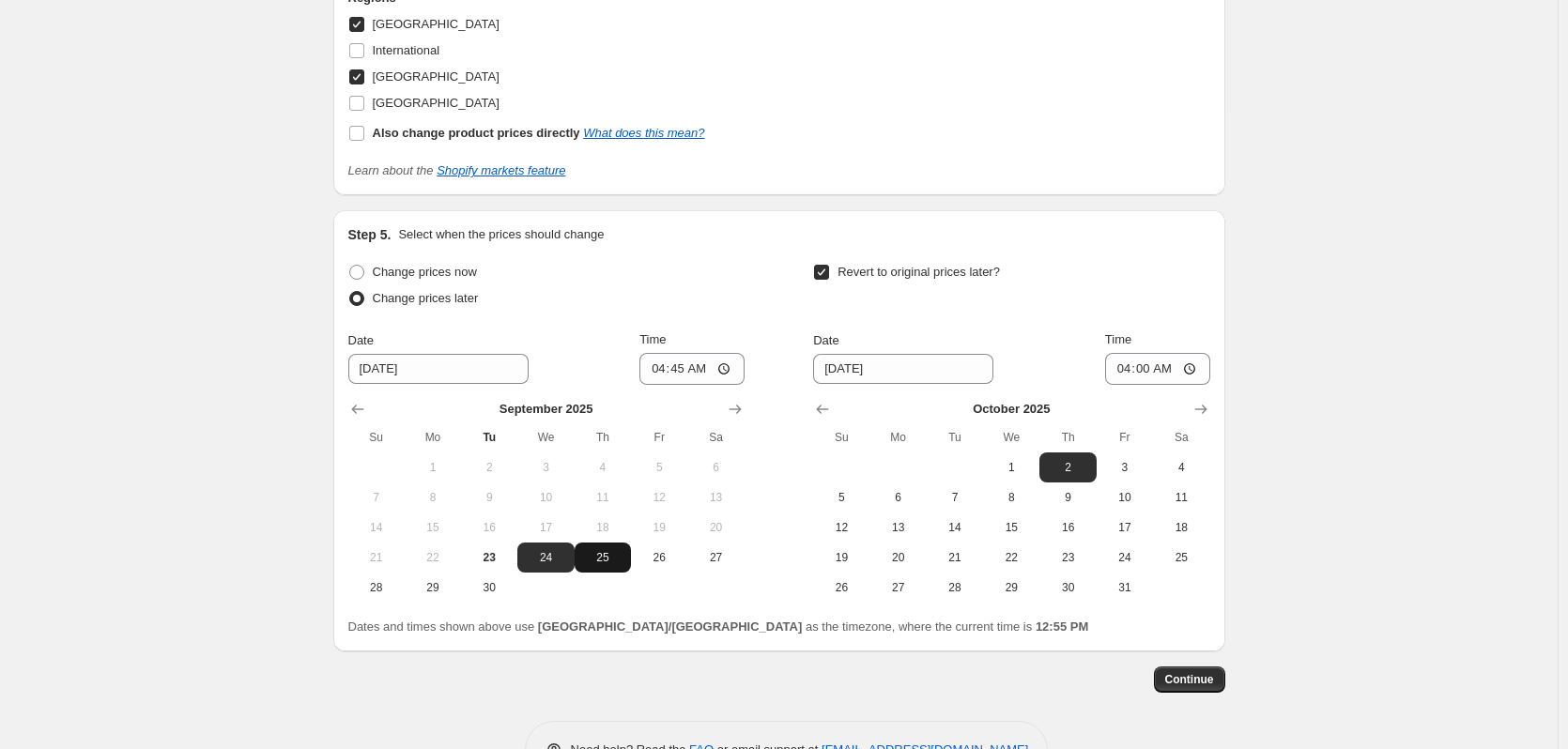
click at [620, 556] on span "25" at bounding box center [602, 557] width 41 height 15
type input "9/25/2025"
click at [1208, 670] on button "Continue" at bounding box center [1189, 679] width 71 height 26
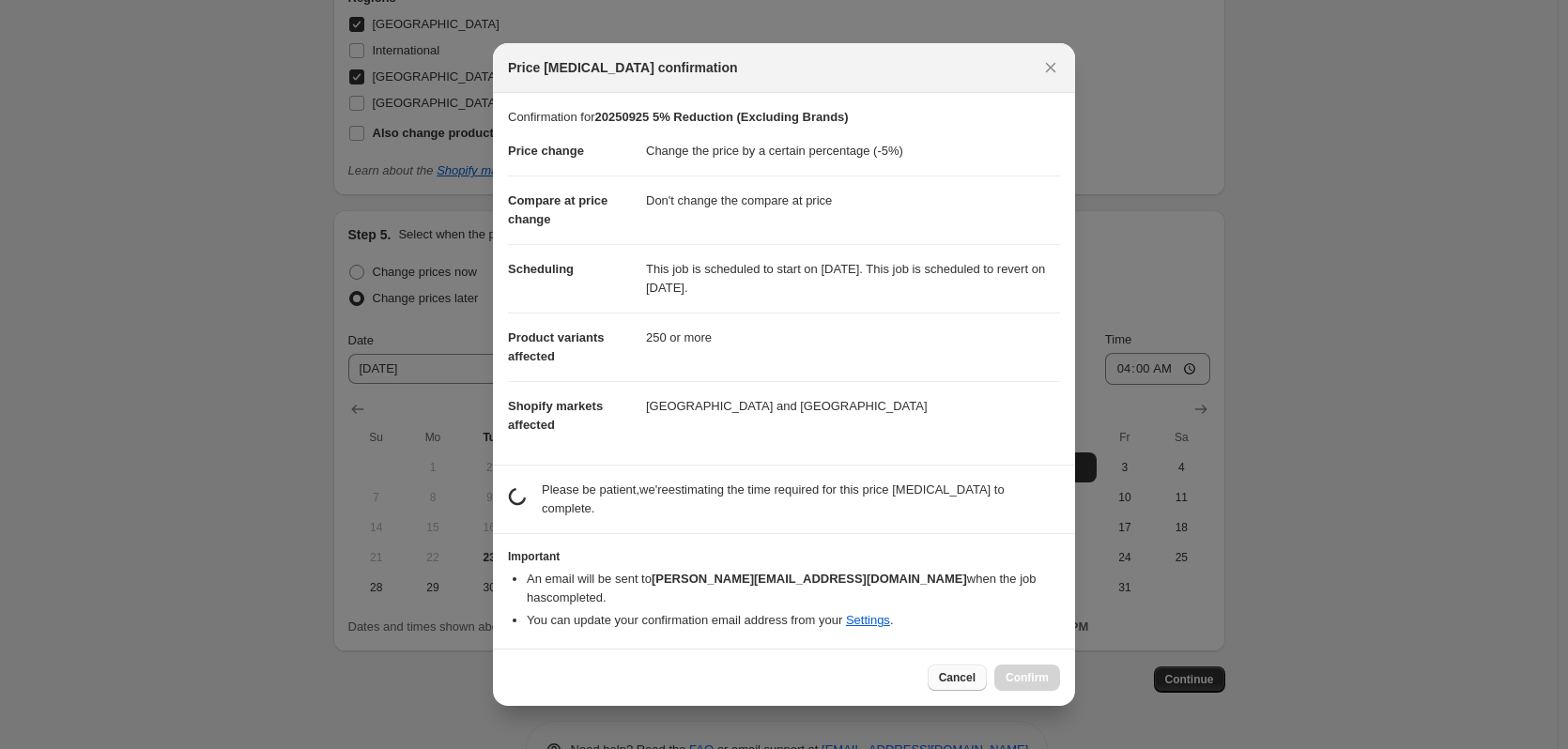
click at [954, 670] on span "Cancel" at bounding box center [957, 677] width 37 height 15
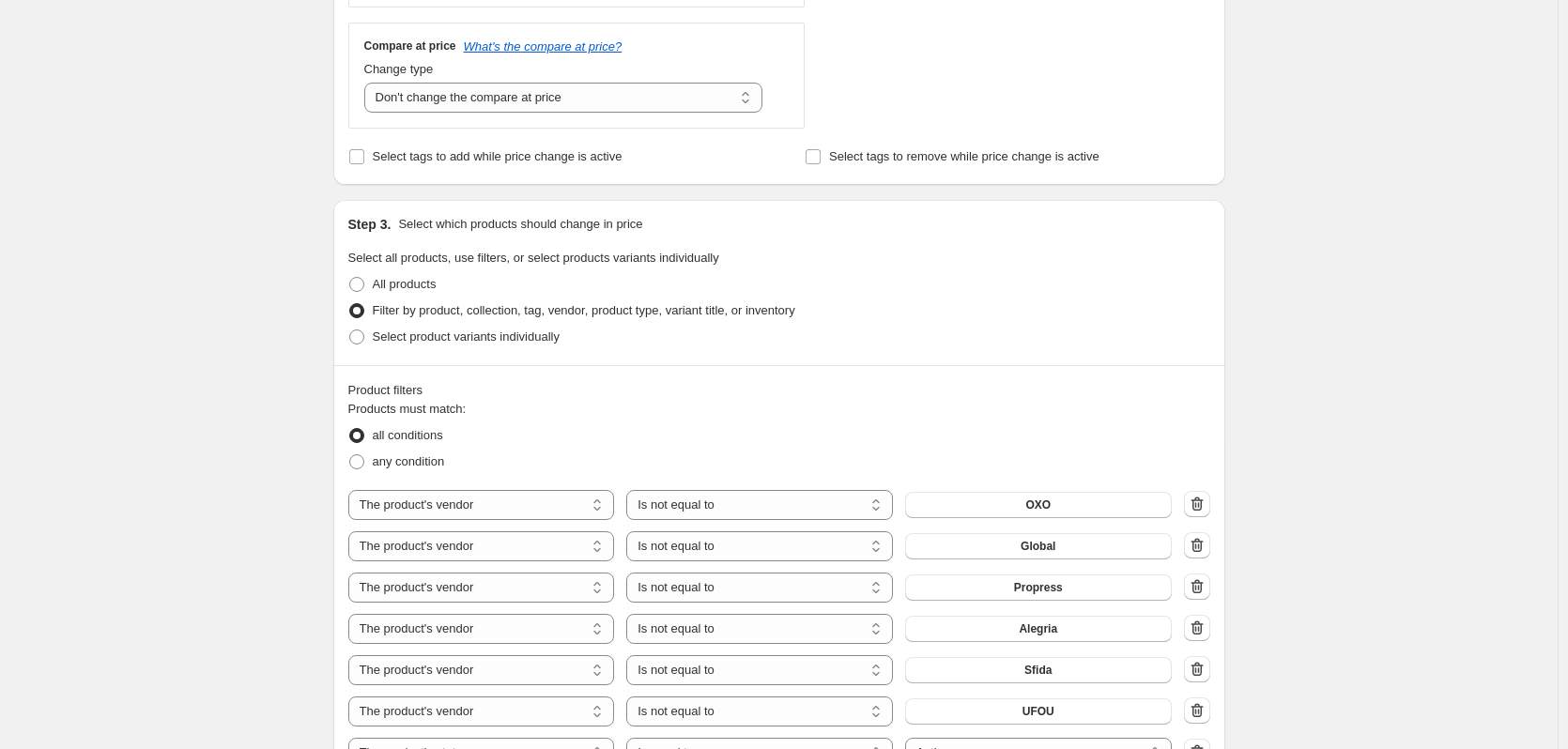
scroll to position [282, 0]
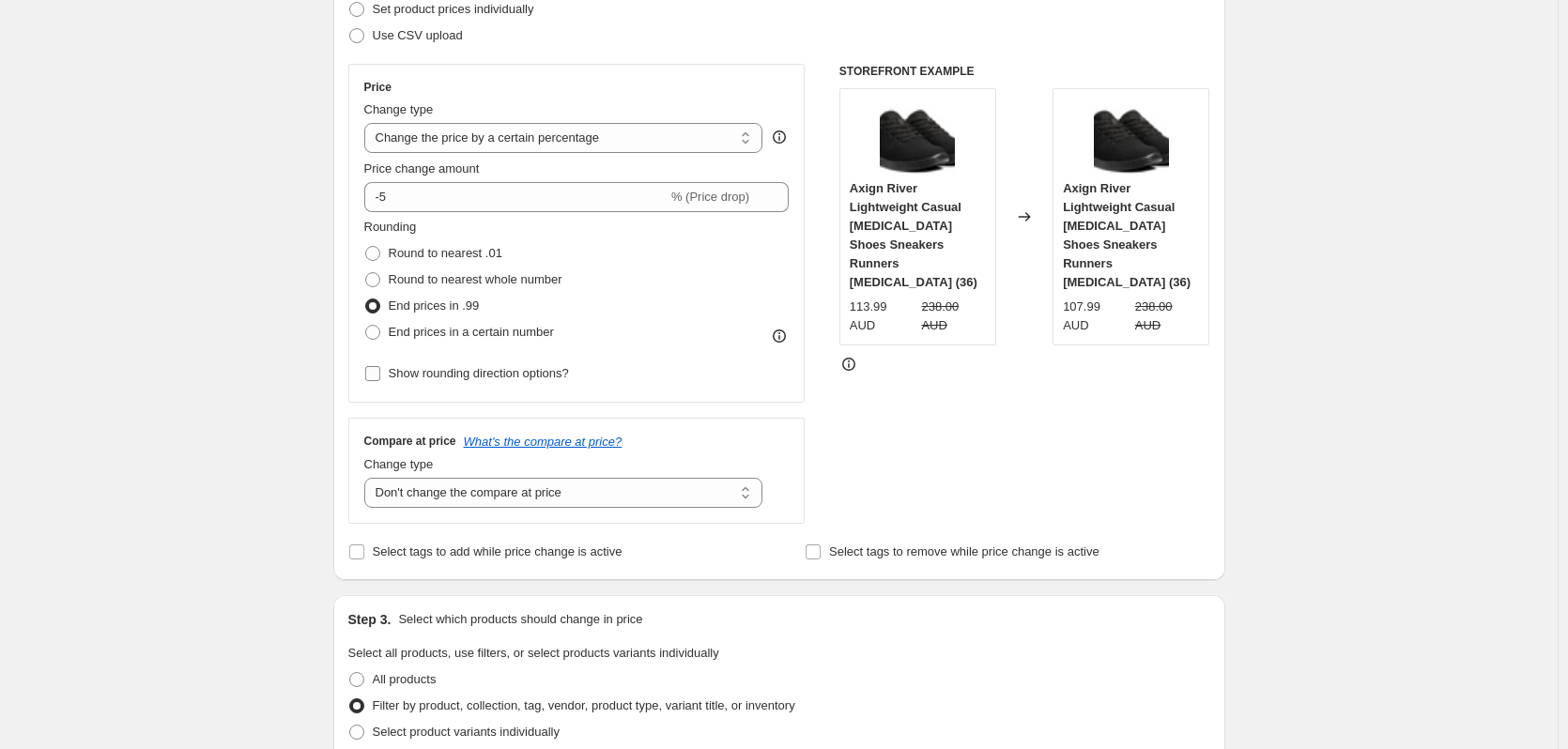
click at [429, 372] on span "Show rounding direction options?" at bounding box center [479, 373] width 180 height 14
click at [380, 372] on input "Show rounding direction options?" at bounding box center [372, 373] width 15 height 15
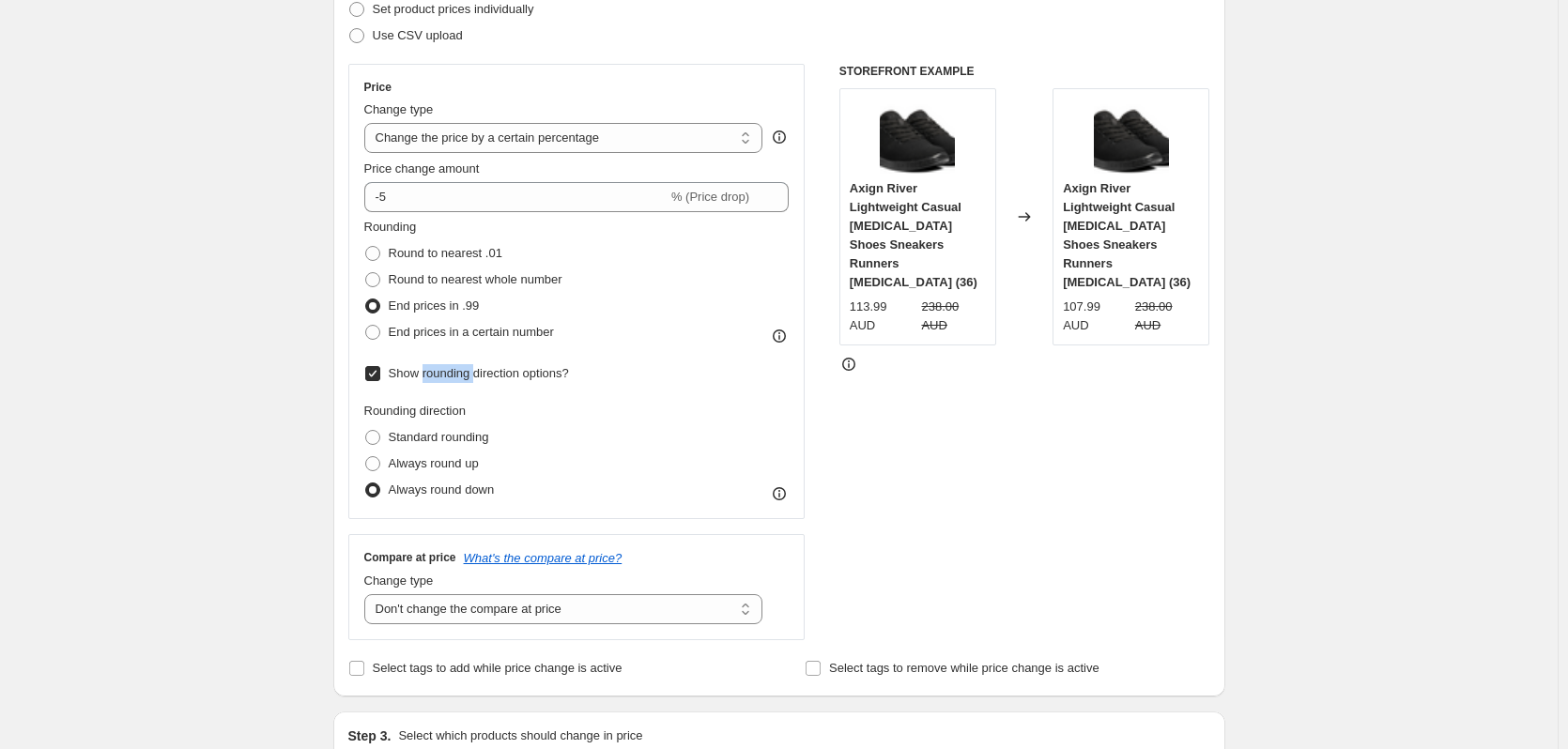
click at [429, 372] on span "Show rounding direction options?" at bounding box center [479, 373] width 180 height 14
click at [380, 372] on input "Show rounding direction options?" at bounding box center [372, 373] width 15 height 15
checkbox input "false"
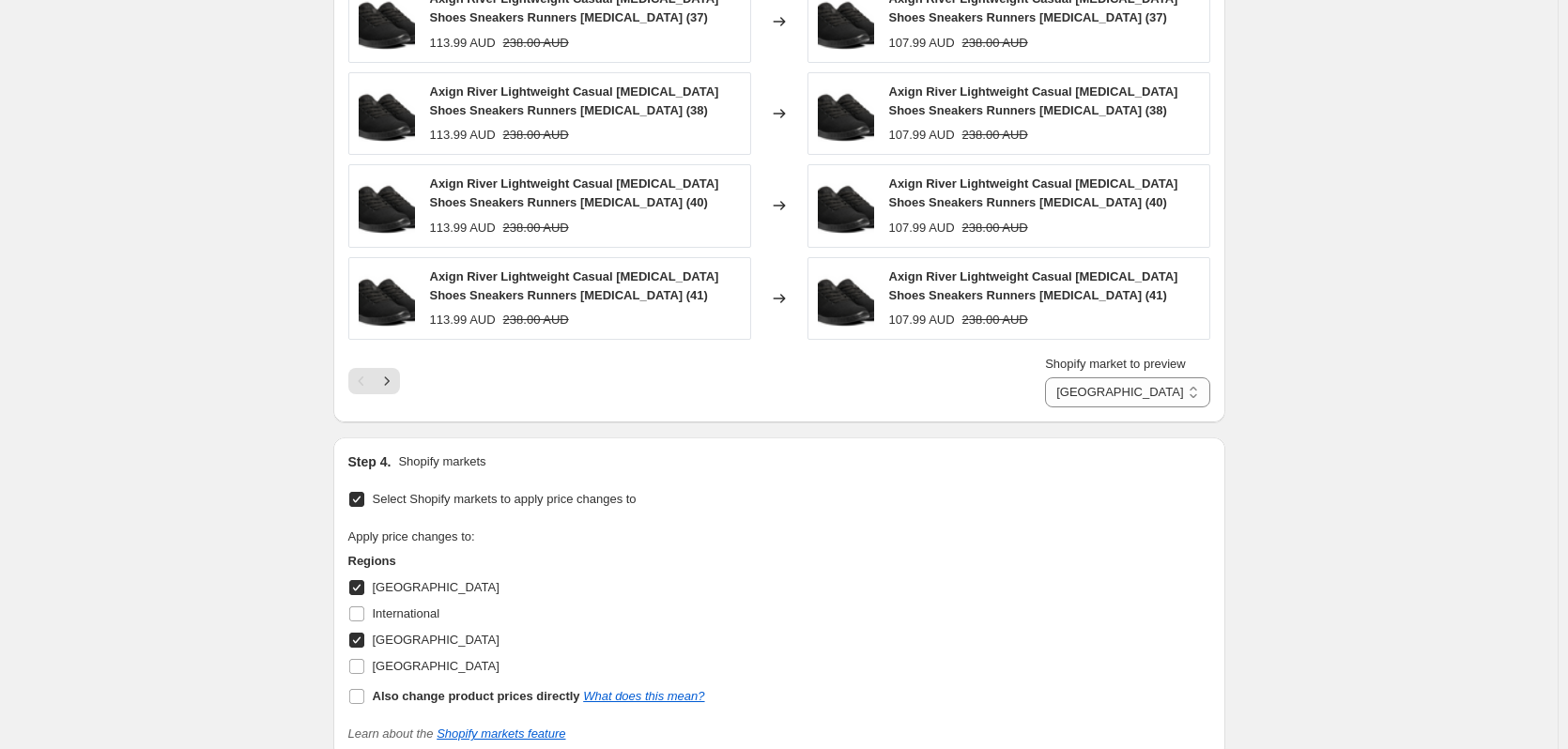
scroll to position [2687, 0]
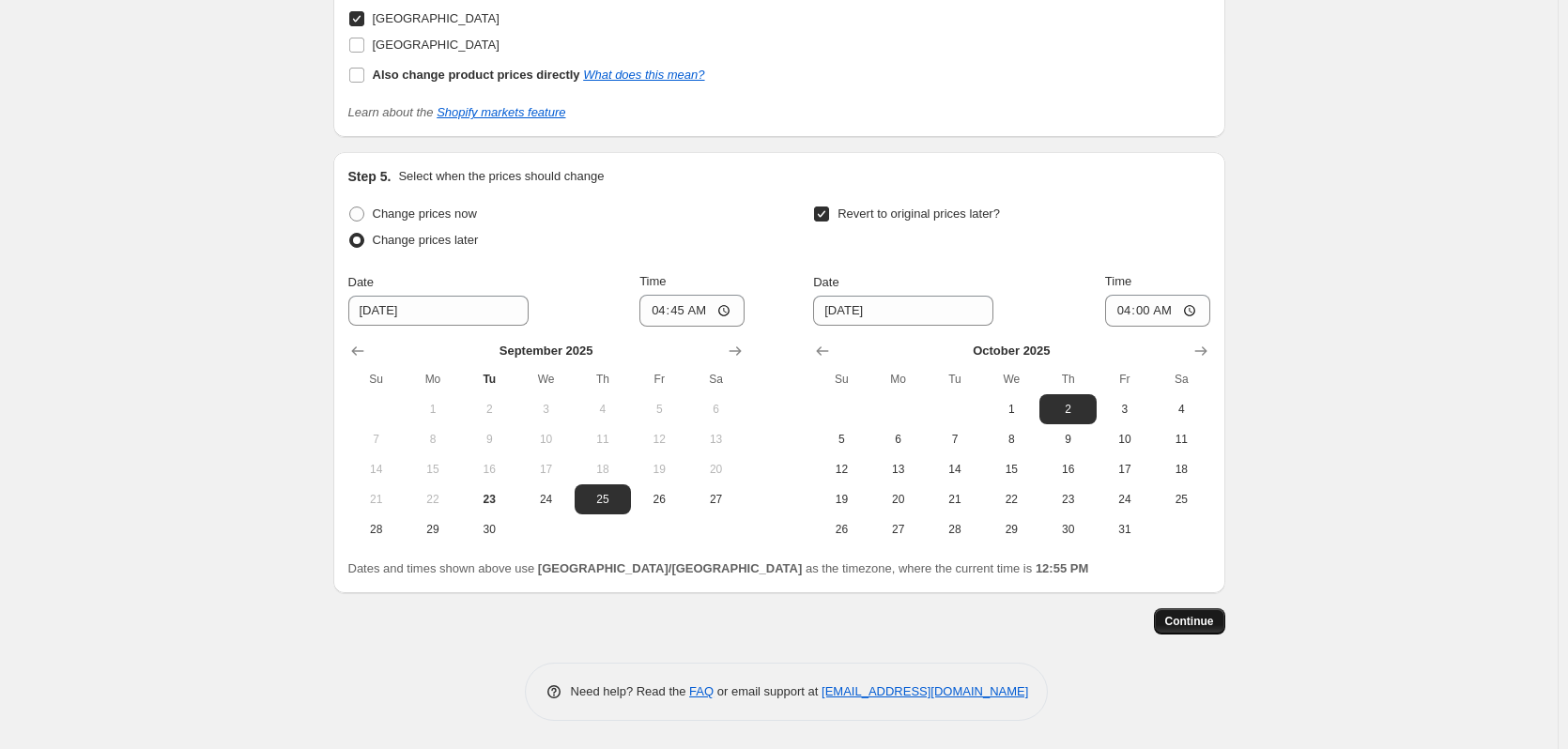
click at [1190, 617] on span "Continue" at bounding box center [1189, 621] width 49 height 15
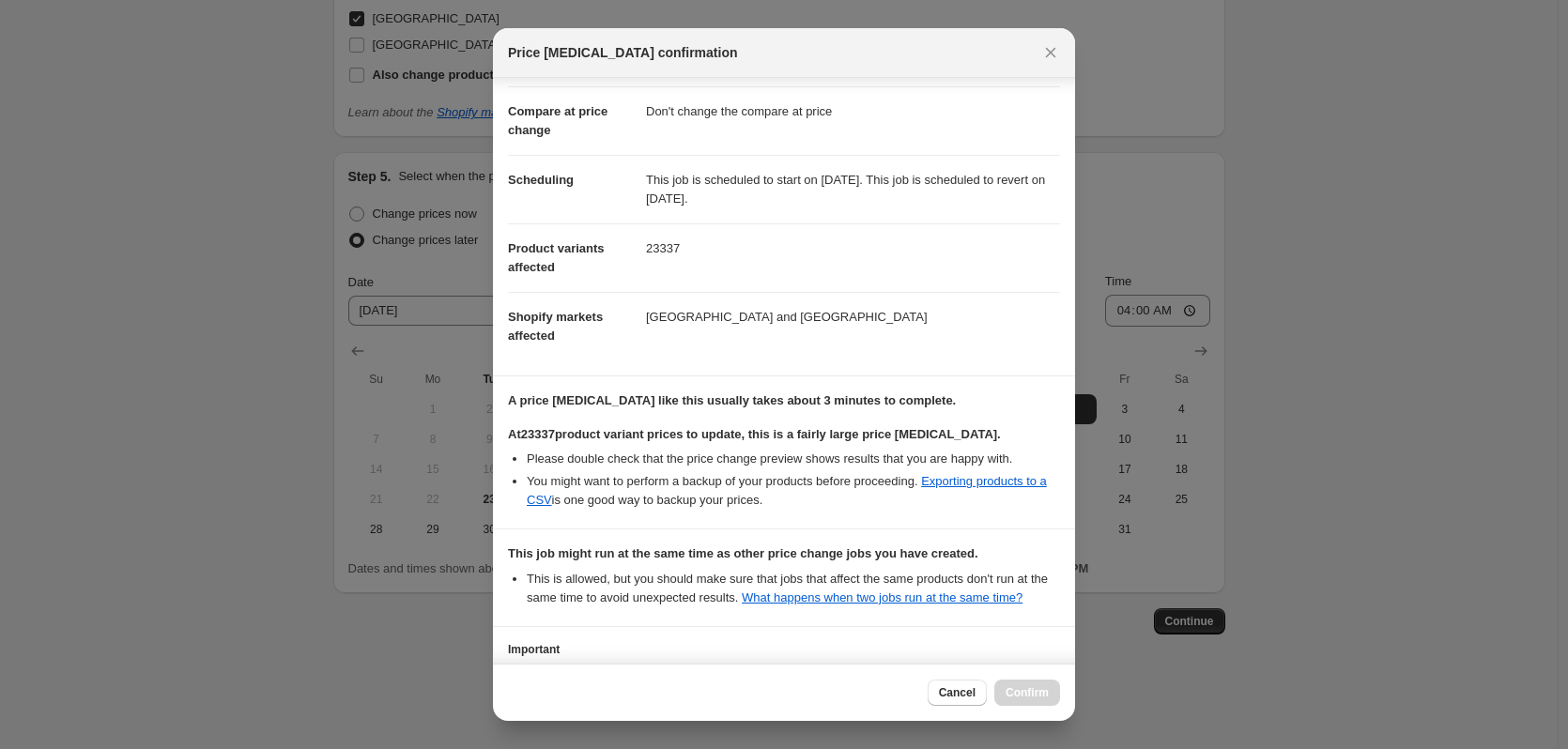
scroll to position [209, 0]
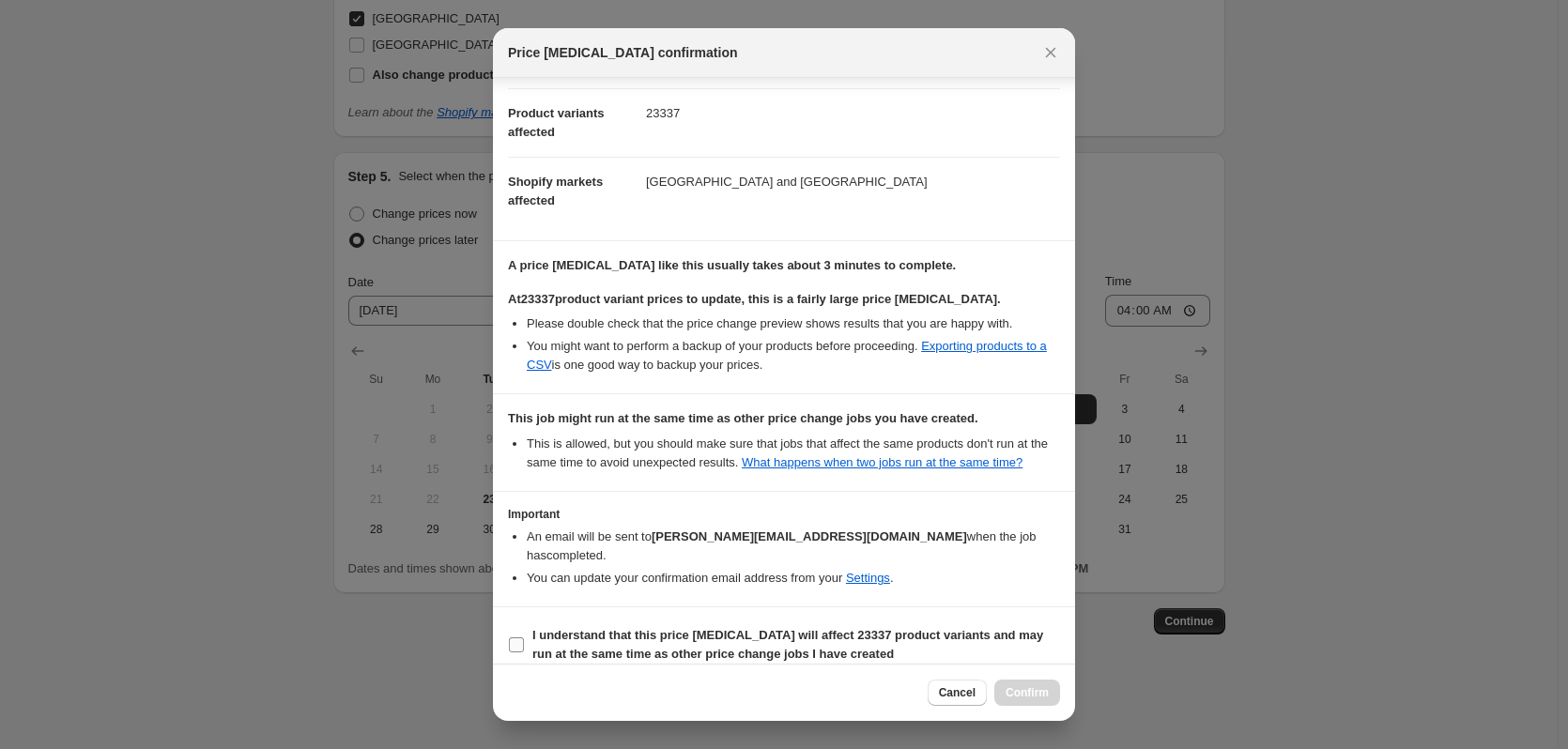
click at [545, 628] on b "I understand that this price change job will affect 23337 product variants and …" at bounding box center [787, 644] width 511 height 33
click at [524, 637] on input "I understand that this price change job will affect 23337 product variants and …" at bounding box center [516, 644] width 15 height 15
checkbox input "true"
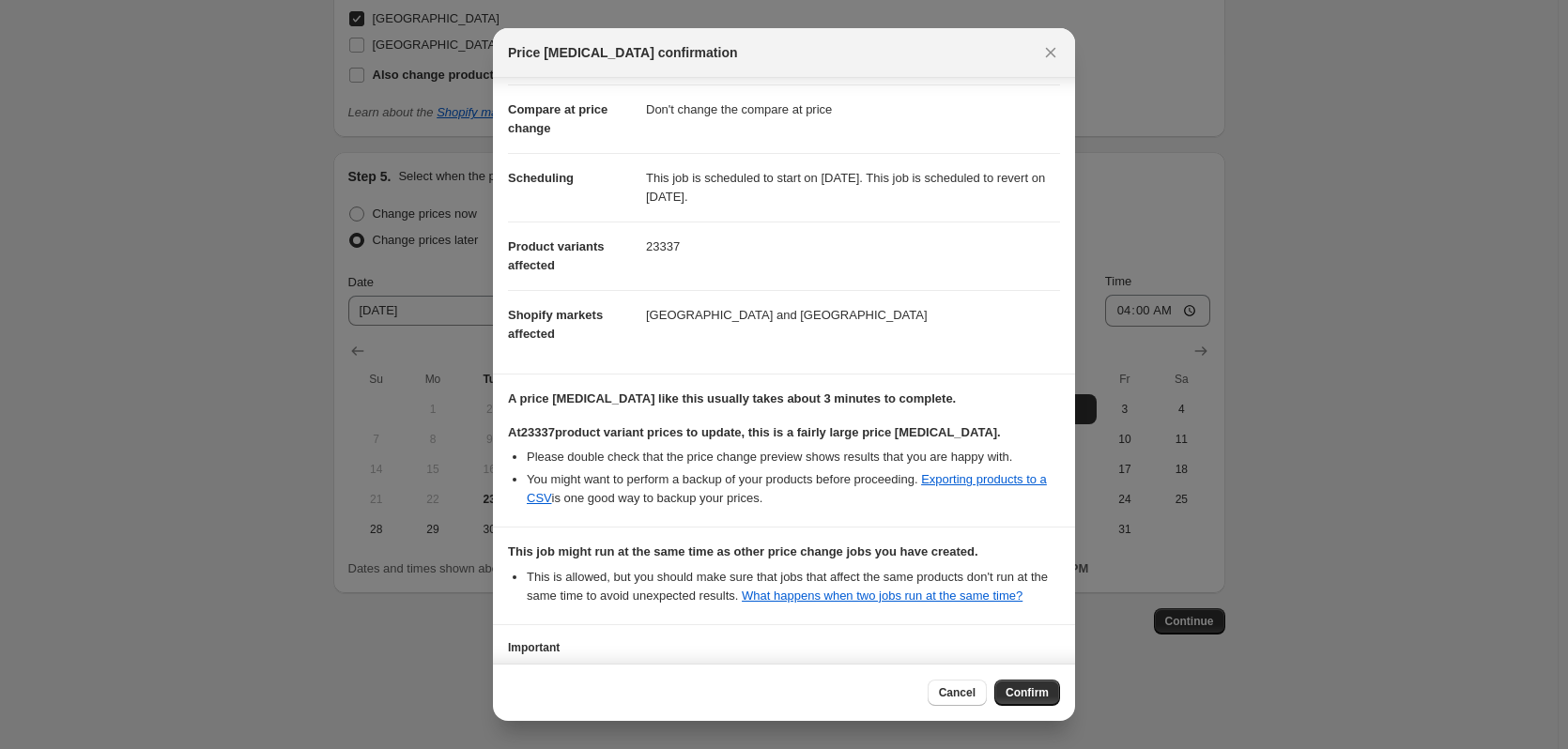
scroll to position [0, 0]
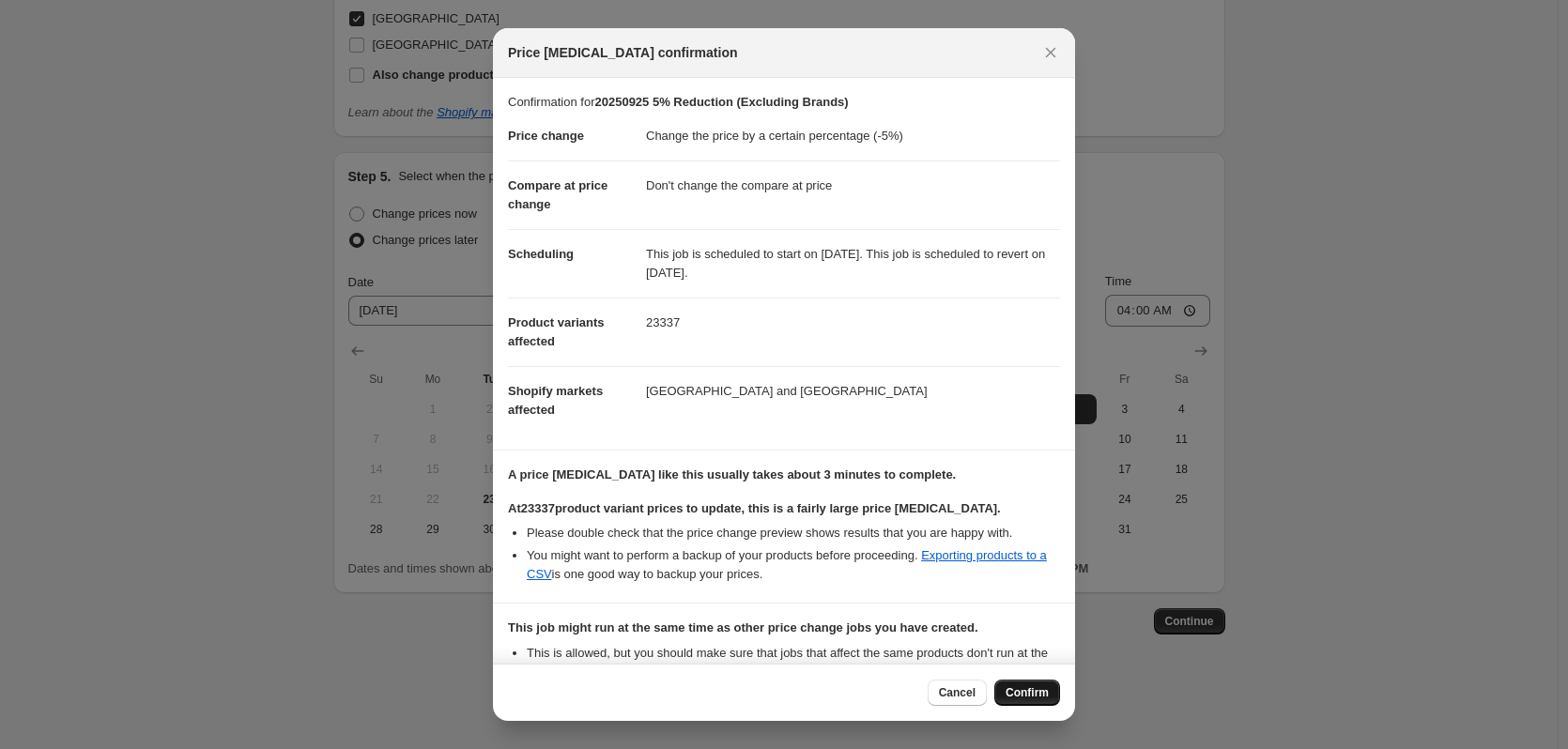
click at [1018, 699] on span "Confirm" at bounding box center [1026, 692] width 43 height 15
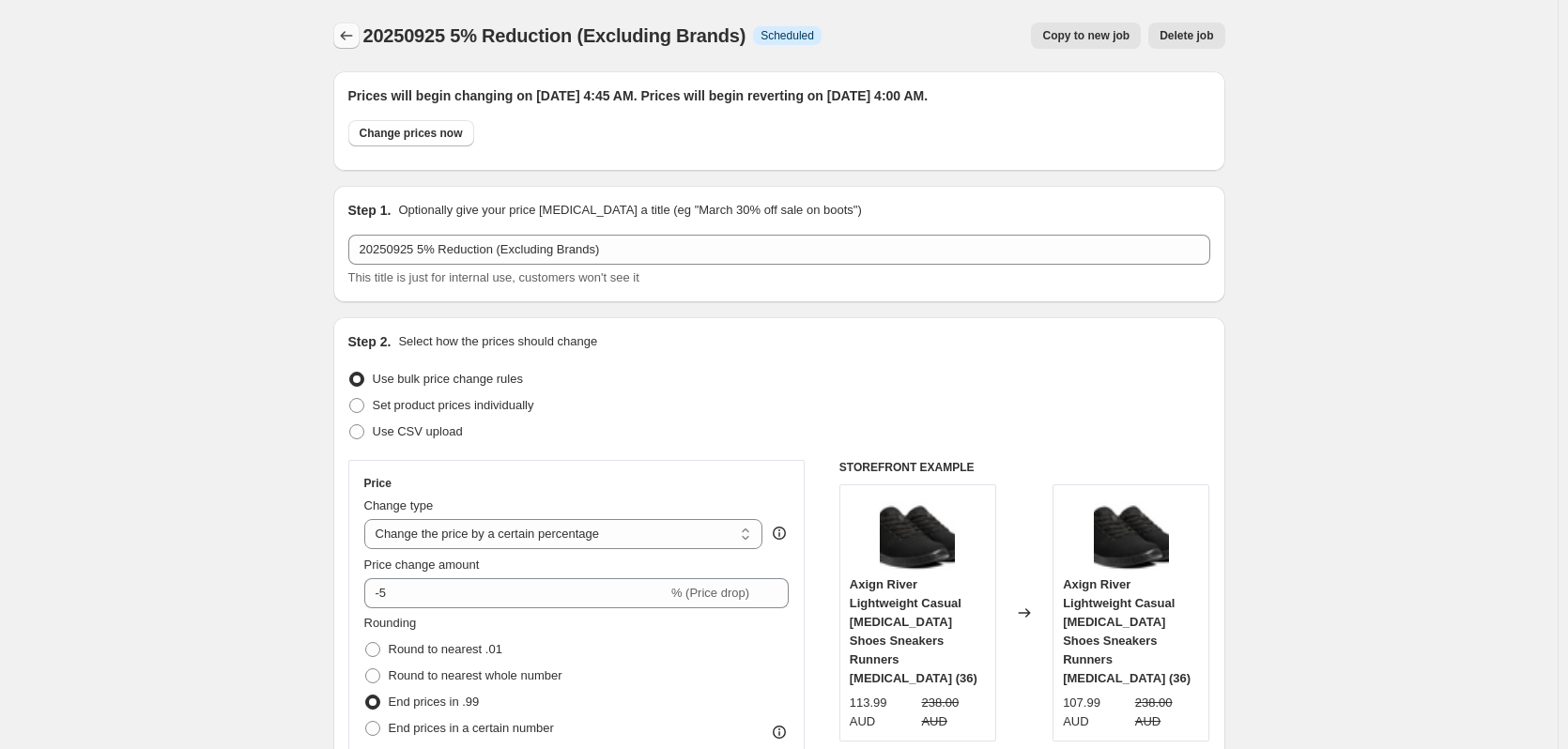
click at [344, 32] on icon "Price change jobs" at bounding box center [346, 35] width 19 height 19
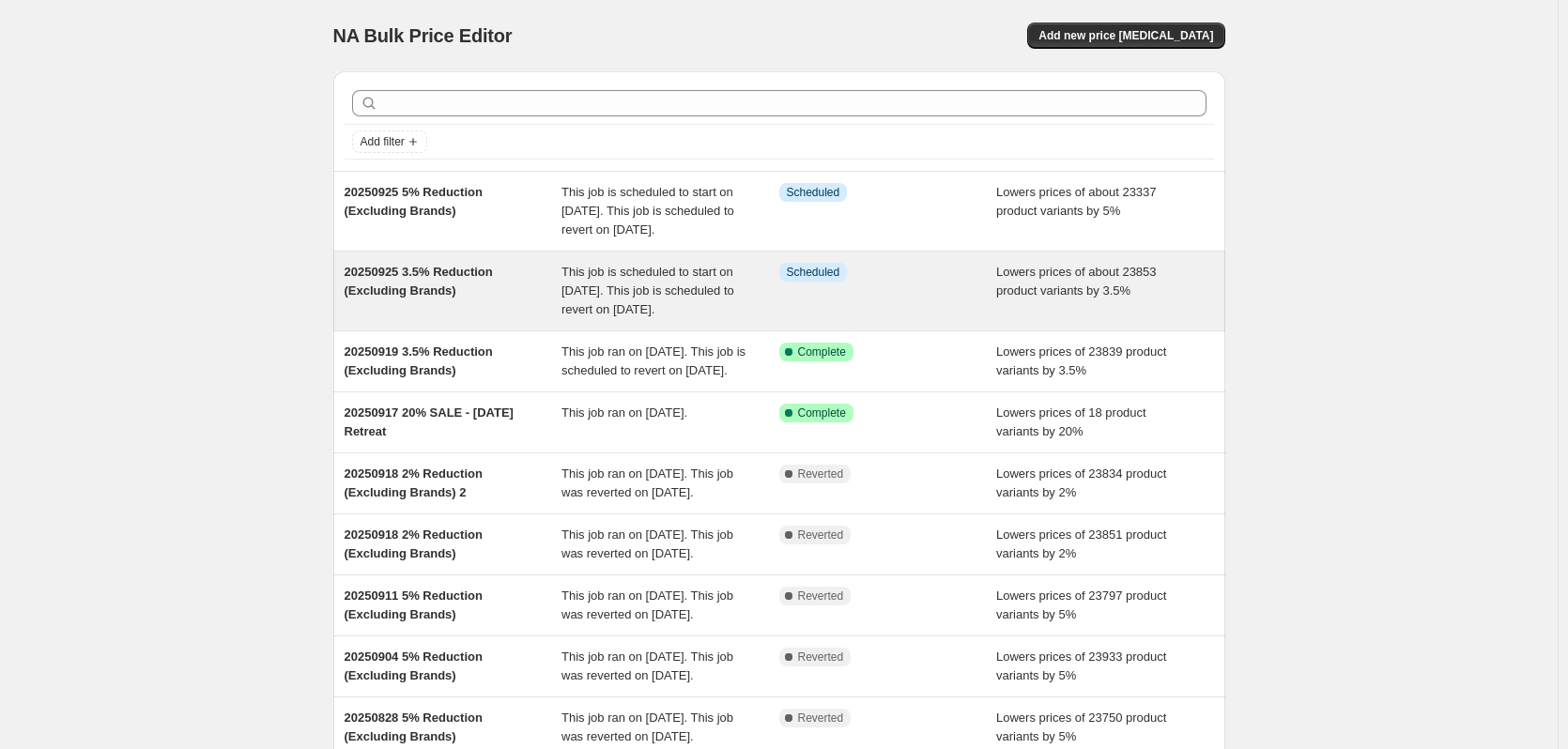
click at [976, 314] on div "Info Scheduled" at bounding box center [888, 291] width 218 height 56
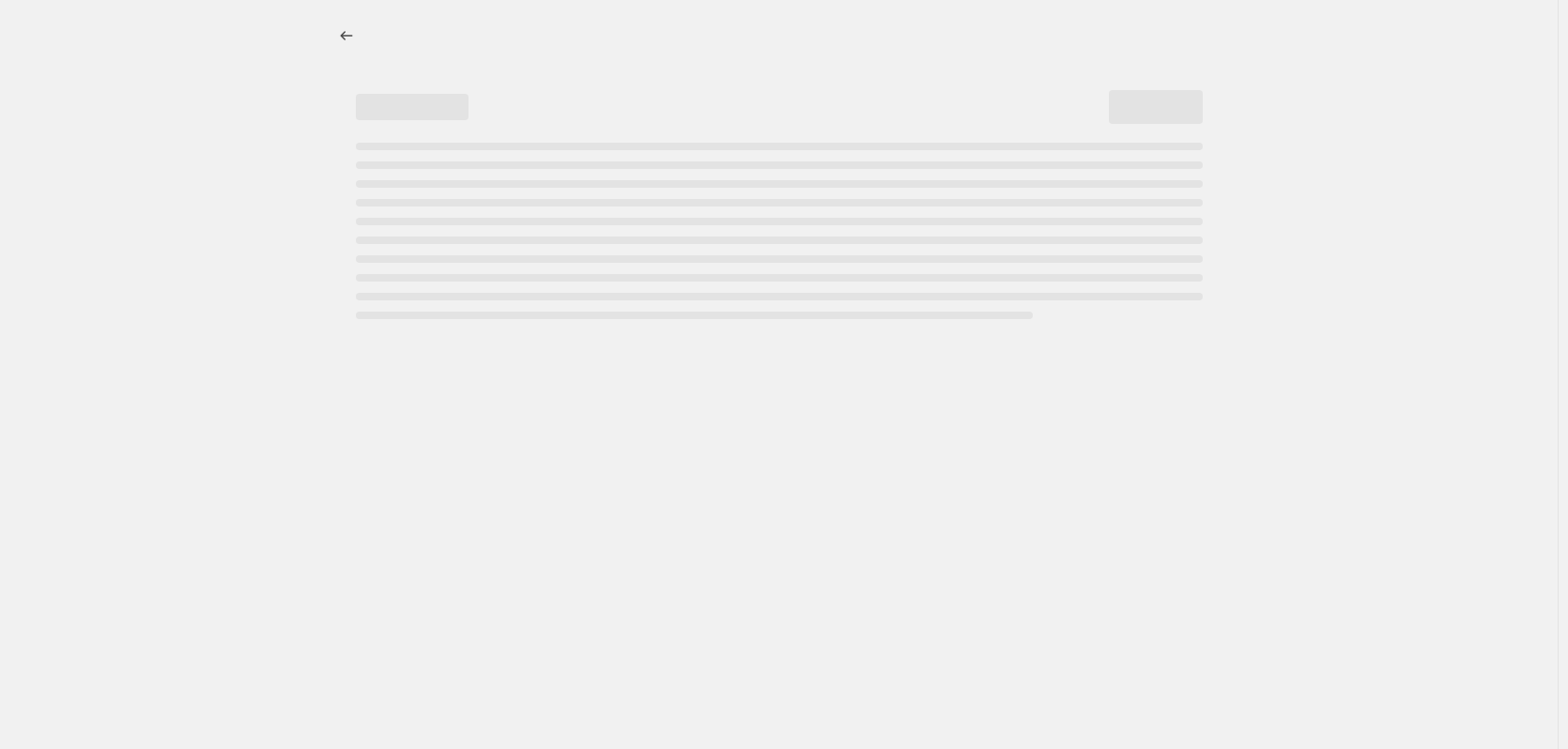
select select "percentage"
select select "no_change"
select select "vendor"
select select "not_equal"
select select "vendor"
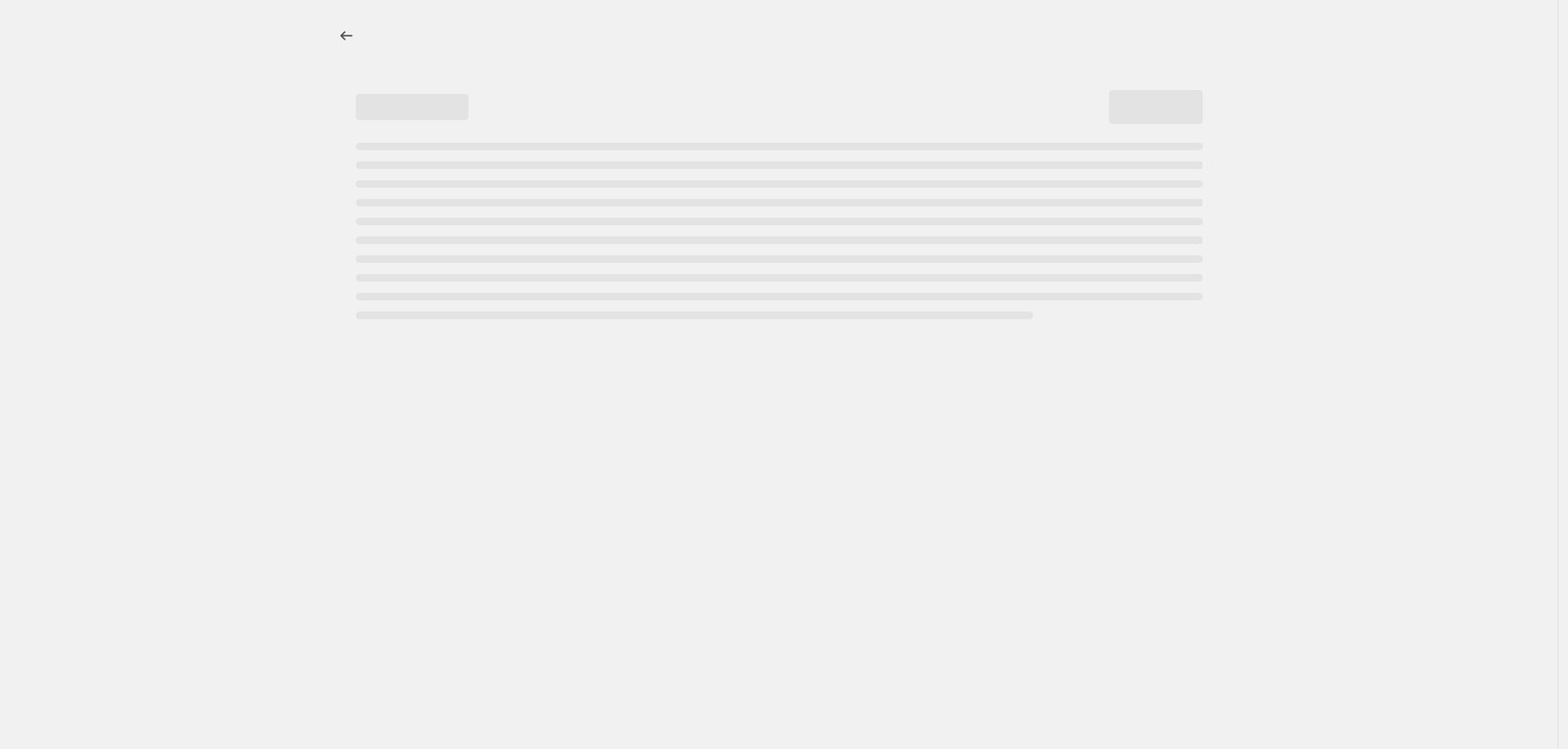
select select "not_equal"
select select "vendor"
select select "not_equal"
select select "vendor"
select select "not_equal"
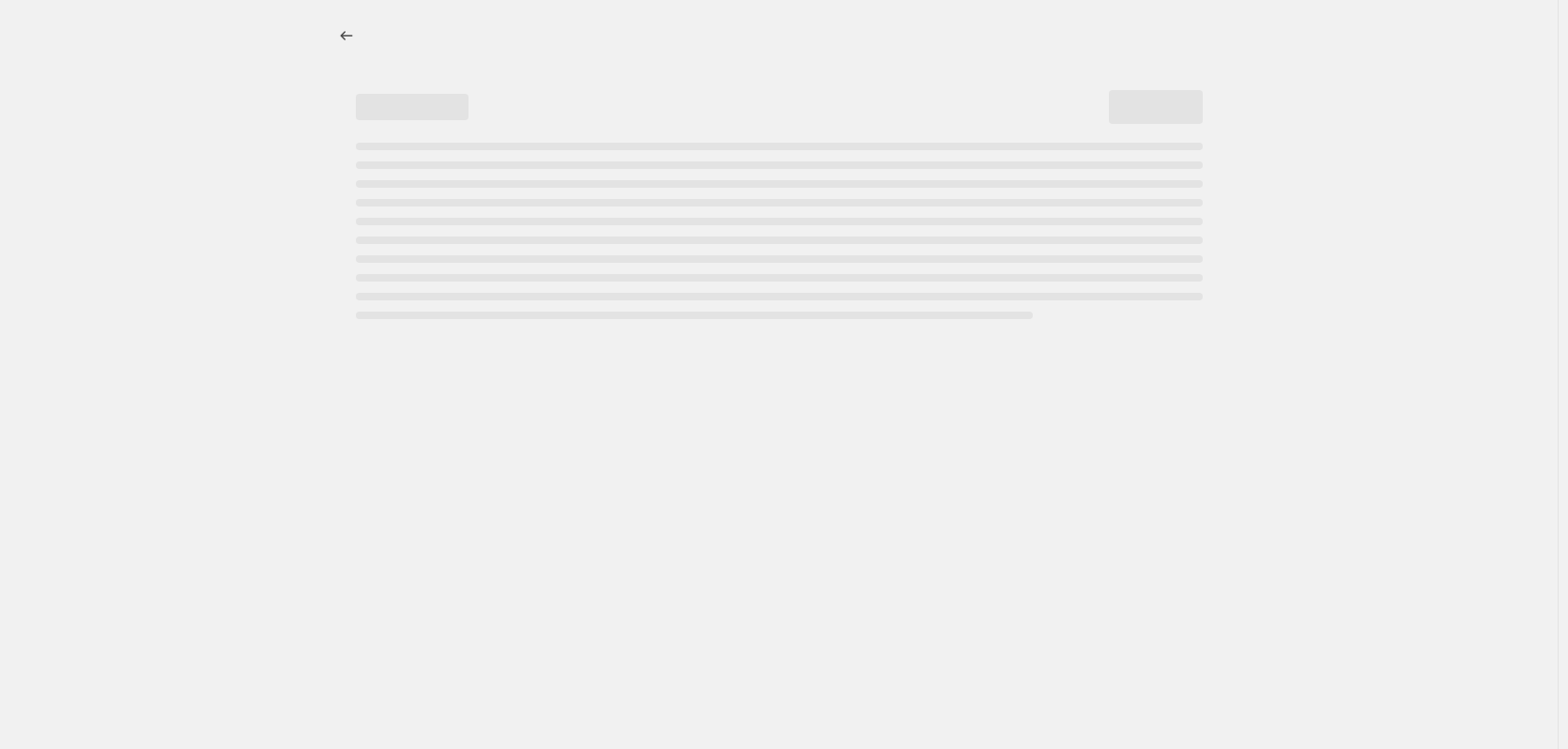
select select "vendor"
select select "not_equal"
select select "vendor"
select select "not_equal"
select select "product_status"
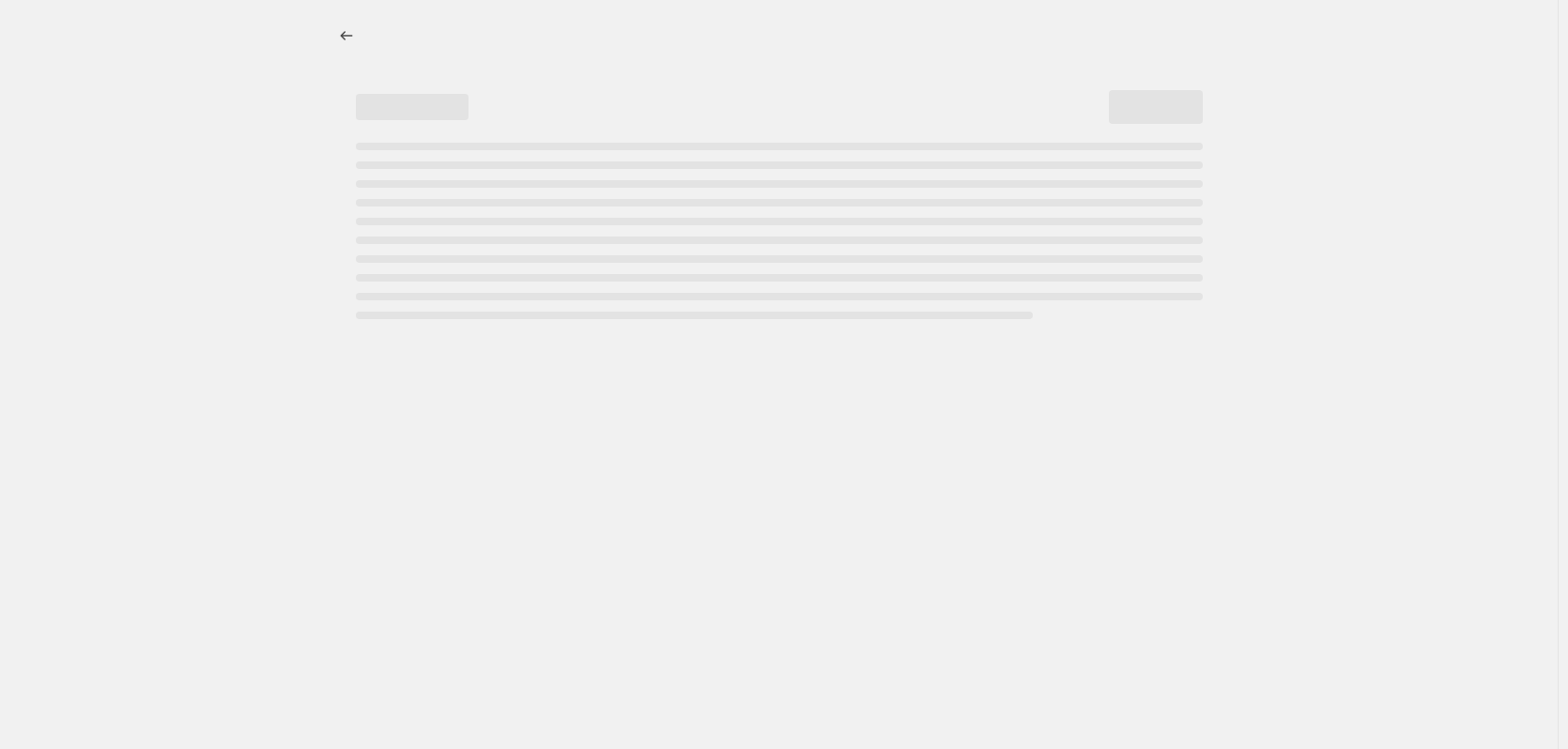
select select "not_equal"
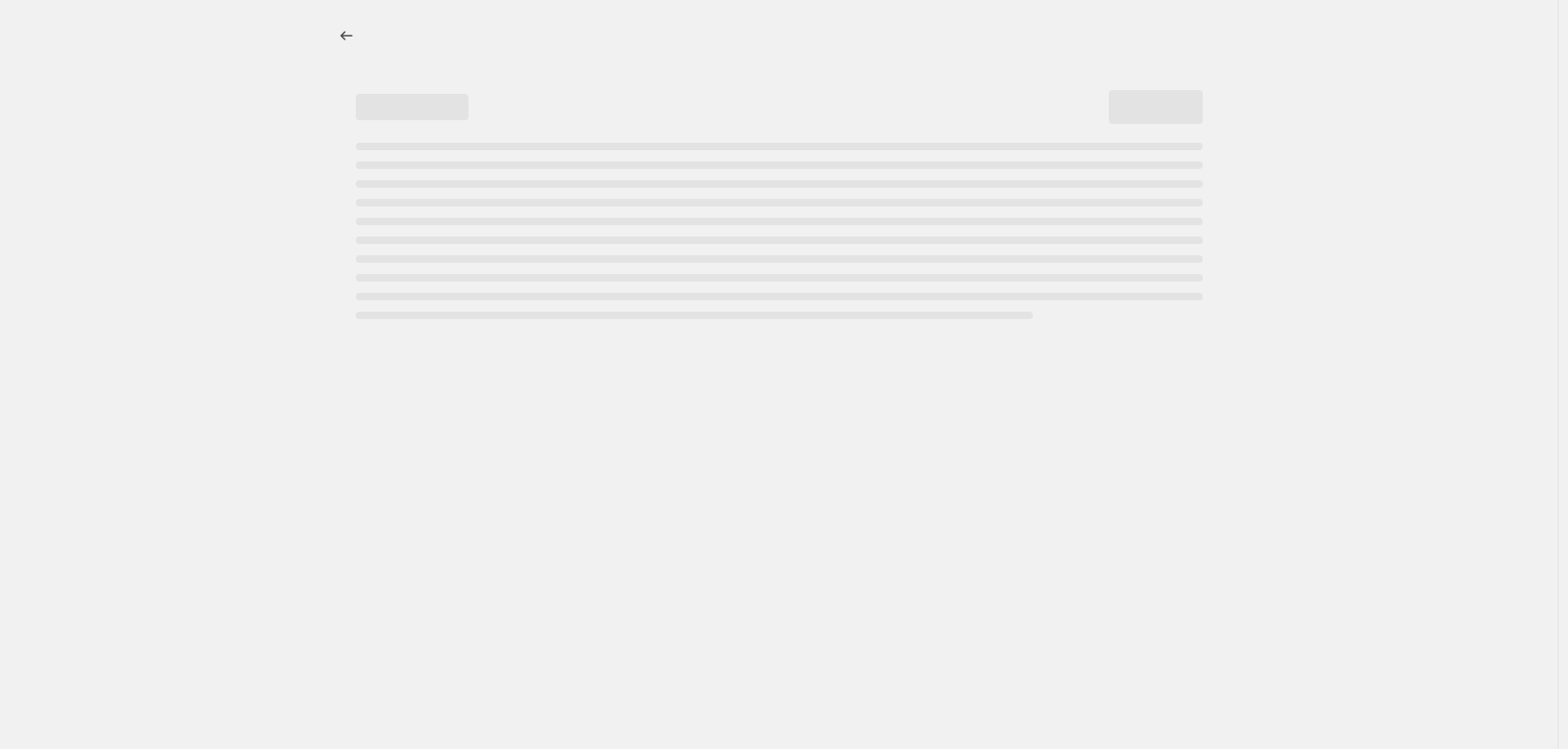
select select "not_equal"
select select "tag"
select select "not_equal"
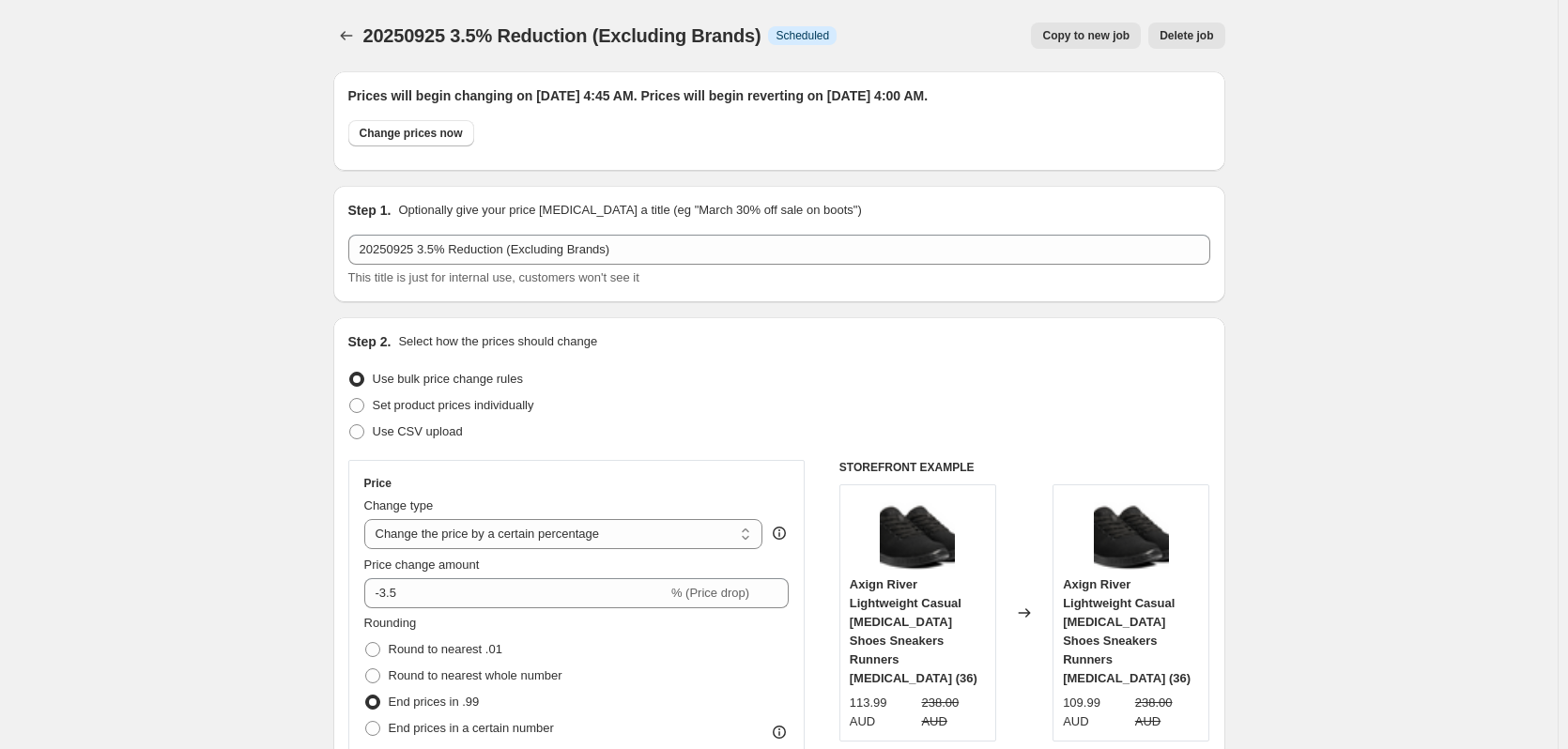
click at [1218, 37] on button "Delete job" at bounding box center [1186, 36] width 76 height 26
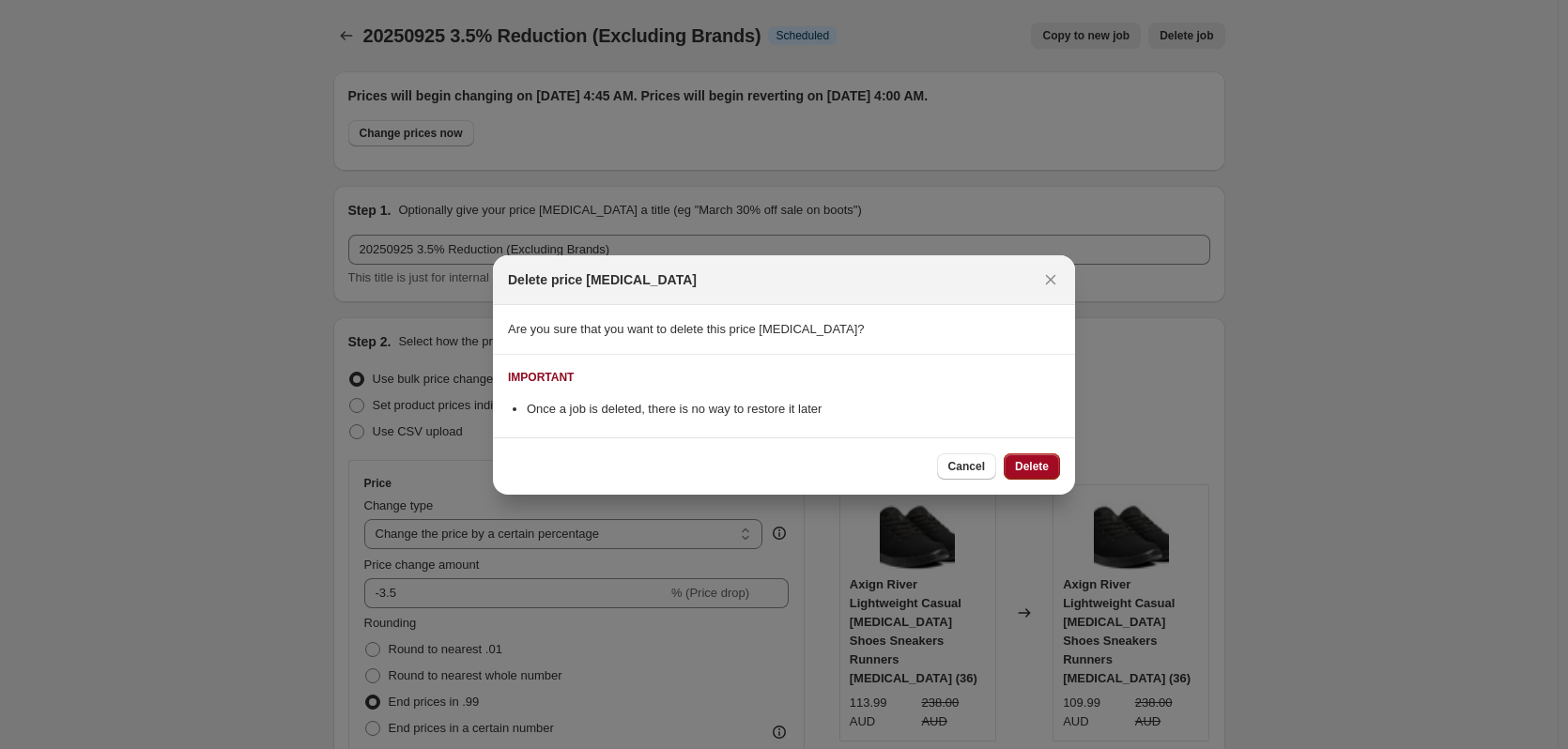
click at [1026, 456] on button "Delete" at bounding box center [1031, 466] width 56 height 26
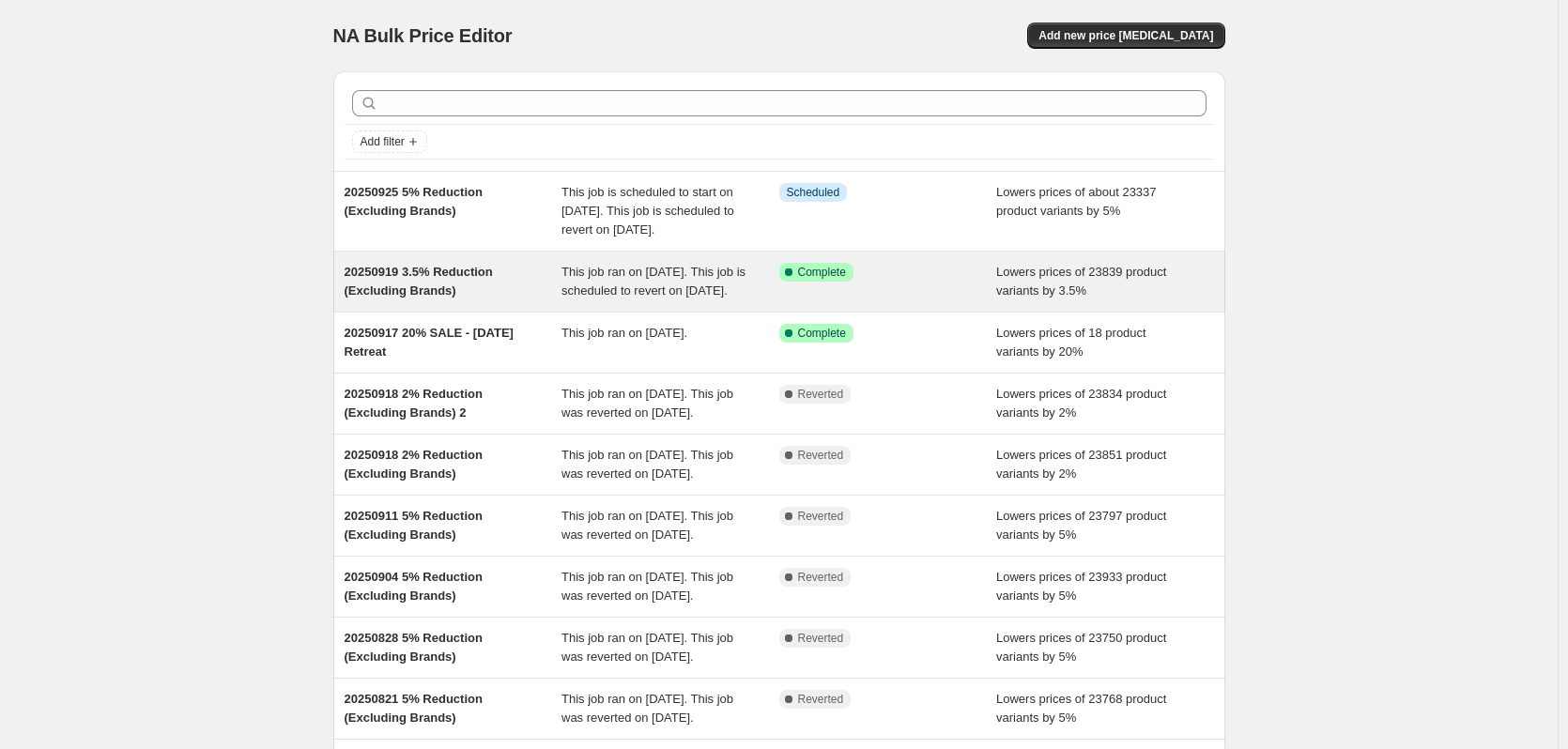
click at [1002, 300] on div "Lowers prices of 23839 product variants by 3.5%" at bounding box center [1105, 282] width 218 height 38
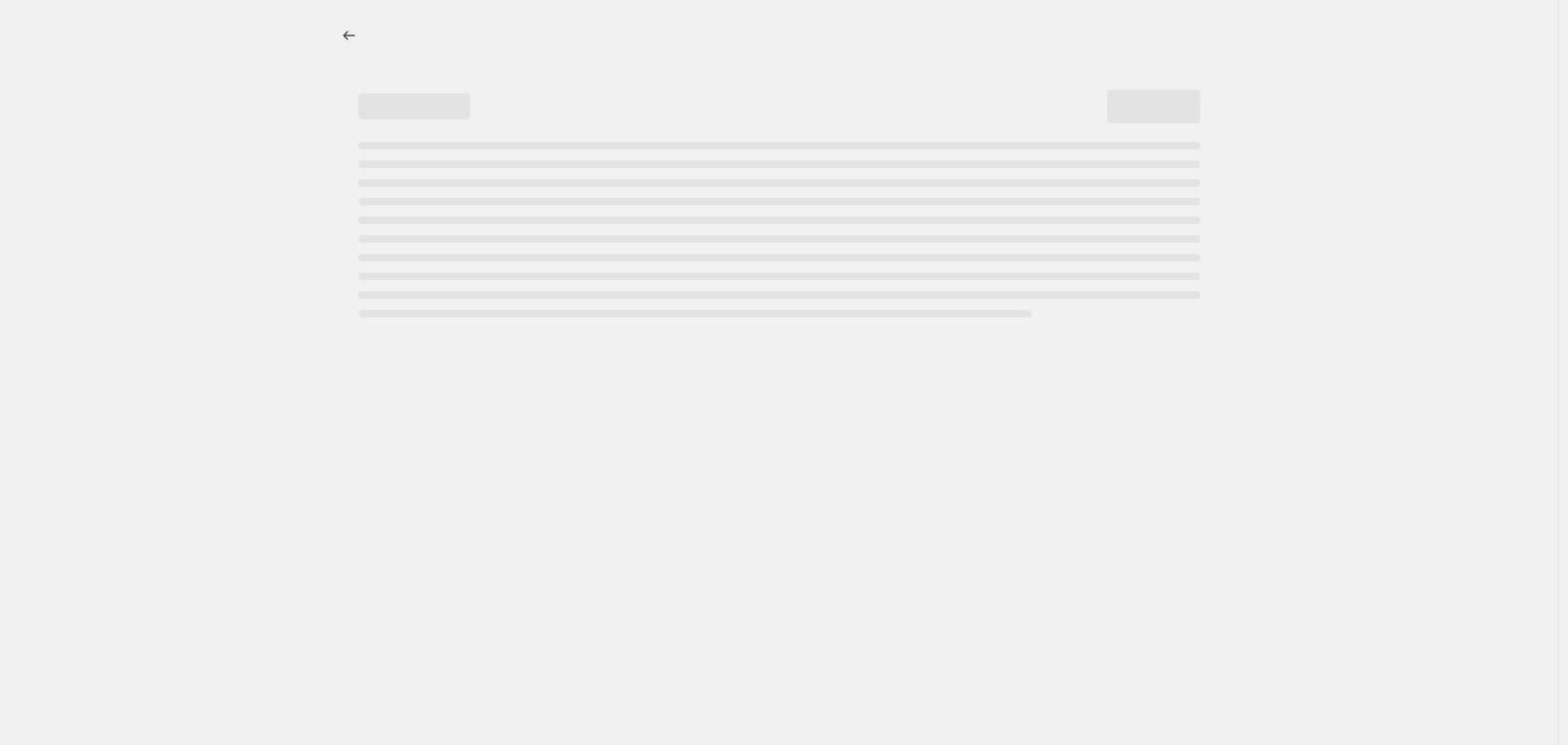
select select "percentage"
select select "no_change"
select select "vendor"
select select "not_equal"
select select "vendor"
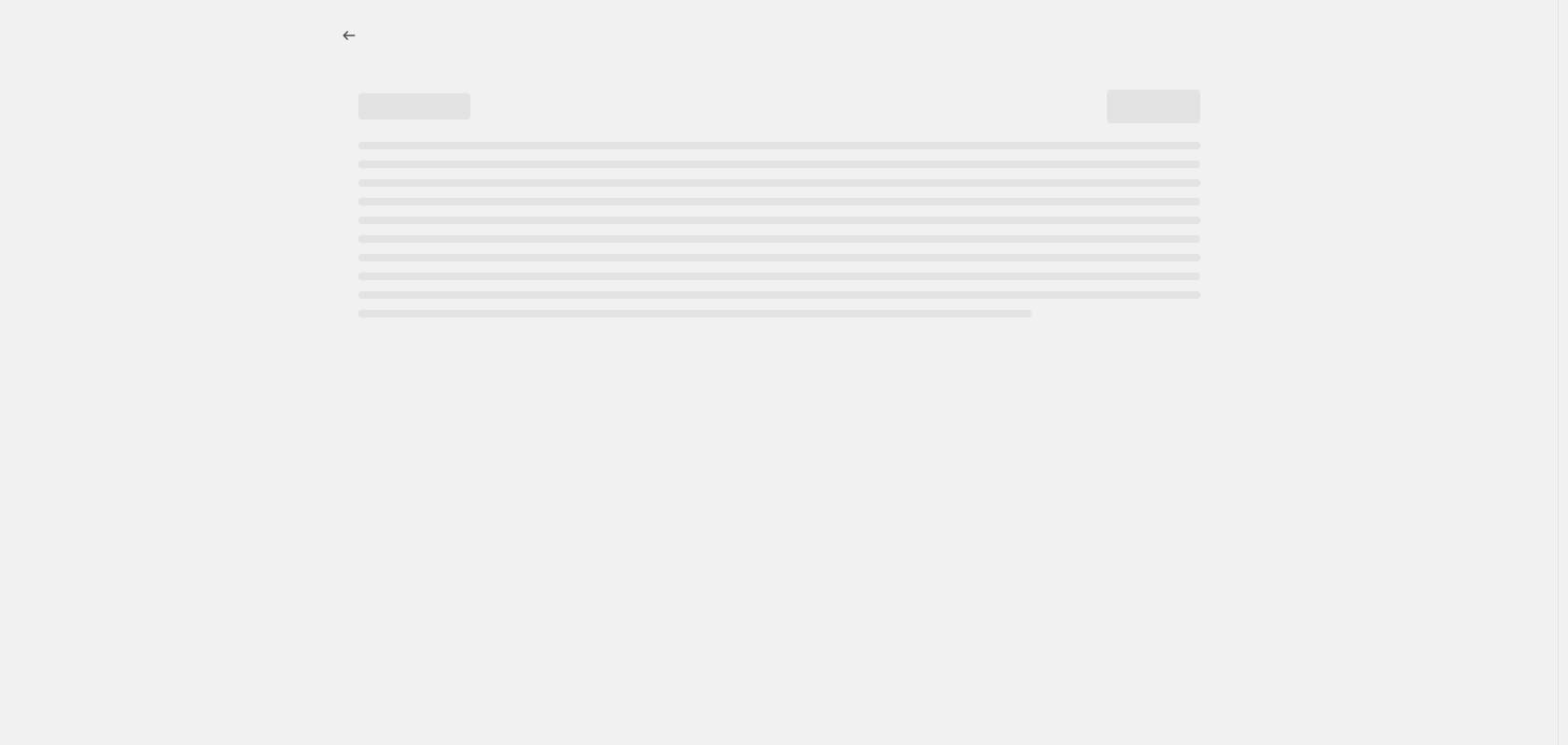
select select "not_equal"
select select "vendor"
select select "not_equal"
select select "vendor"
select select "not_equal"
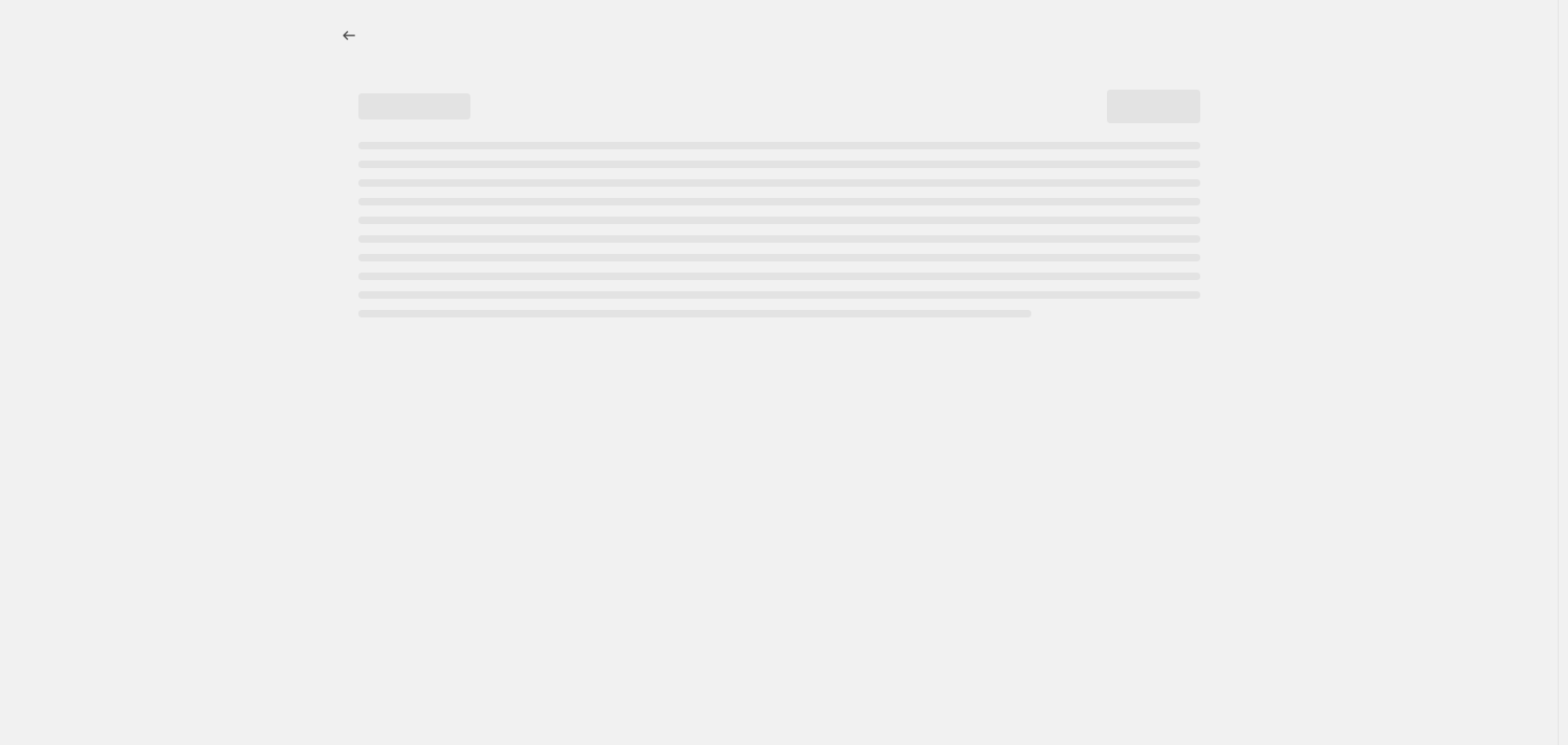
select select "vendor"
select select "not_equal"
select select "vendor"
select select "not_equal"
select select "product_status"
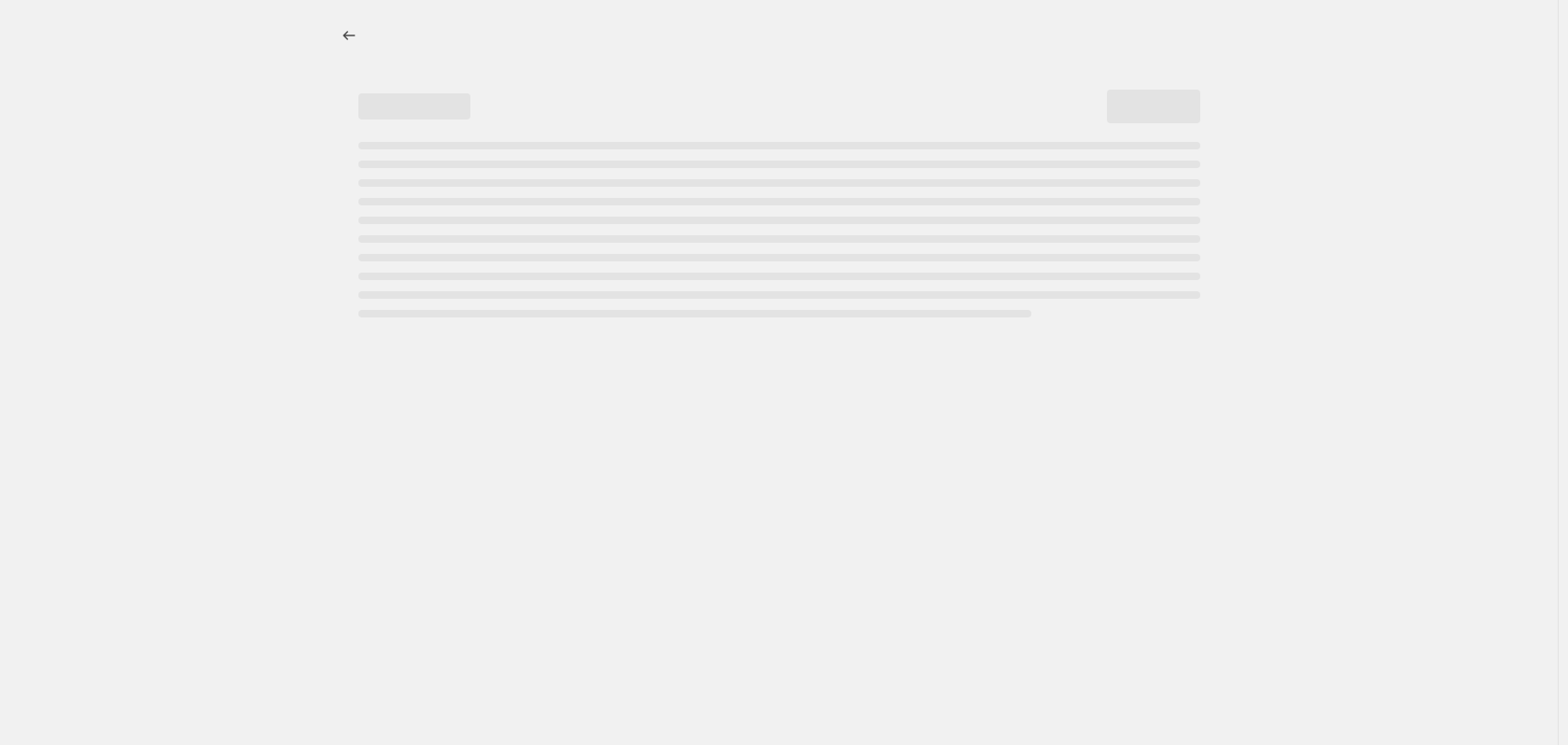
select select "not_equal"
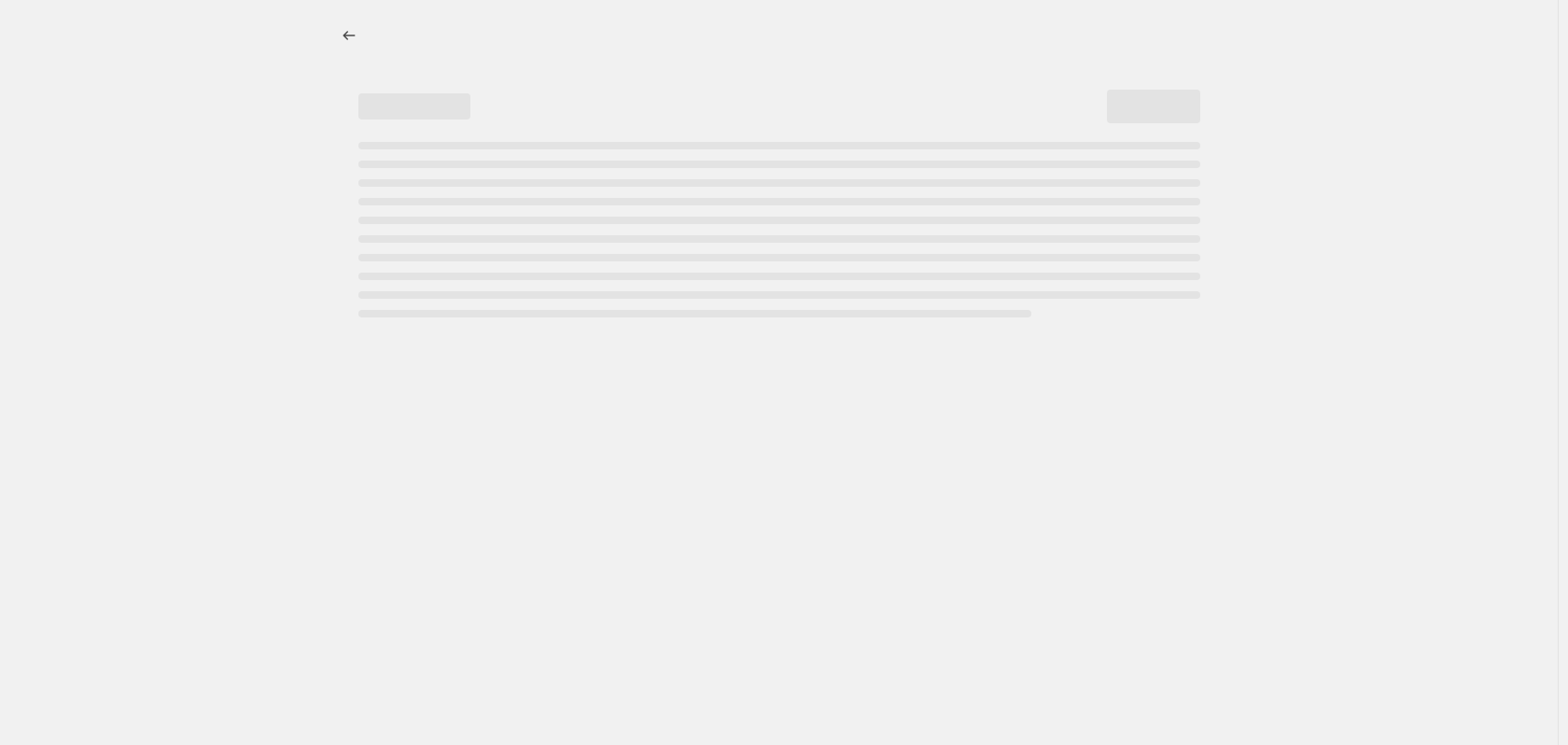
select select "not_equal"
select select "tag"
select select "not_equal"
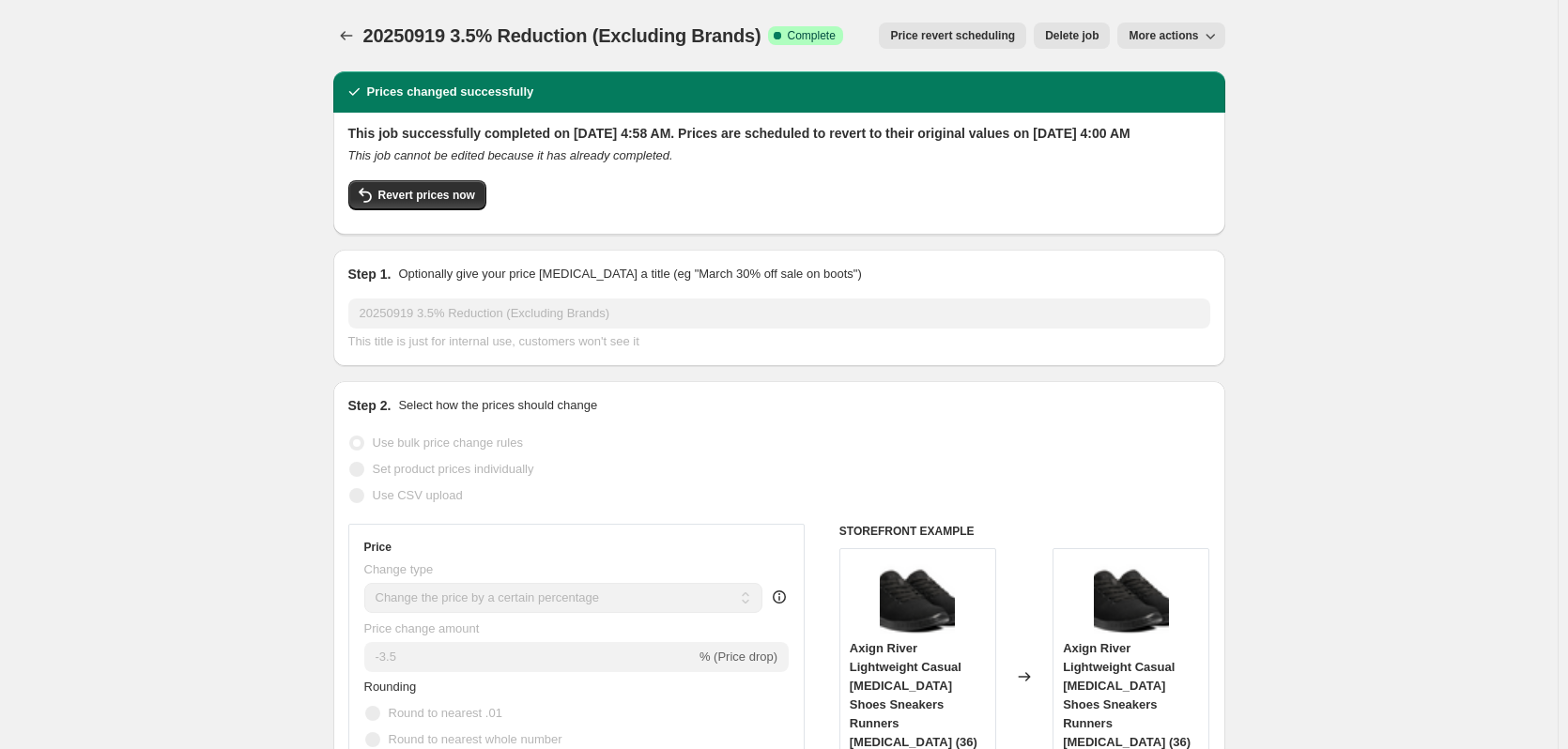
click at [347, 29] on icon "Price change jobs" at bounding box center [346, 35] width 19 height 19
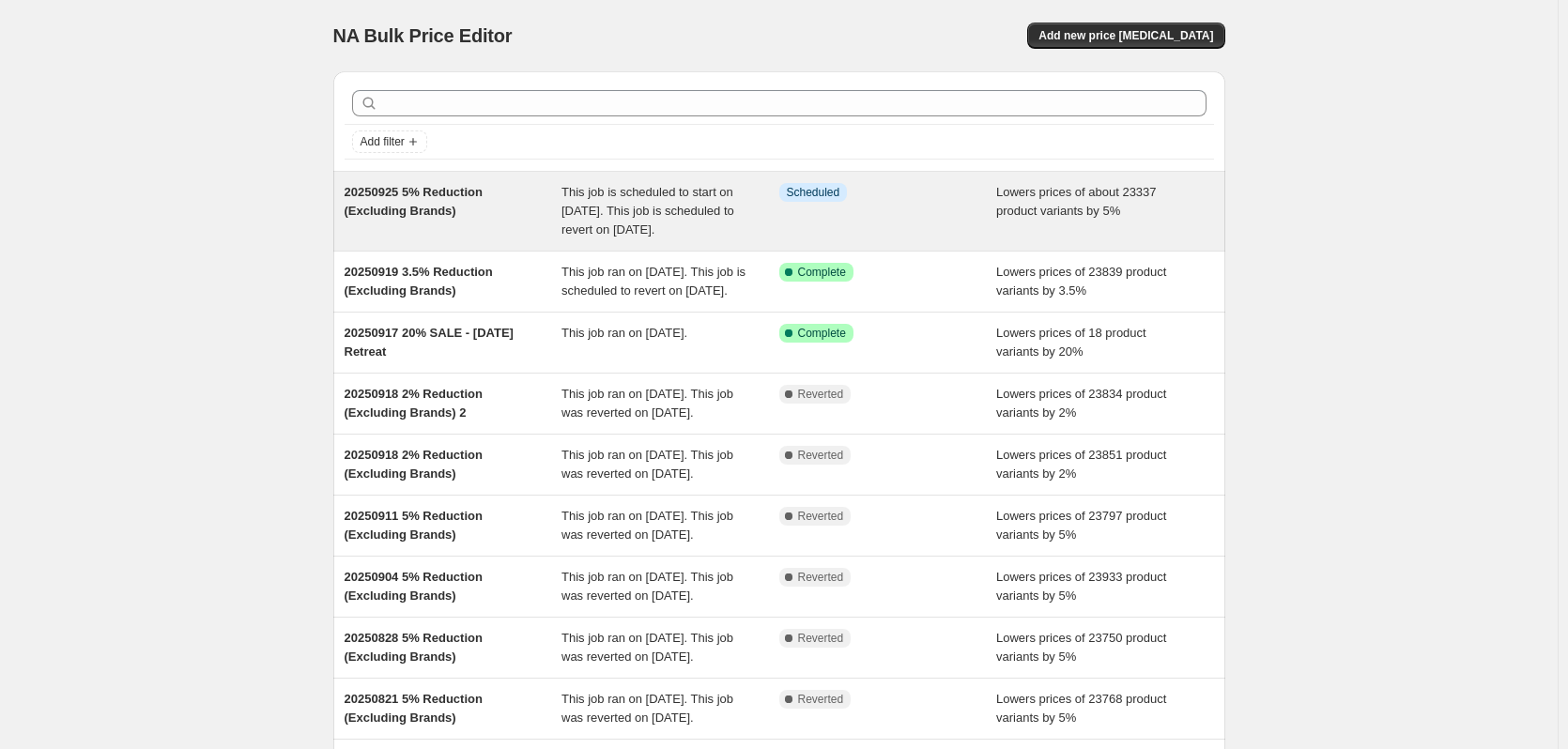
click at [871, 210] on div "Info Scheduled" at bounding box center [888, 211] width 218 height 56
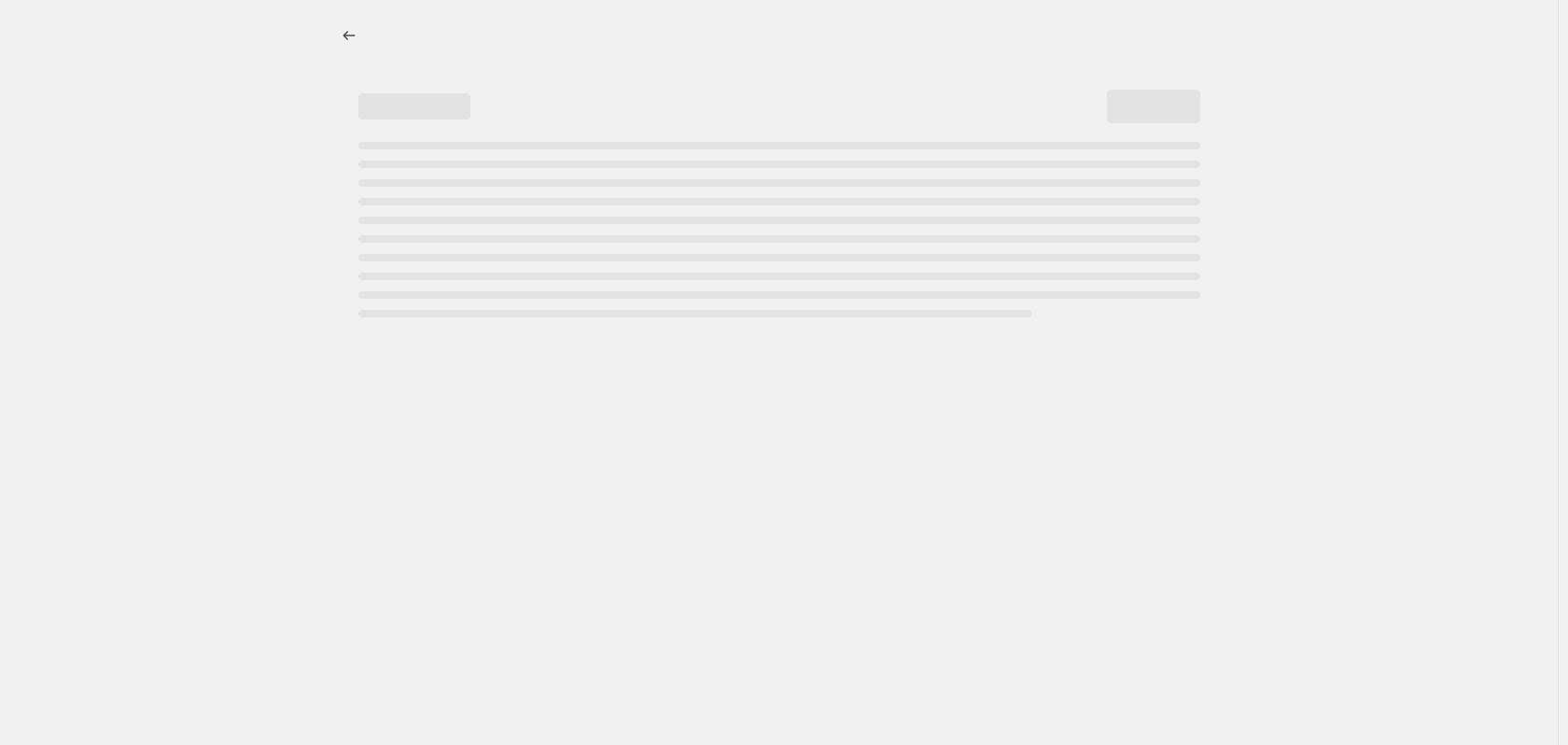
select select "percentage"
select select "no_change"
select select "vendor"
select select "not_equal"
select select "vendor"
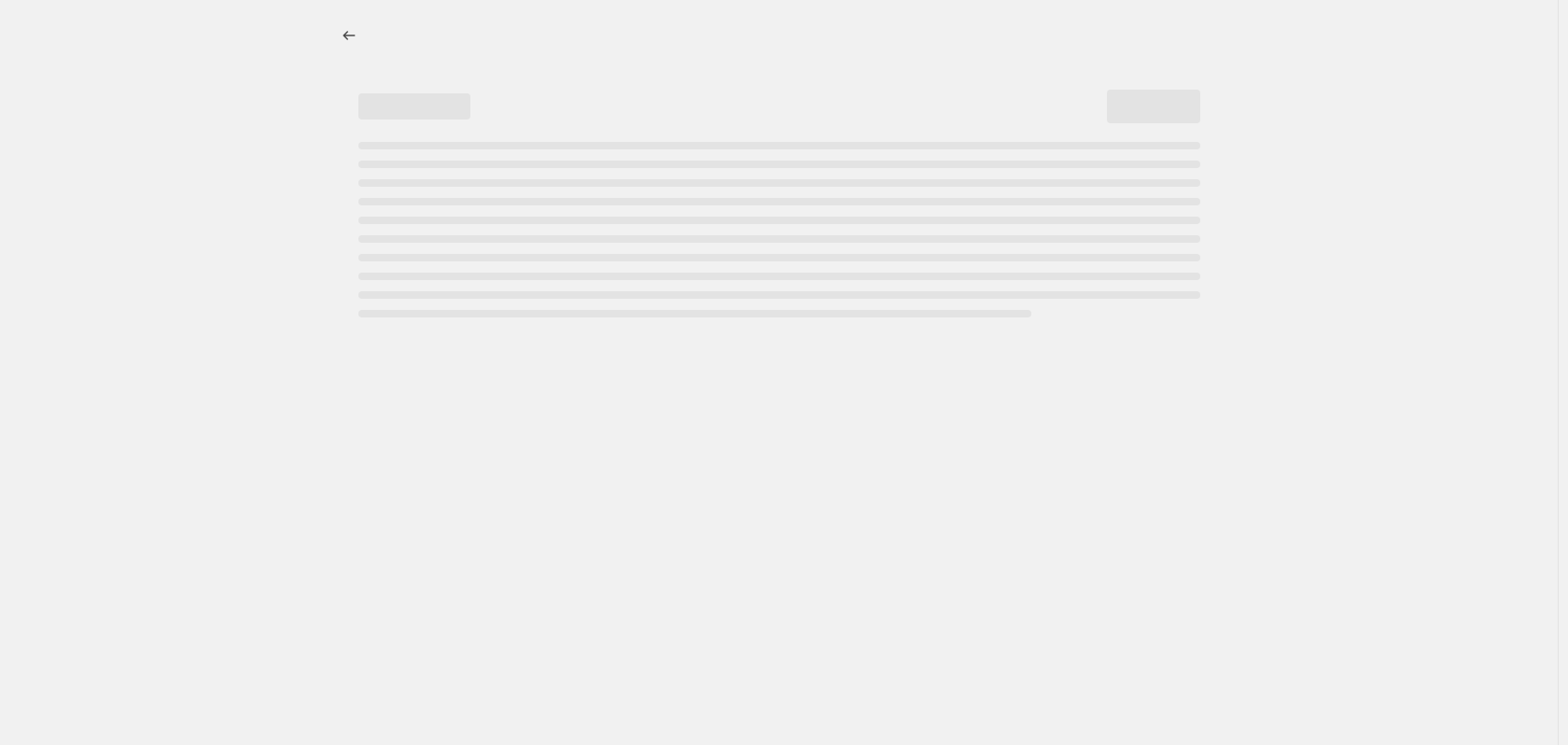
select select "not_equal"
select select "vendor"
select select "not_equal"
select select "vendor"
select select "not_equal"
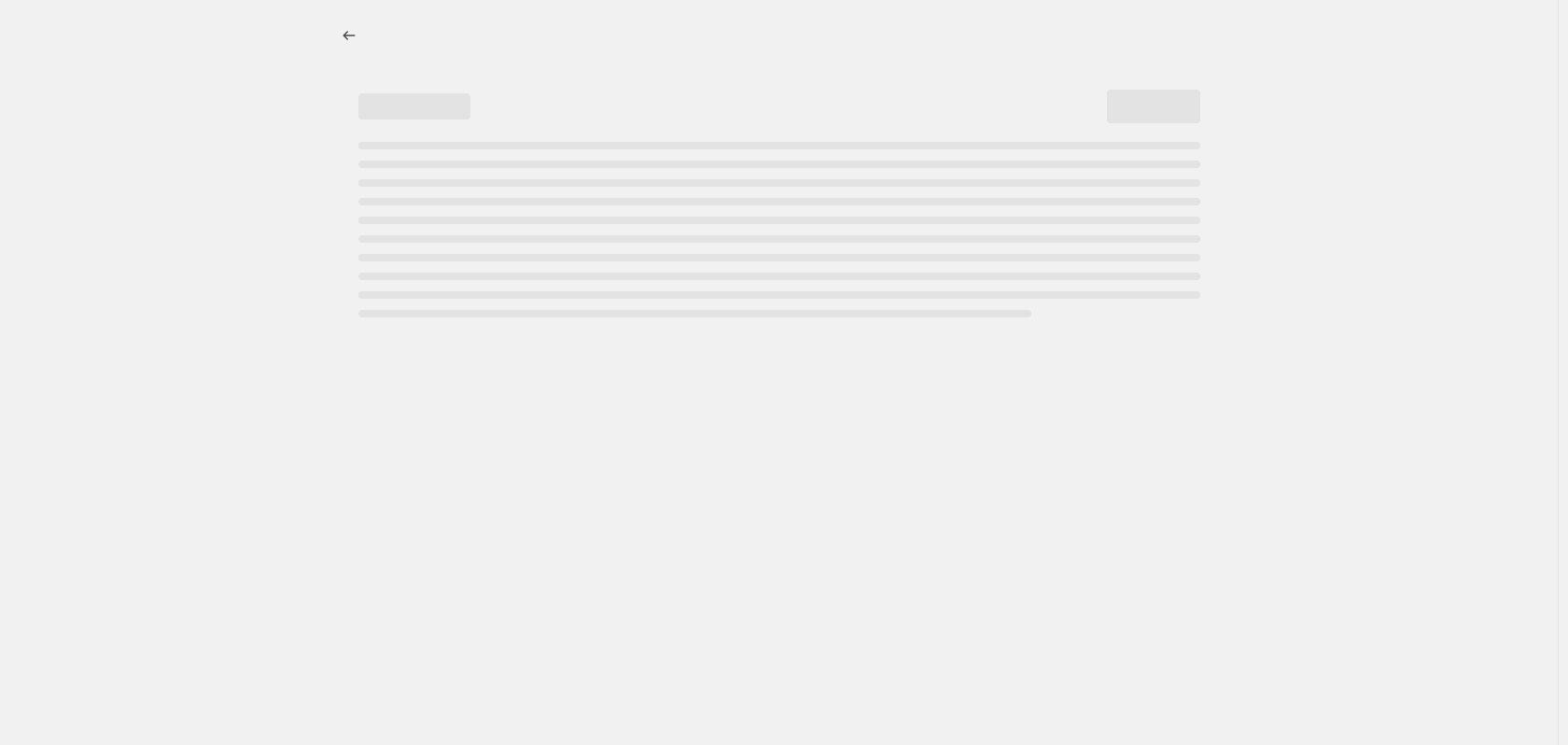
select select "vendor"
select select "not_equal"
select select "vendor"
select select "not_equal"
select select "product_status"
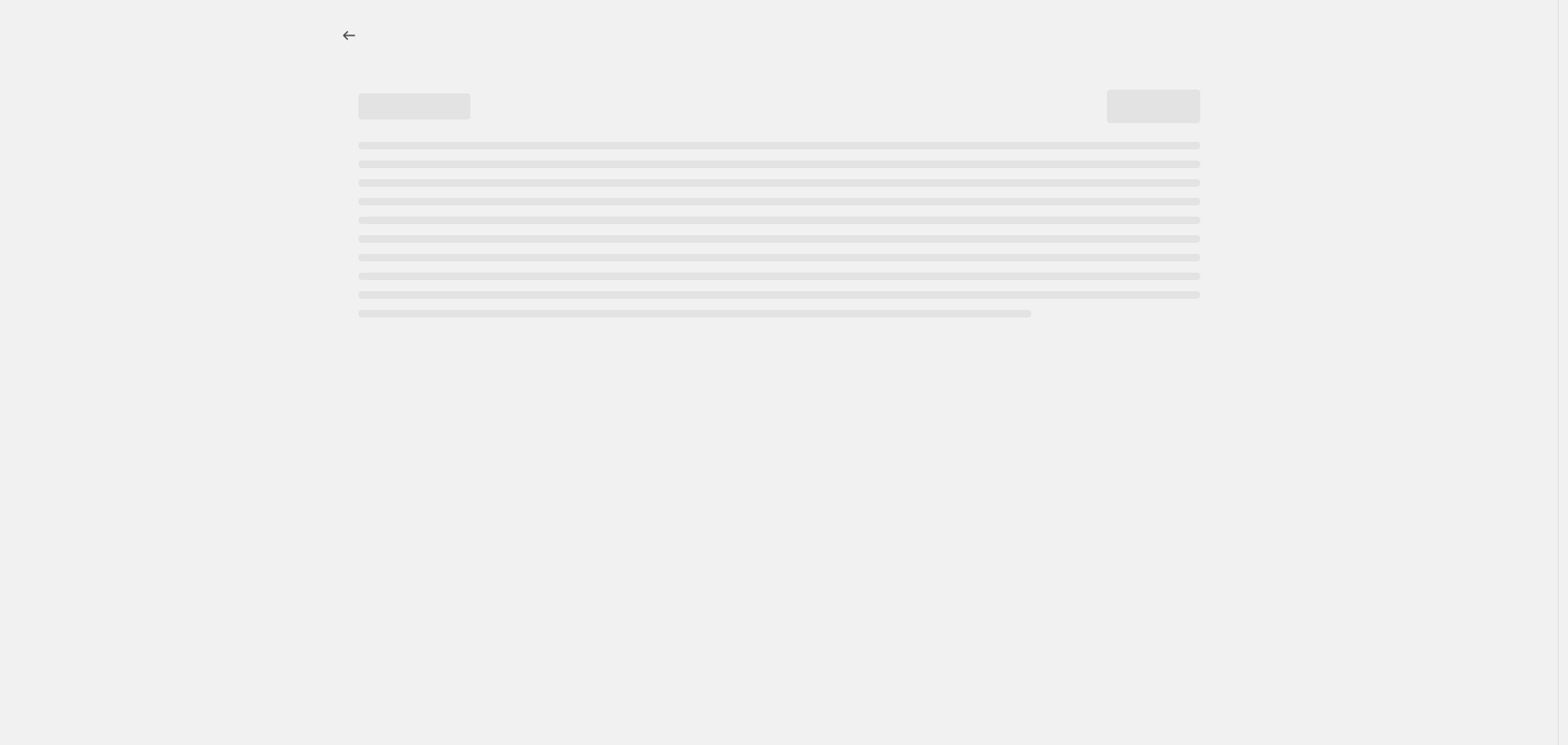
select select "not_equal"
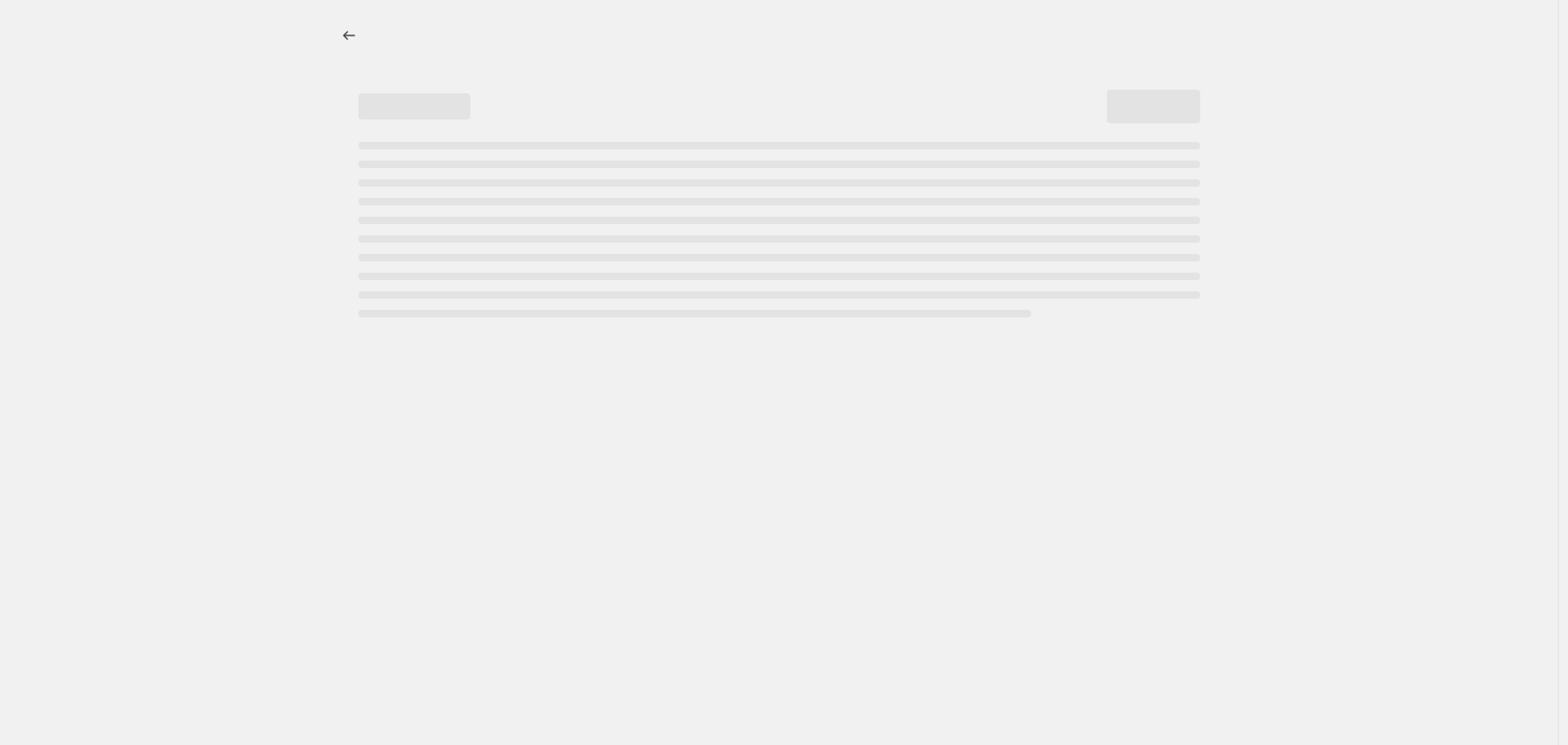
select select "not_equal"
select select "tag"
select select "not_equal"
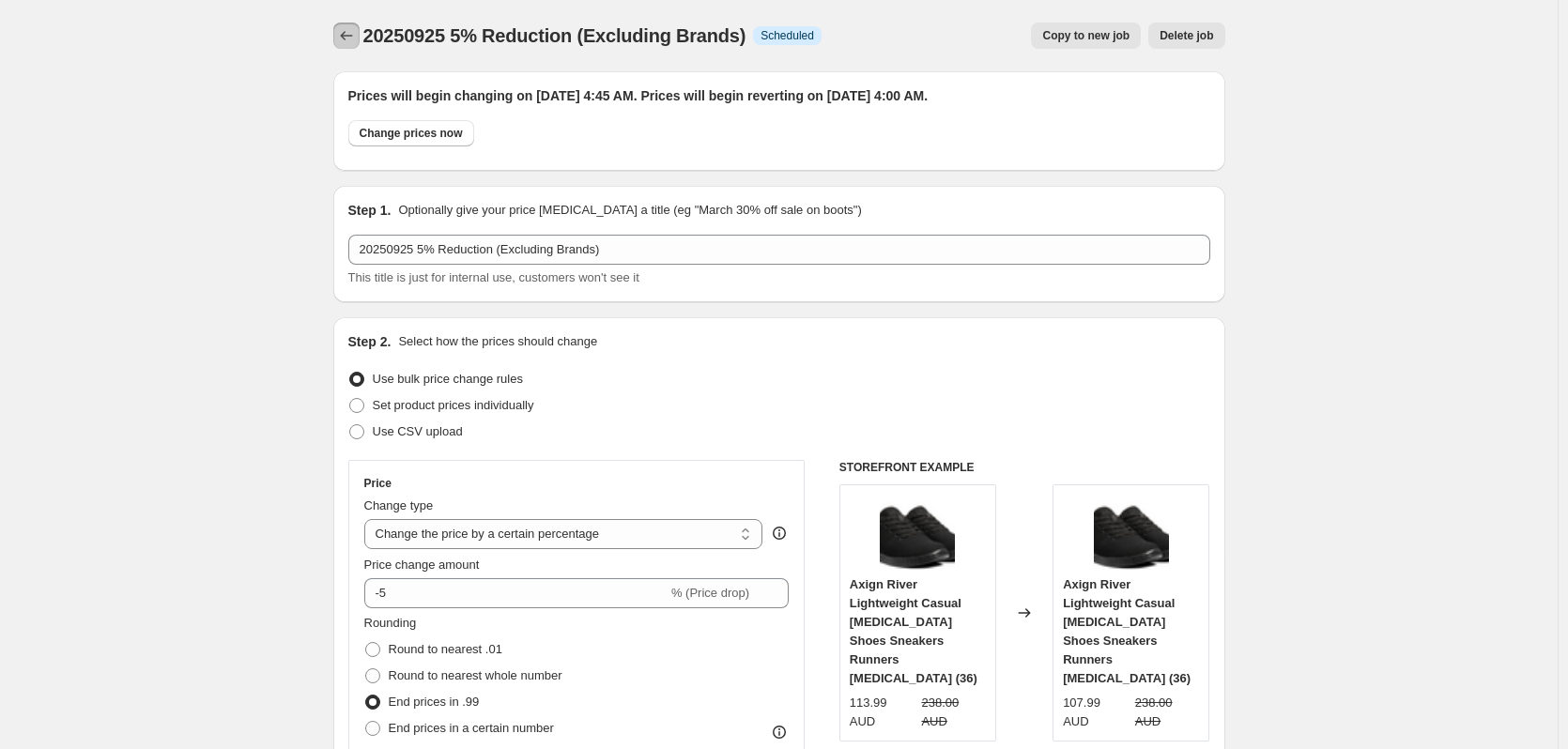
click at [356, 38] on icon "Price change jobs" at bounding box center [346, 35] width 19 height 19
